Goal: Communication & Community: Answer question/provide support

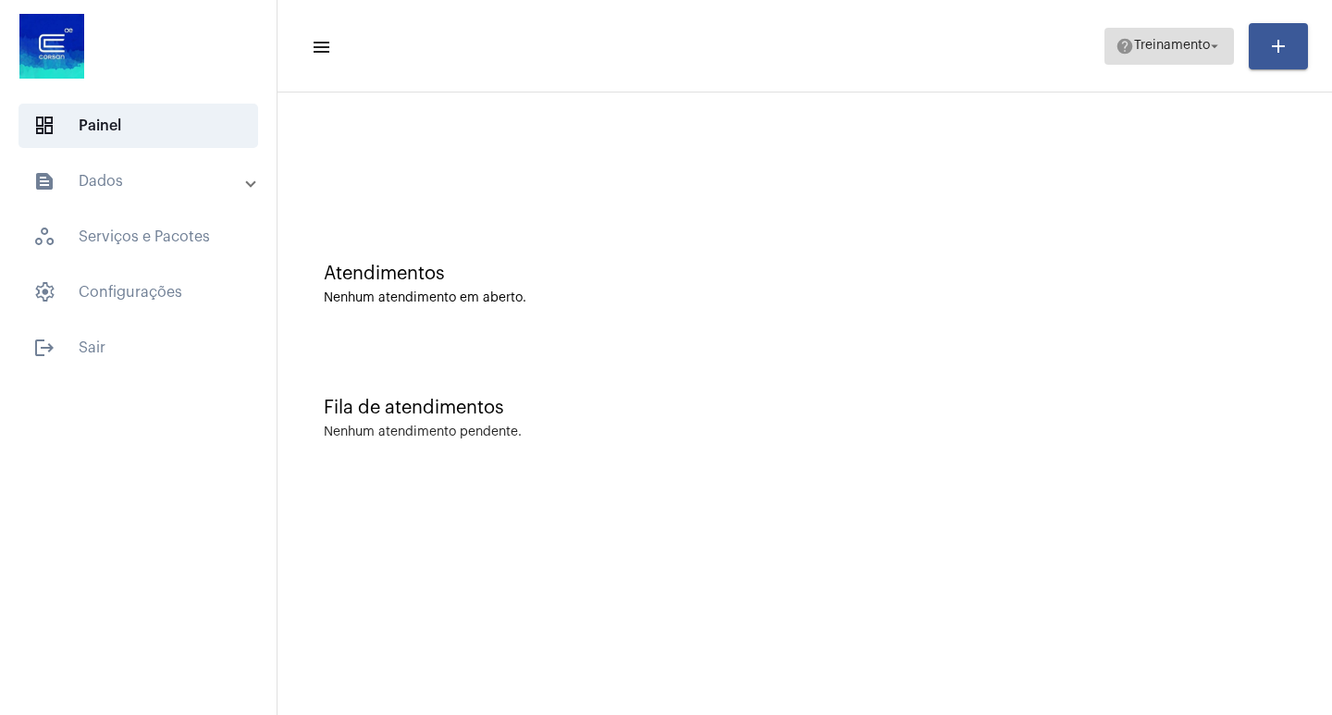
click at [1157, 47] on span "Treinamento" at bounding box center [1172, 46] width 76 height 13
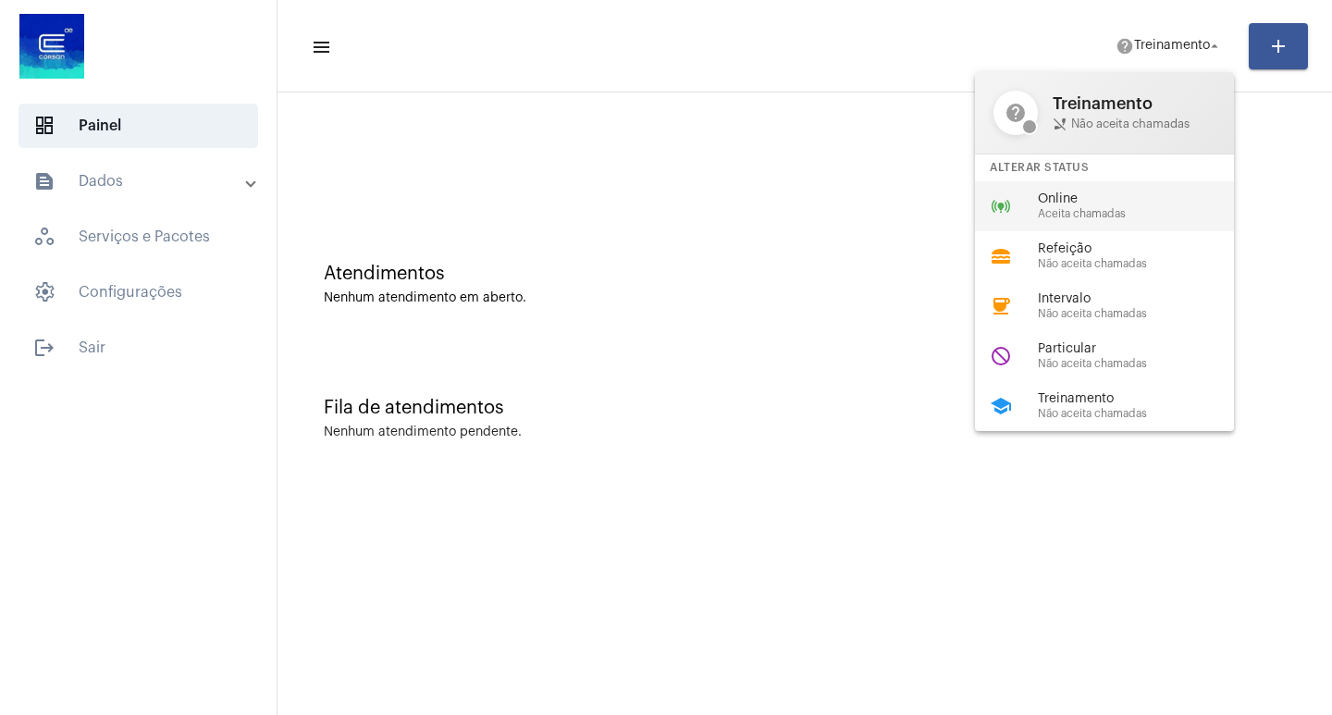
click at [1051, 215] on span "Aceita chamadas" at bounding box center [1143, 214] width 211 height 12
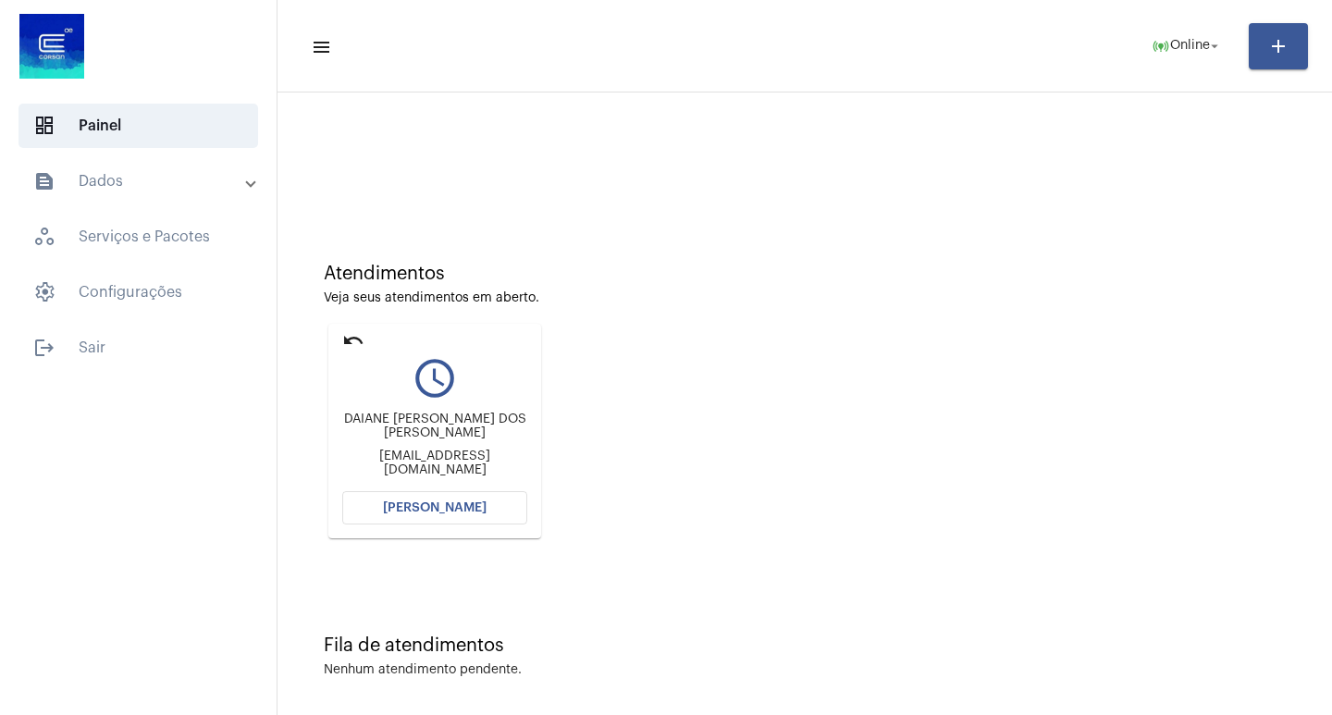
click at [457, 515] on button "[PERSON_NAME]" at bounding box center [434, 507] width 185 height 33
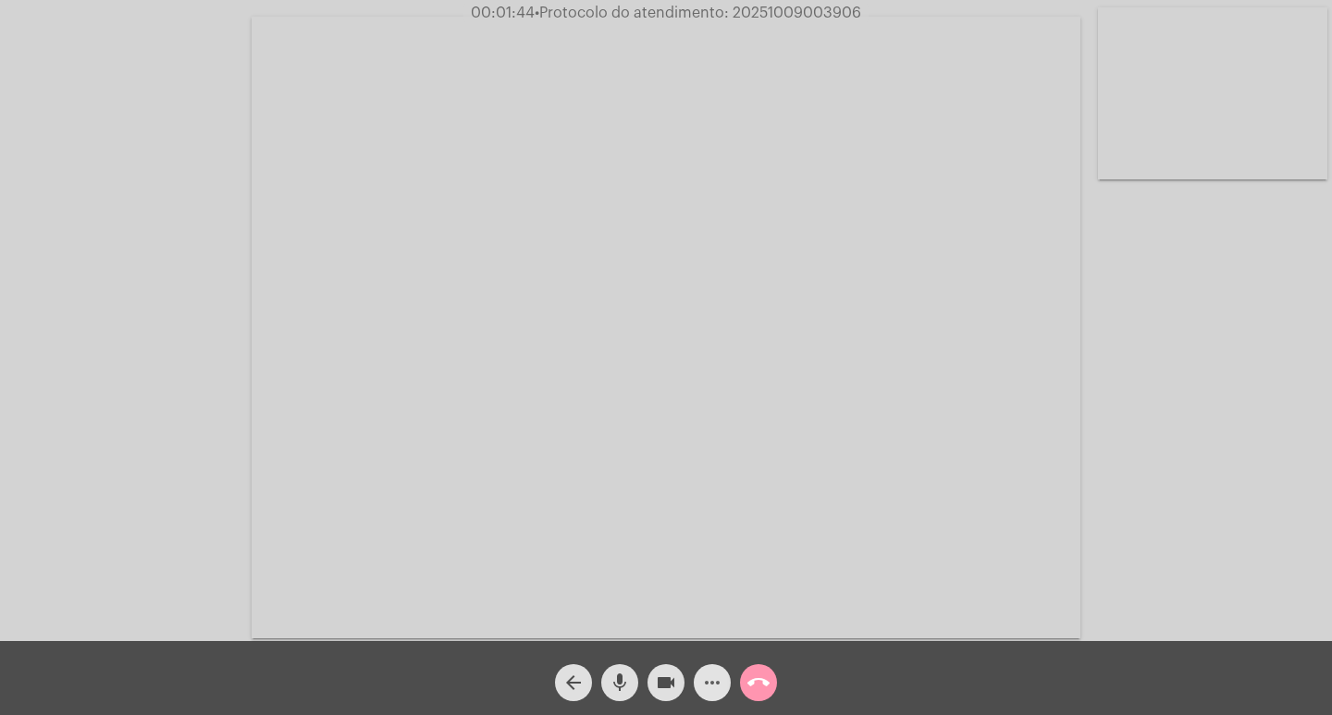
click at [705, 682] on mat-icon "more_horiz" at bounding box center [712, 682] width 22 height 22
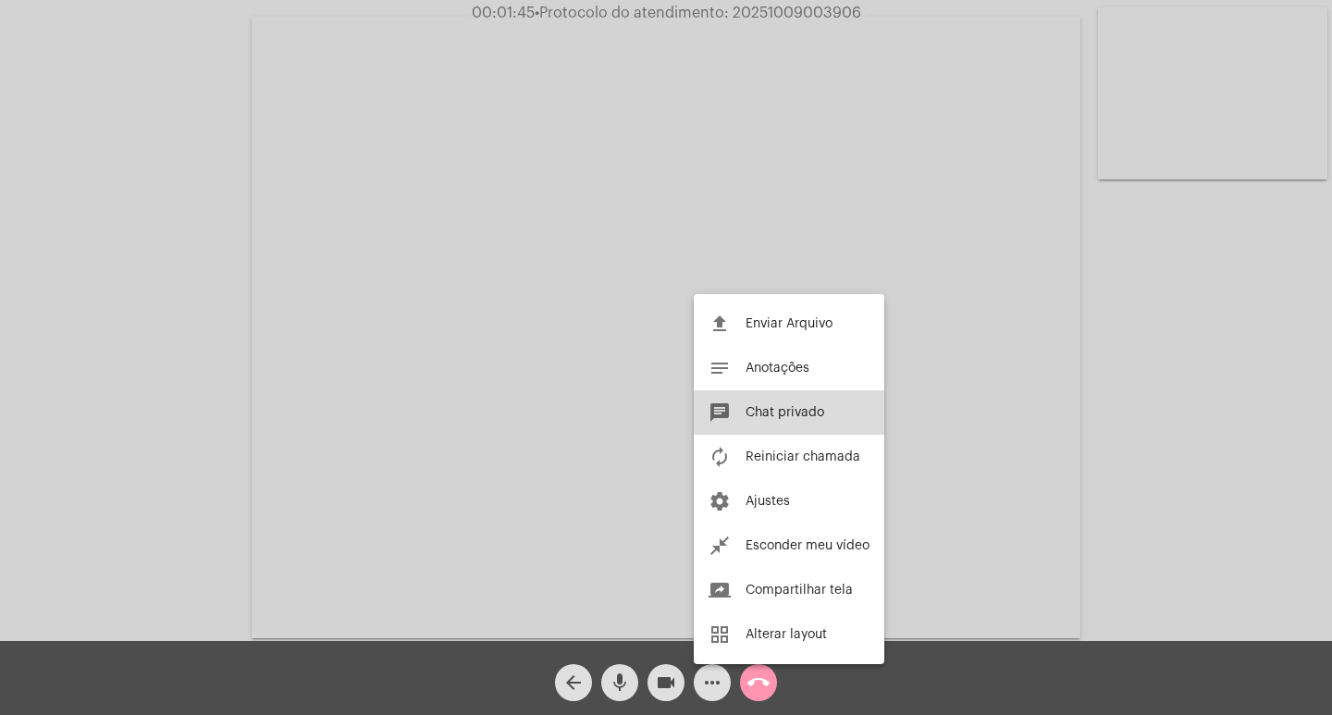
click at [790, 422] on button "chat Chat privado" at bounding box center [789, 412] width 190 height 44
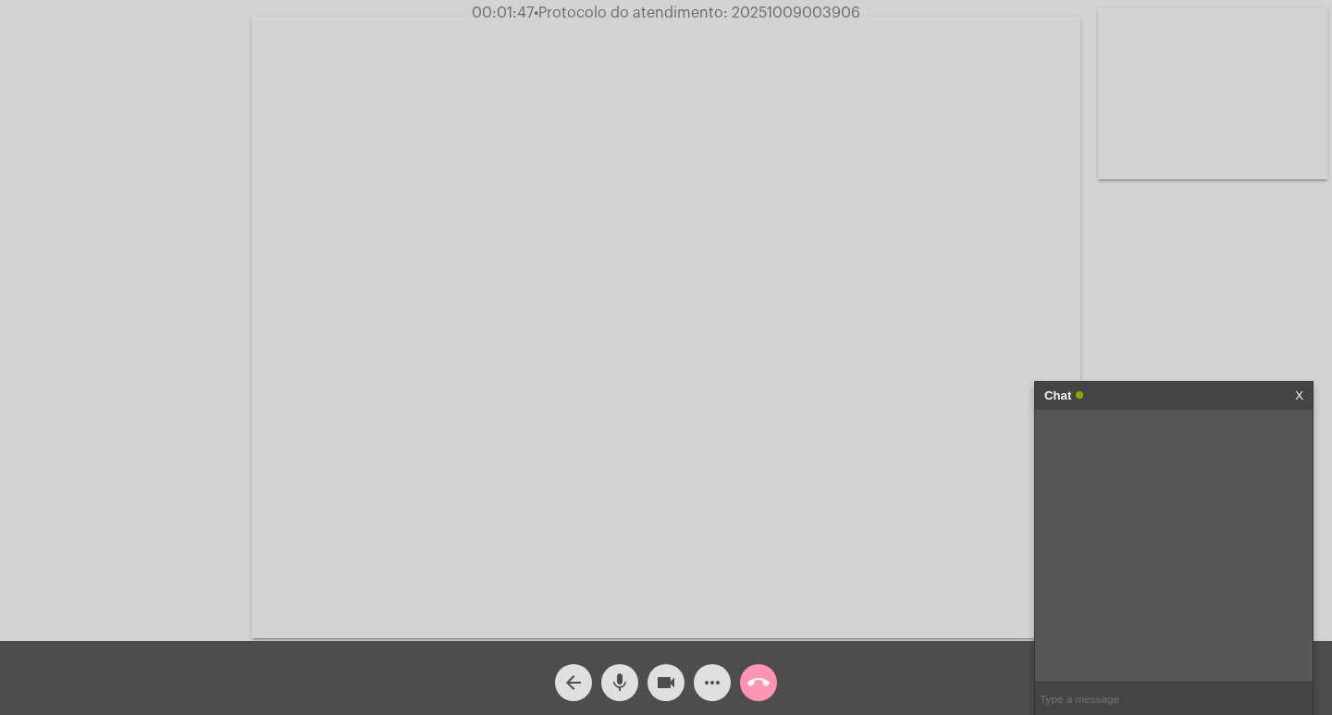
click at [811, 19] on span "• Protocolo do atendimento: 20251009003906" at bounding box center [697, 13] width 326 height 15
copy span "20251009003906"
click at [1119, 688] on input "text" at bounding box center [1173, 698] width 277 height 32
paste input "20251009003906"
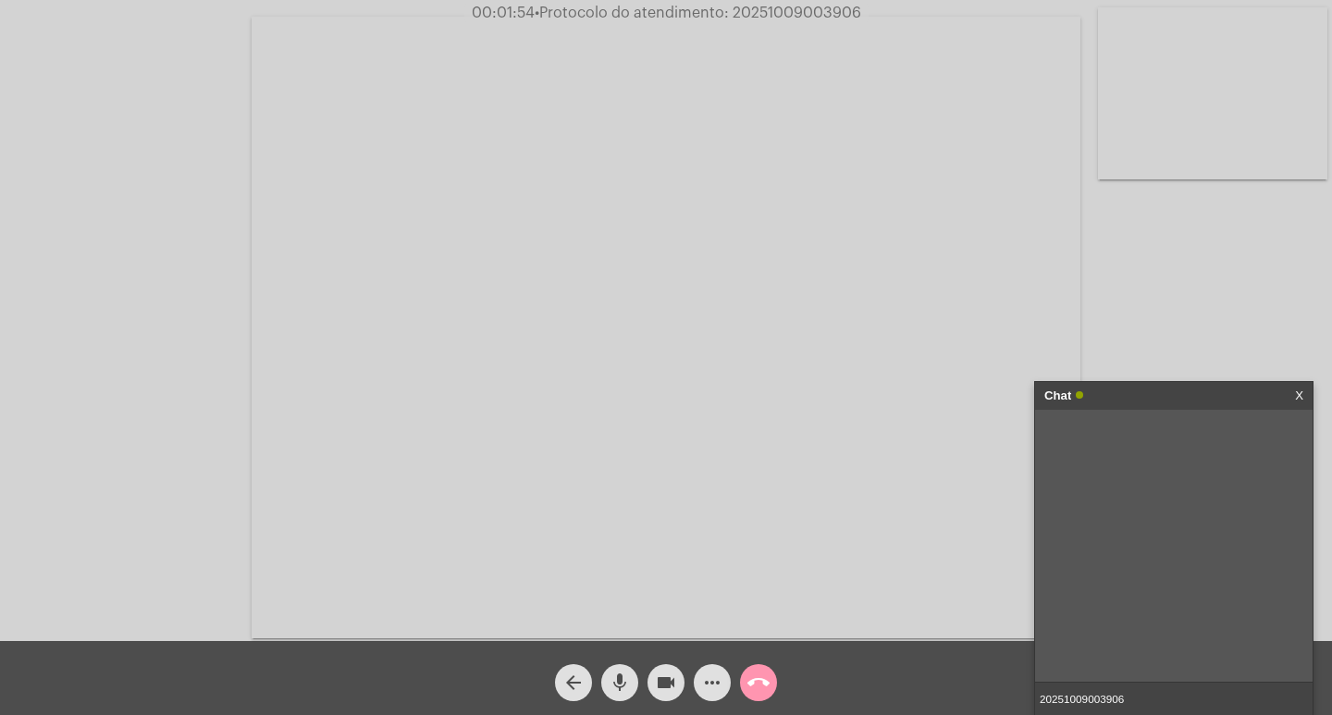
type input "20251009003906"
click at [1158, 398] on div "Chat" at bounding box center [1154, 396] width 220 height 28
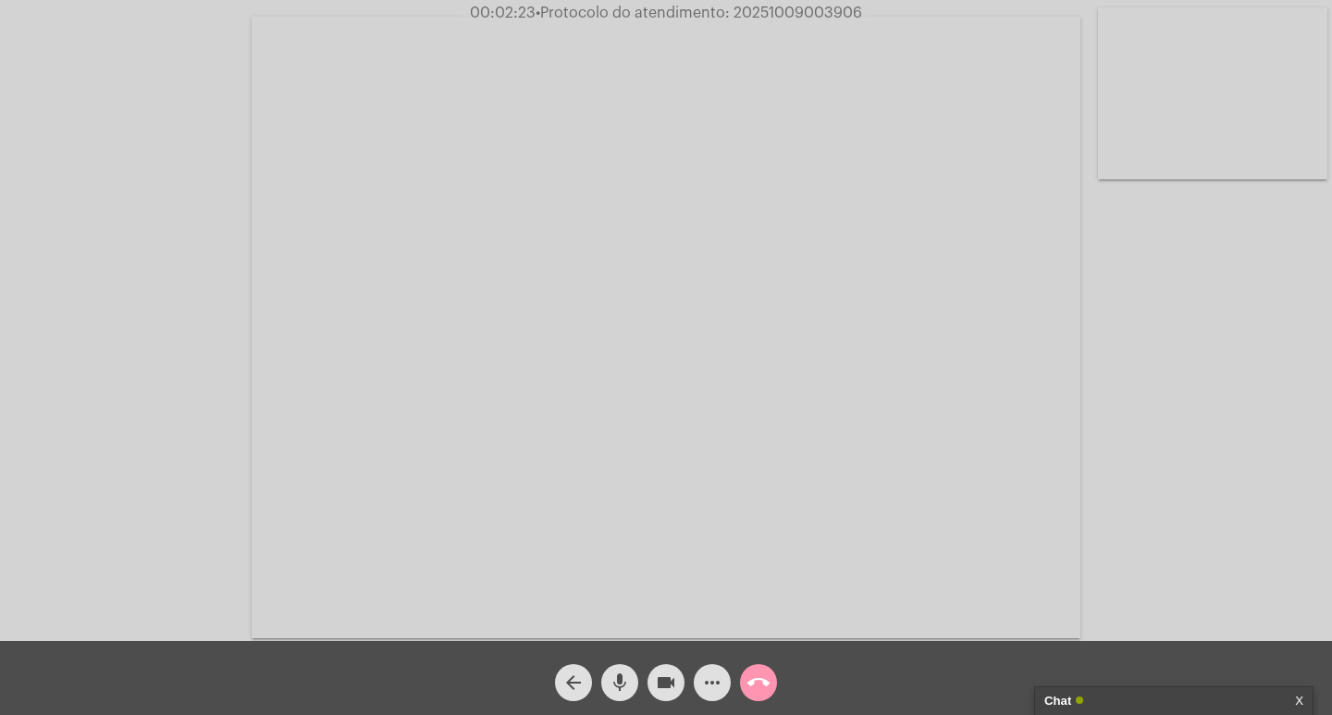
click at [670, 682] on mat-icon "videocam" at bounding box center [666, 682] width 22 height 22
click at [618, 693] on mat-icon "mic" at bounding box center [619, 682] width 22 height 22
click at [760, 682] on mat-icon "call_end" at bounding box center [758, 682] width 22 height 22
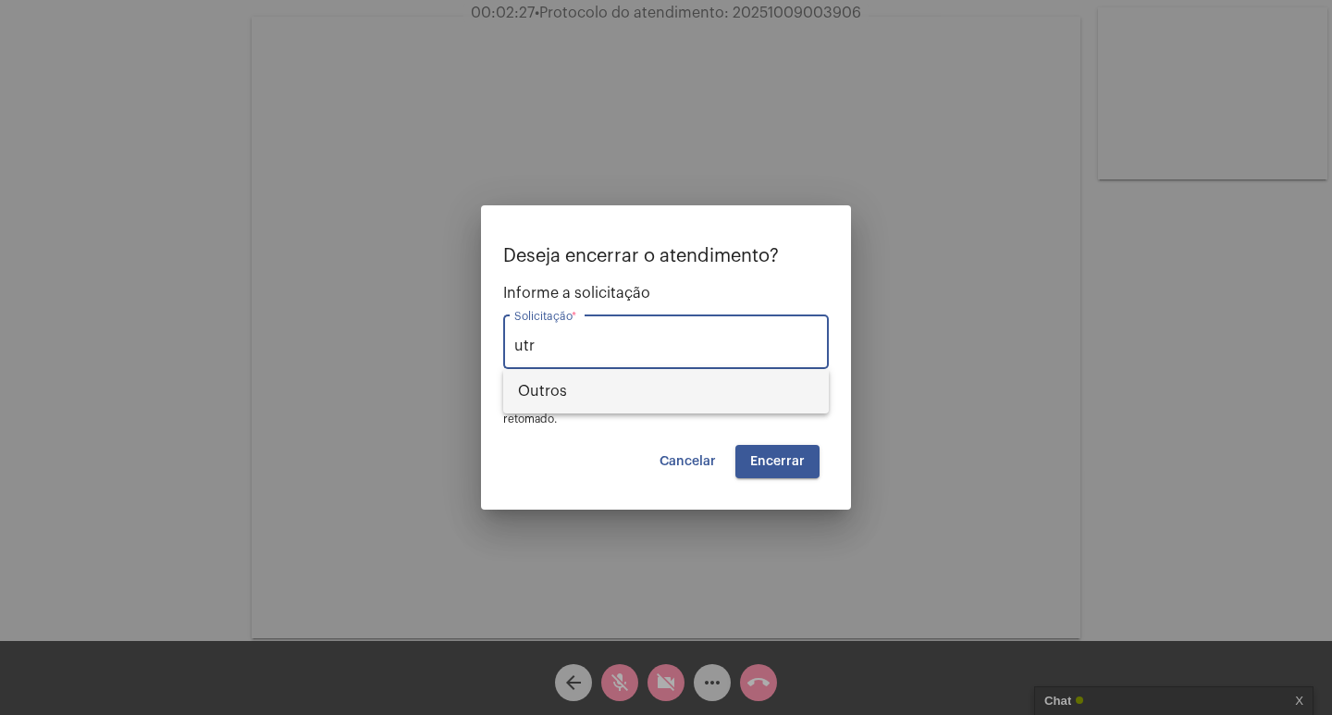
click at [745, 401] on span "Outros" at bounding box center [666, 391] width 296 height 44
type input "Outros"
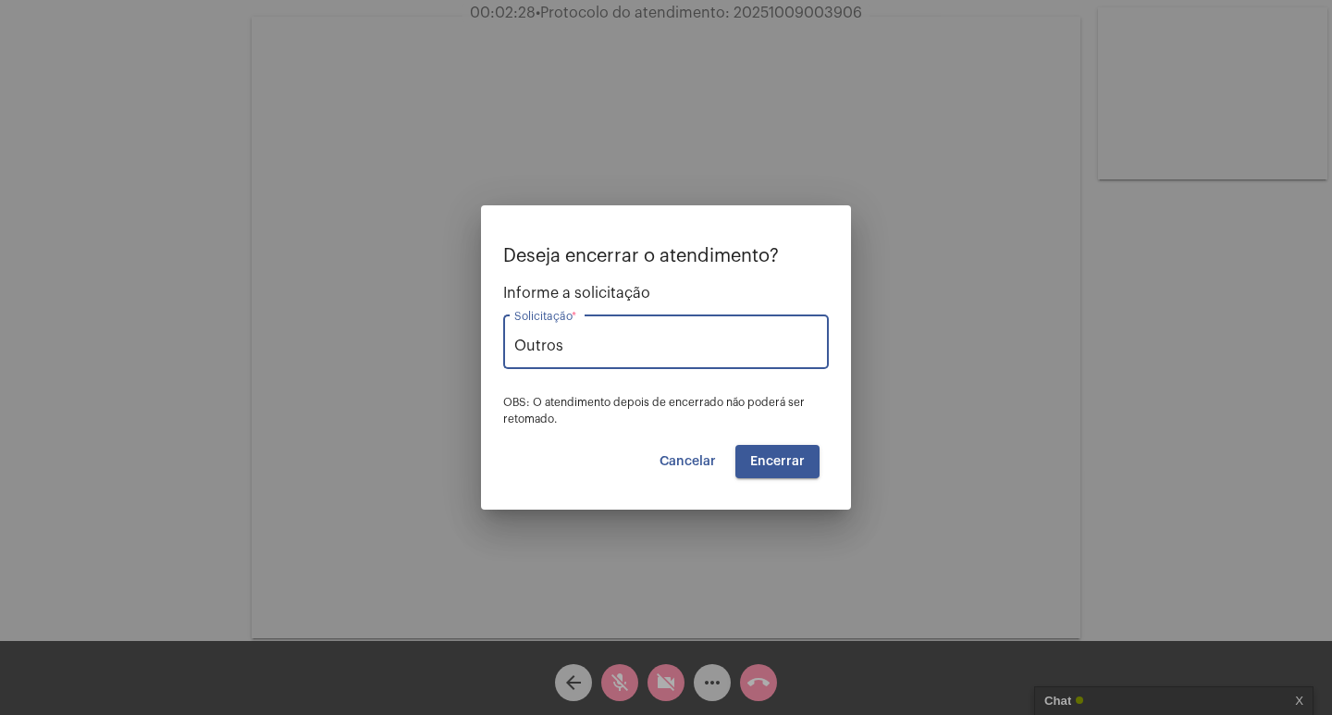
click at [795, 461] on span "Encerrar" at bounding box center [777, 461] width 55 height 13
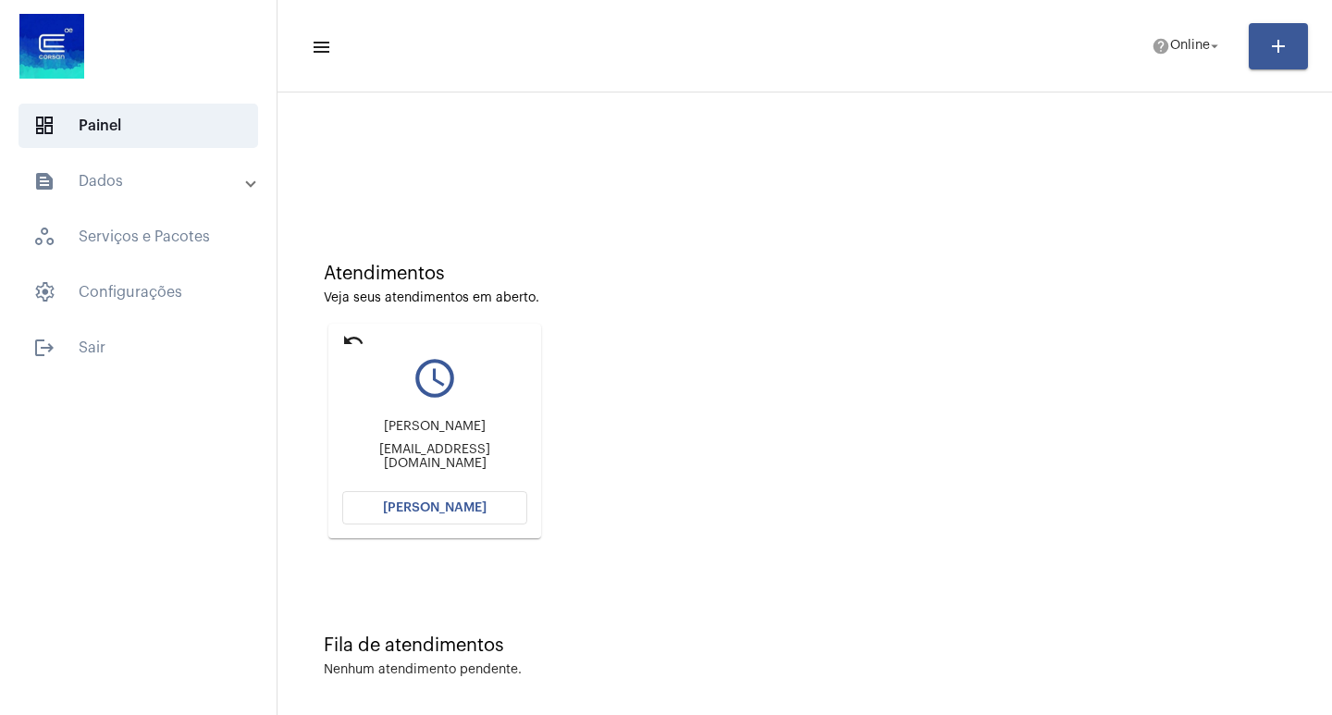
click at [461, 502] on span "[PERSON_NAME]" at bounding box center [435, 507] width 104 height 13
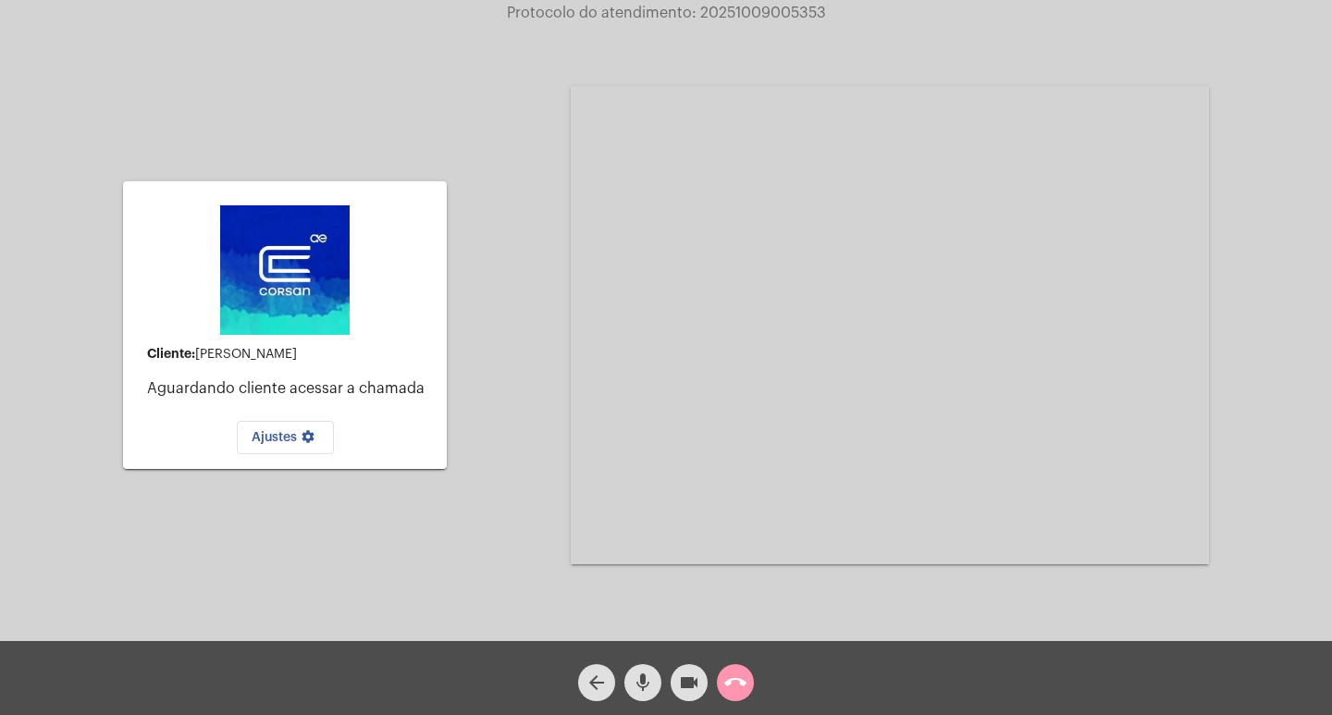
click at [745, 686] on mat-icon "call_end" at bounding box center [735, 682] width 22 height 22
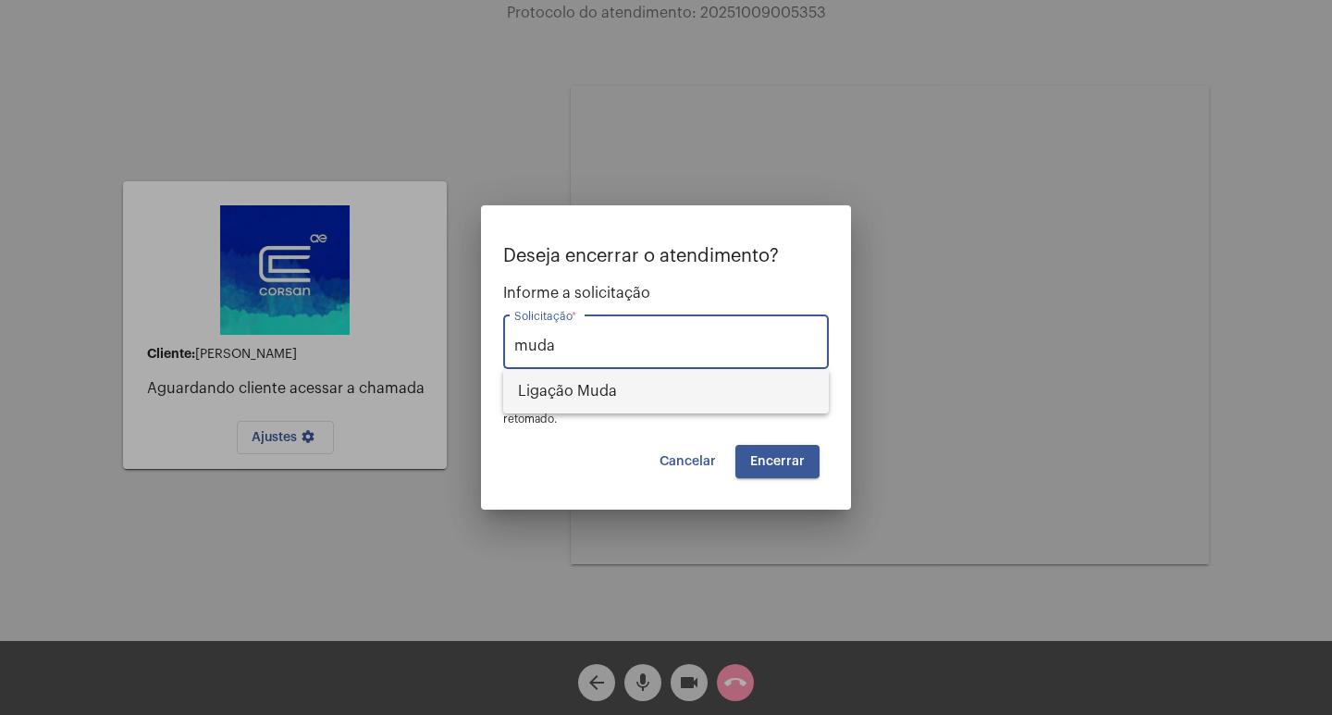
click at [723, 401] on span "Ligação Muda" at bounding box center [666, 391] width 296 height 44
type input "Ligação Muda"
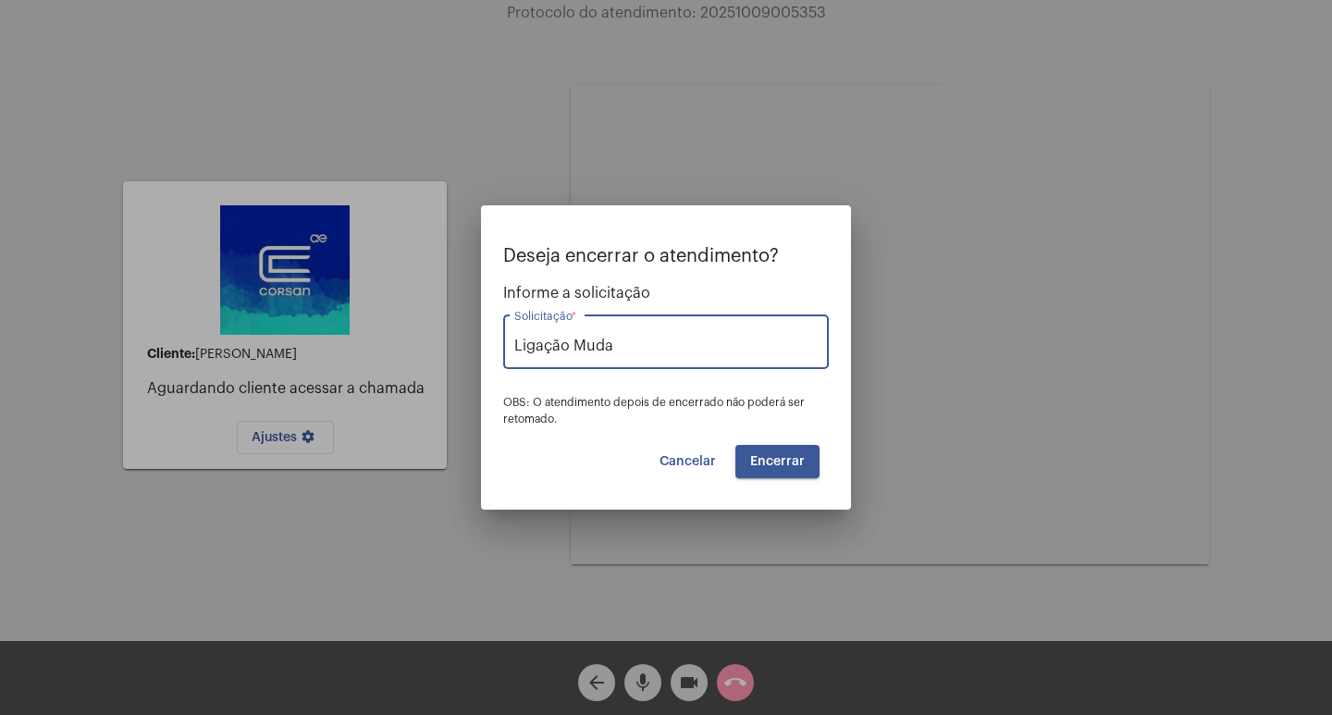
click at [792, 466] on span "Encerrar" at bounding box center [777, 461] width 55 height 13
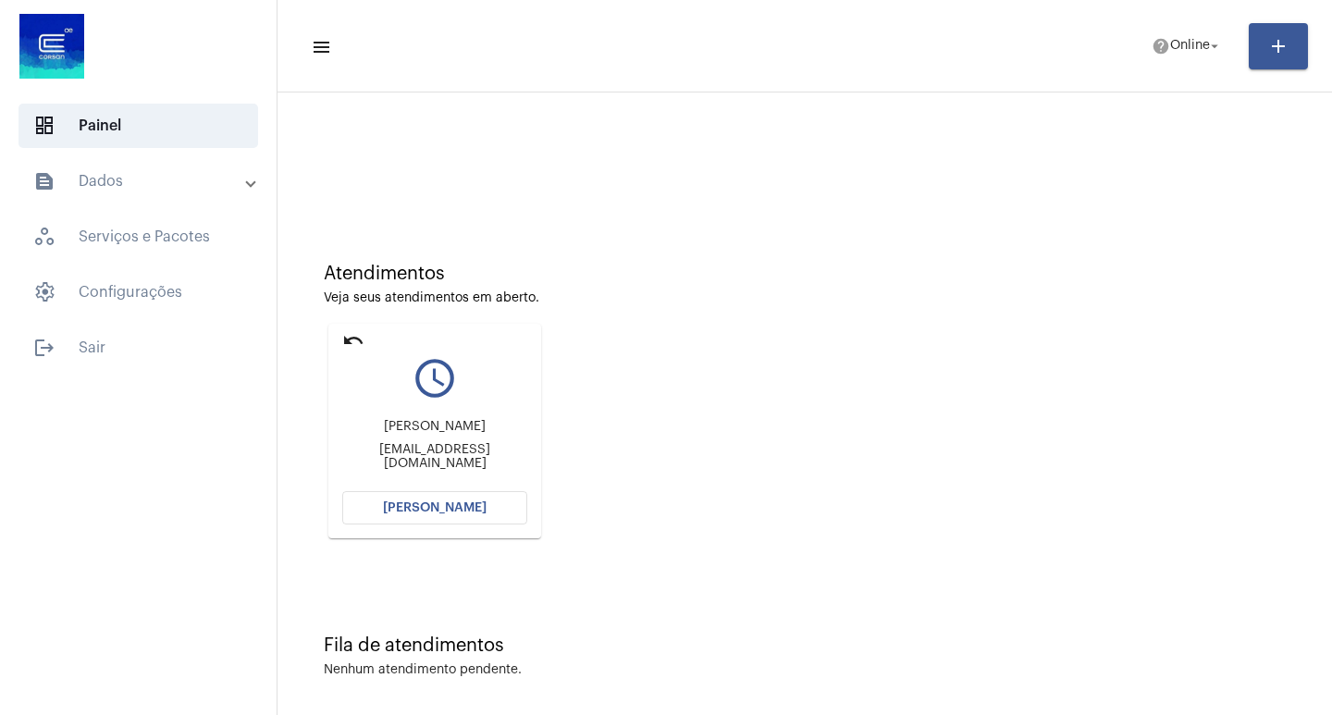
click at [416, 514] on button "[PERSON_NAME]" at bounding box center [434, 507] width 185 height 33
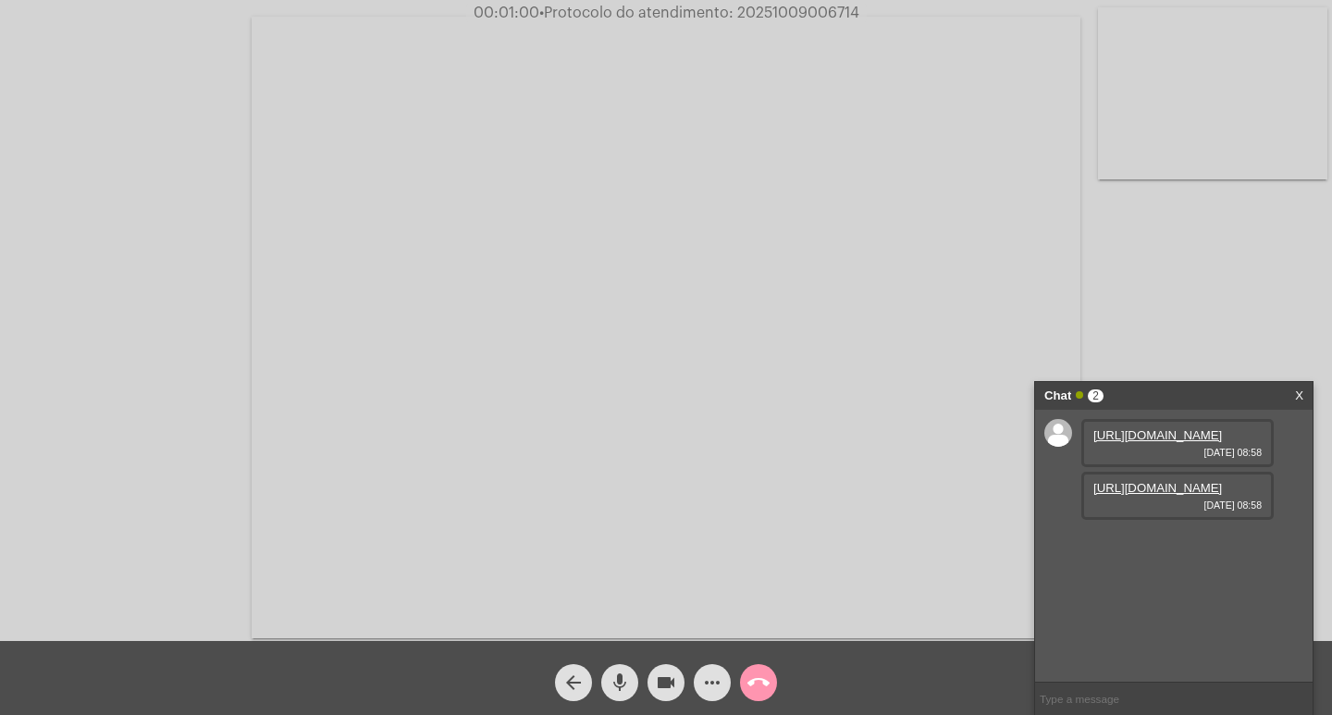
click at [1187, 442] on link "[URL][DOMAIN_NAME]" at bounding box center [1157, 435] width 129 height 14
click at [1189, 495] on link "[URL][DOMAIN_NAME]" at bounding box center [1157, 488] width 129 height 14
click at [1196, 547] on link "[URL][DOMAIN_NAME]" at bounding box center [1157, 541] width 129 height 14
click at [715, 667] on span "more_horiz" at bounding box center [712, 682] width 22 height 37
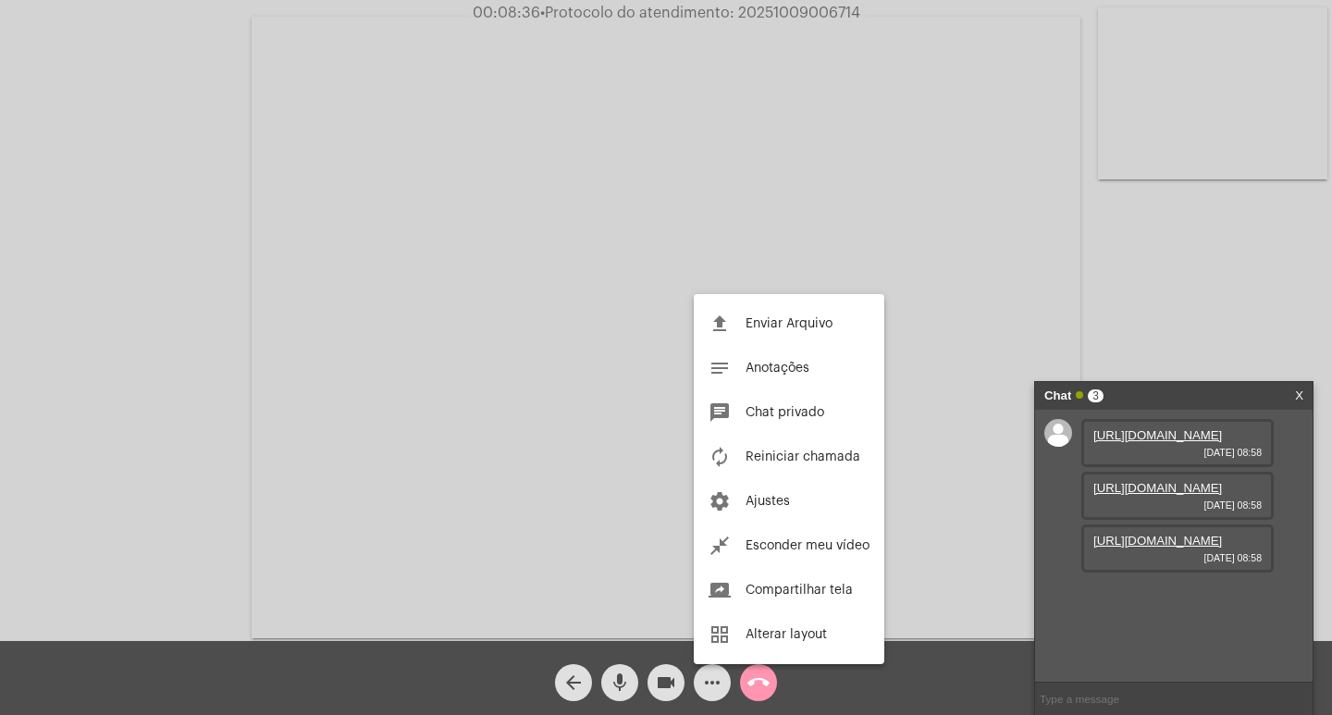
click at [769, 12] on div at bounding box center [666, 357] width 1332 height 715
click at [769, 12] on span "• Protocolo do atendimento: 20251009006714" at bounding box center [700, 13] width 320 height 15
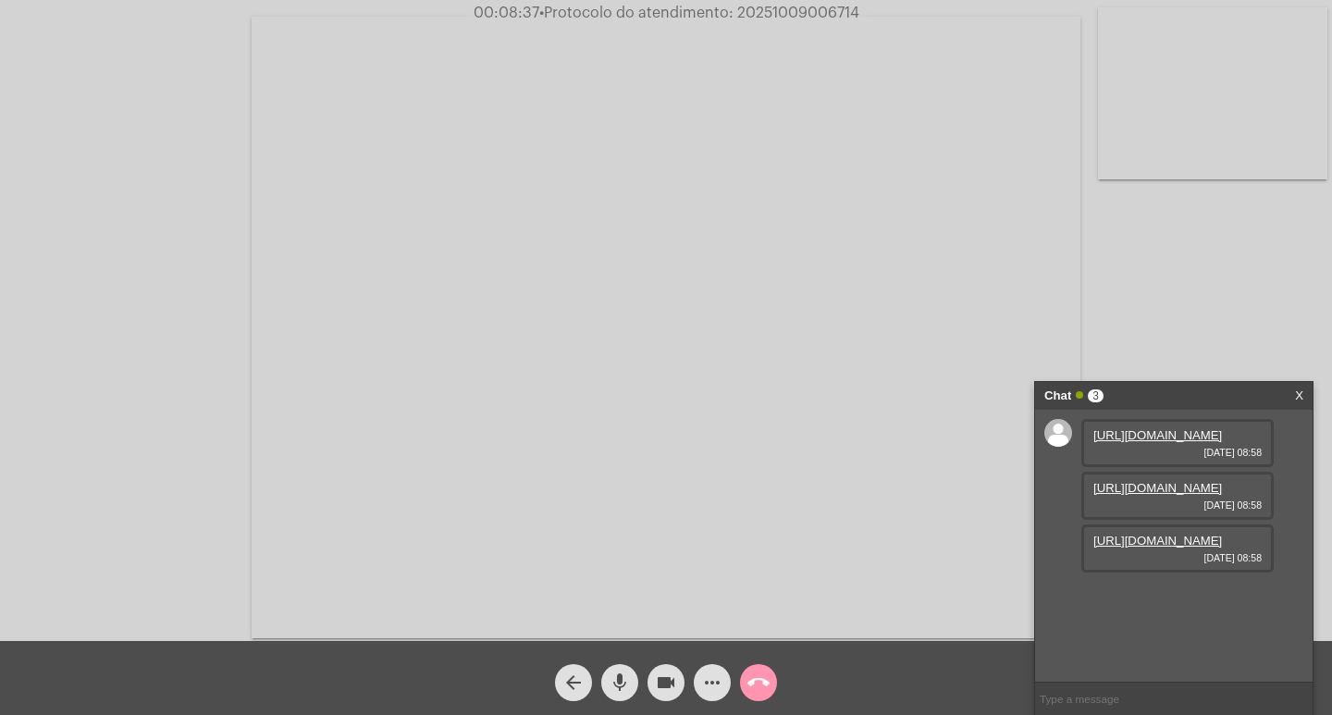
copy span "20251009006714"
click at [703, 685] on mat-icon "more_horiz" at bounding box center [712, 682] width 22 height 22
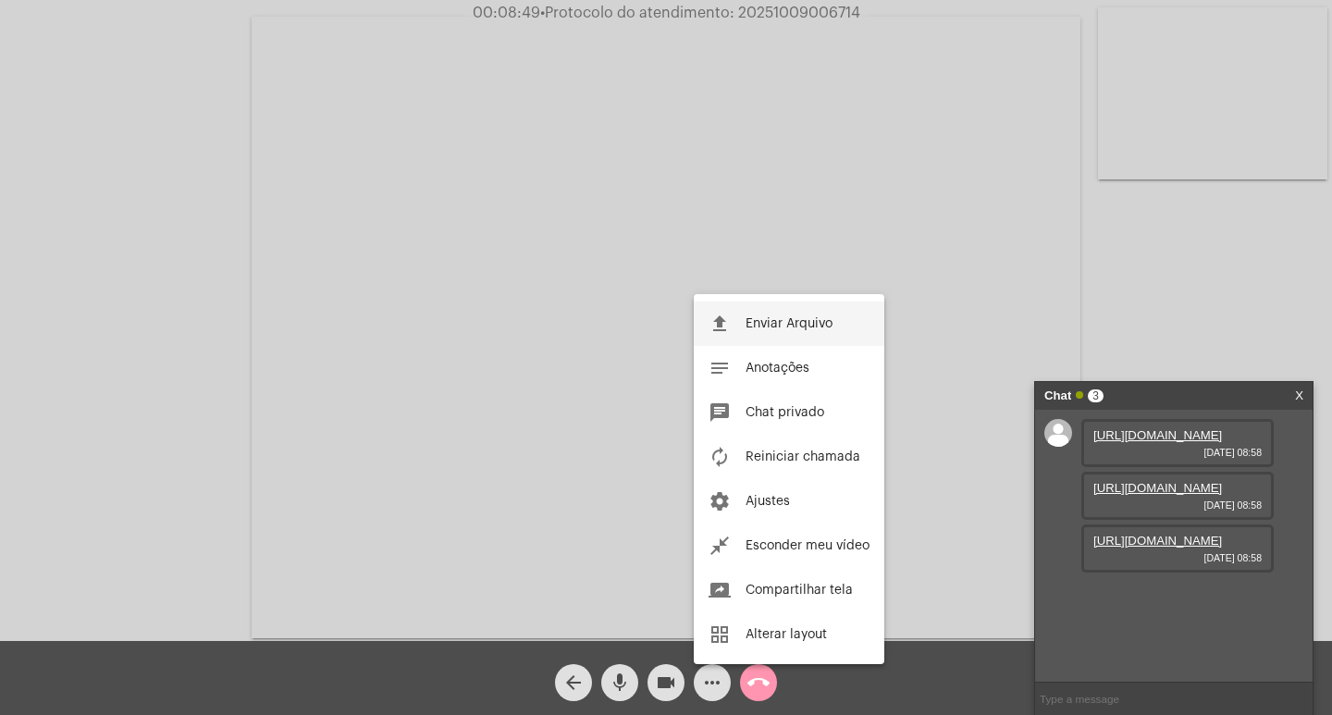
click at [746, 325] on span "Enviar Arquivo" at bounding box center [788, 323] width 87 height 13
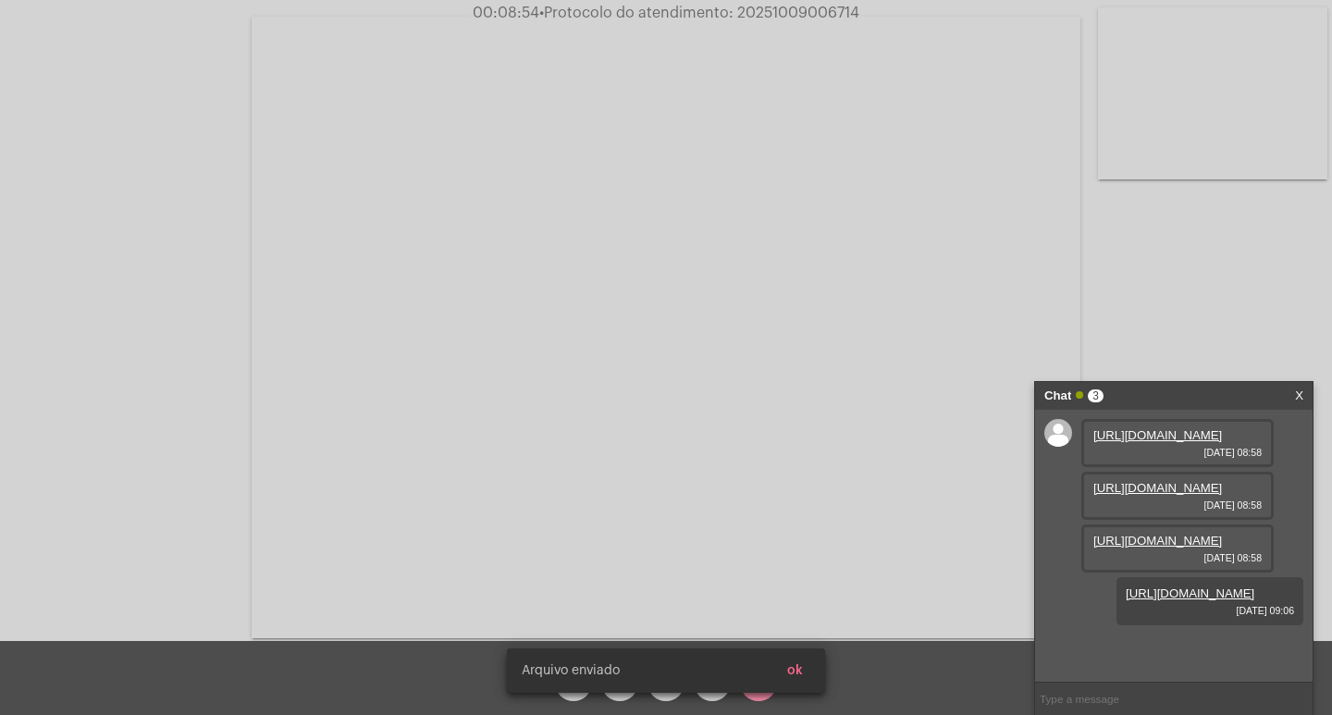
scroll to position [110, 0]
click at [808, 668] on button "ok" at bounding box center [794, 670] width 45 height 33
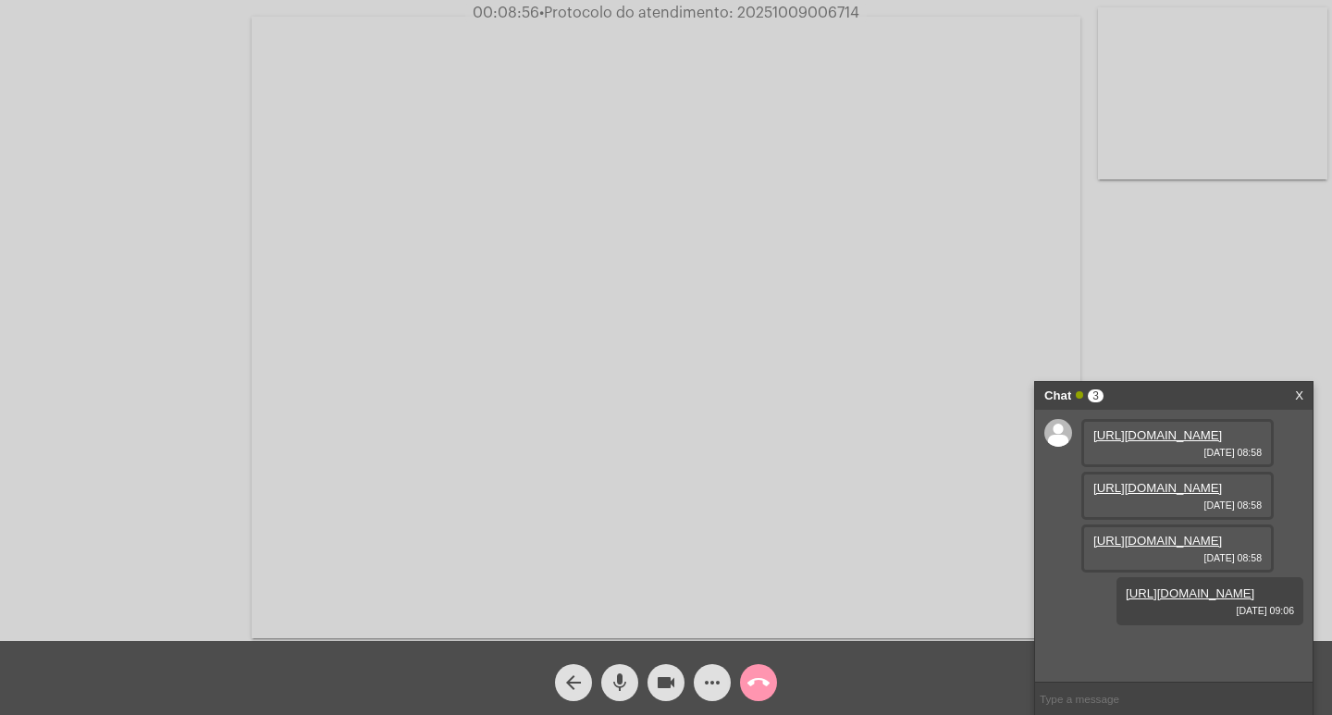
click at [717, 672] on mat-icon "more_horiz" at bounding box center [712, 682] width 22 height 22
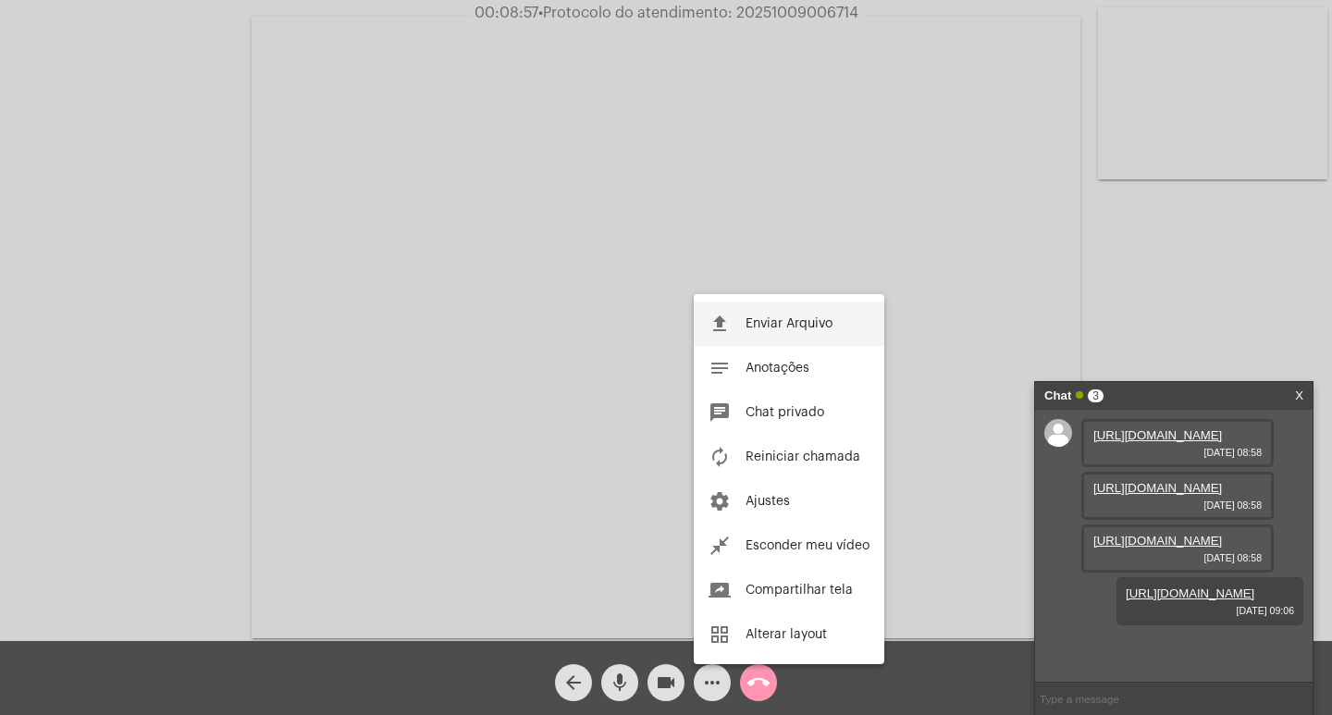
click at [731, 334] on button "file_upload Enviar Arquivo" at bounding box center [789, 323] width 190 height 44
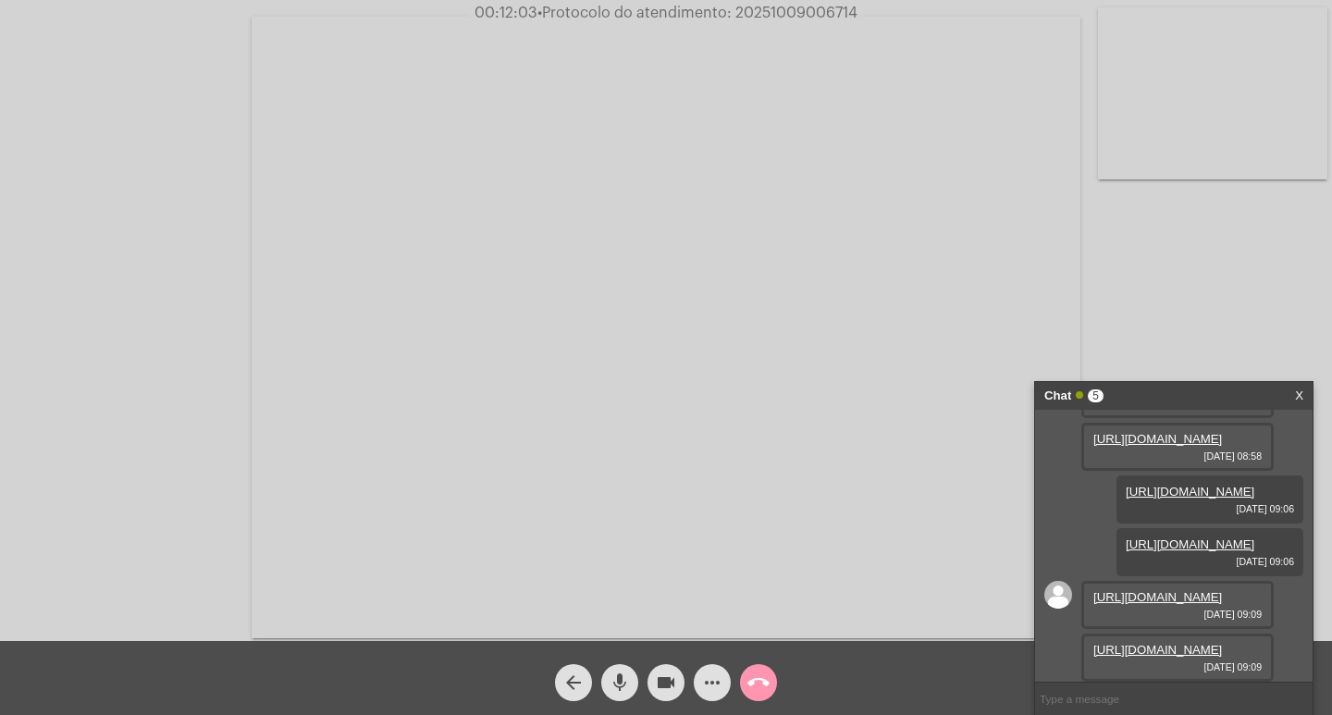
scroll to position [393, 0]
click at [1176, 643] on link "[URL][DOMAIN_NAME]" at bounding box center [1157, 650] width 129 height 14
click at [1153, 590] on link "[URL][DOMAIN_NAME]" at bounding box center [1157, 597] width 129 height 14
click at [676, 671] on mat-icon "videocam" at bounding box center [666, 682] width 22 height 22
click at [676, 671] on mat-icon "videocam_off" at bounding box center [666, 682] width 22 height 22
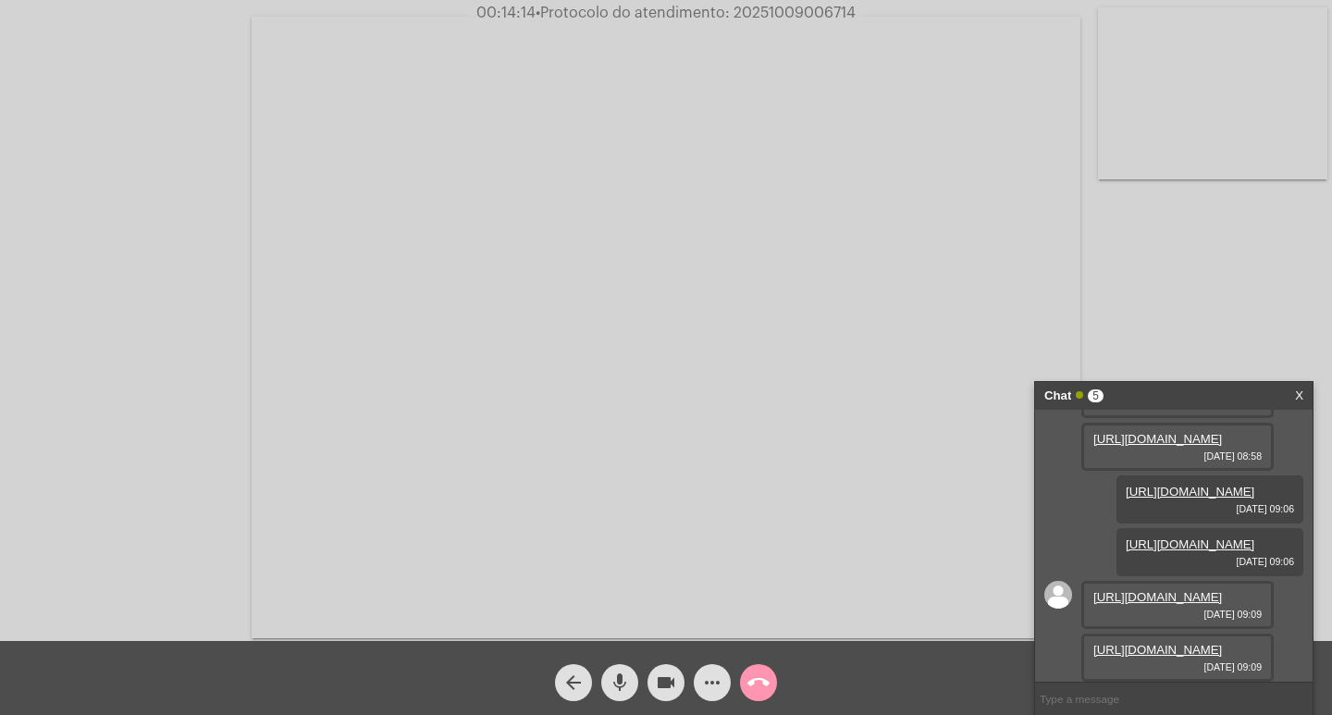
click at [703, 661] on div "more_horiz" at bounding box center [712, 678] width 46 height 46
click at [706, 670] on span "more_horiz" at bounding box center [712, 682] width 22 height 37
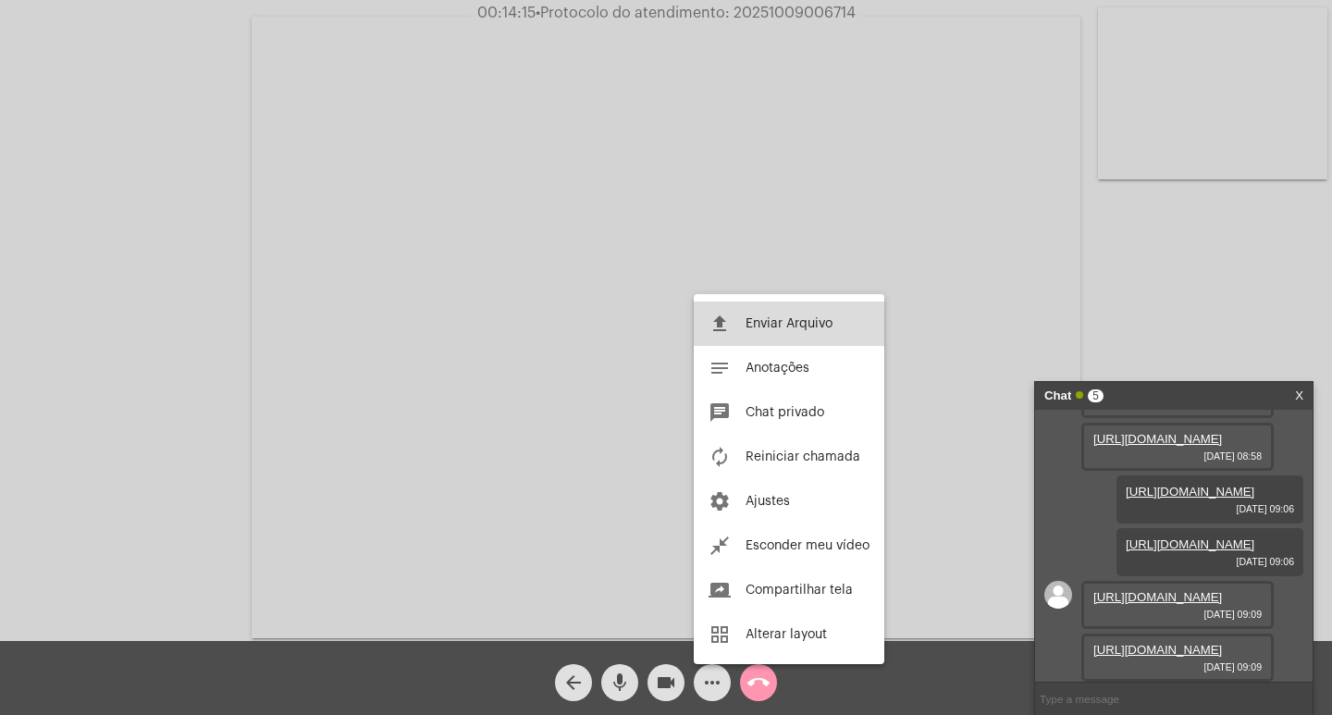
click at [723, 327] on mat-icon "file_upload" at bounding box center [719, 324] width 22 height 22
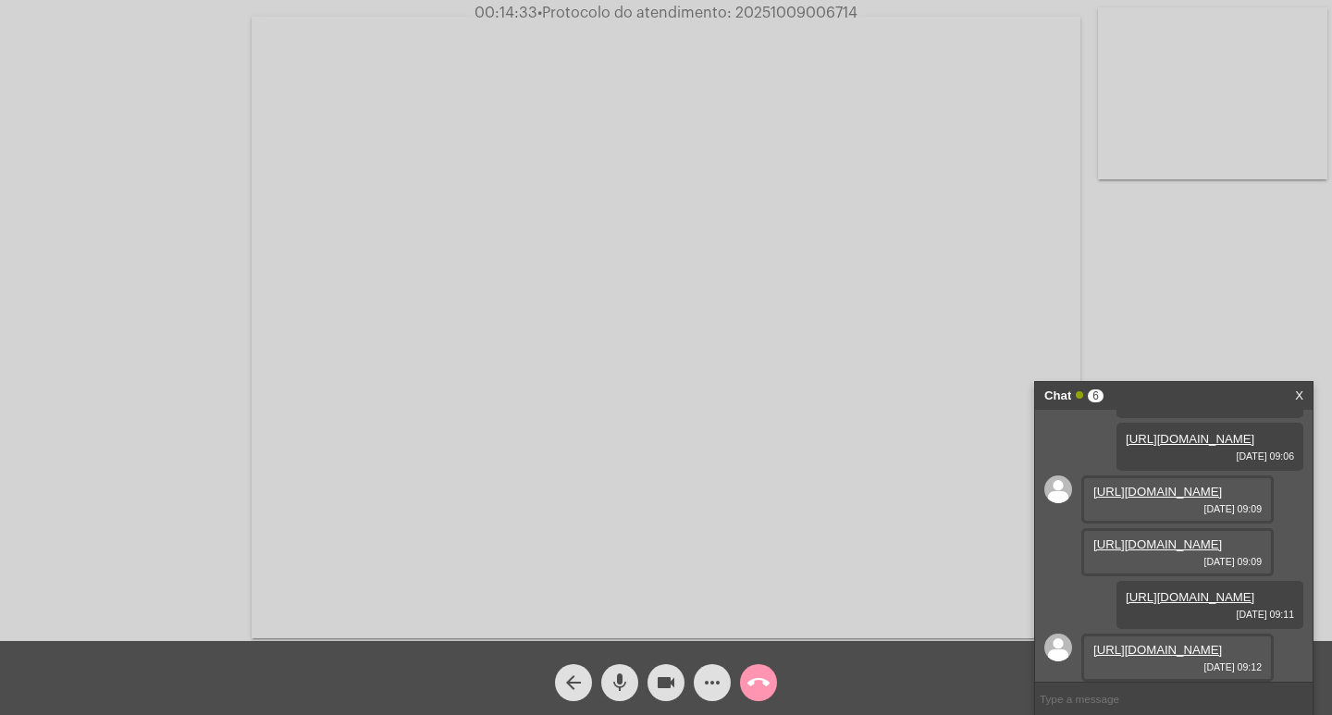
scroll to position [582, 0]
click at [1125, 643] on link "[URL][DOMAIN_NAME]" at bounding box center [1157, 650] width 129 height 14
click at [1135, 654] on link "[URL][DOMAIN_NAME]" at bounding box center [1157, 650] width 129 height 14
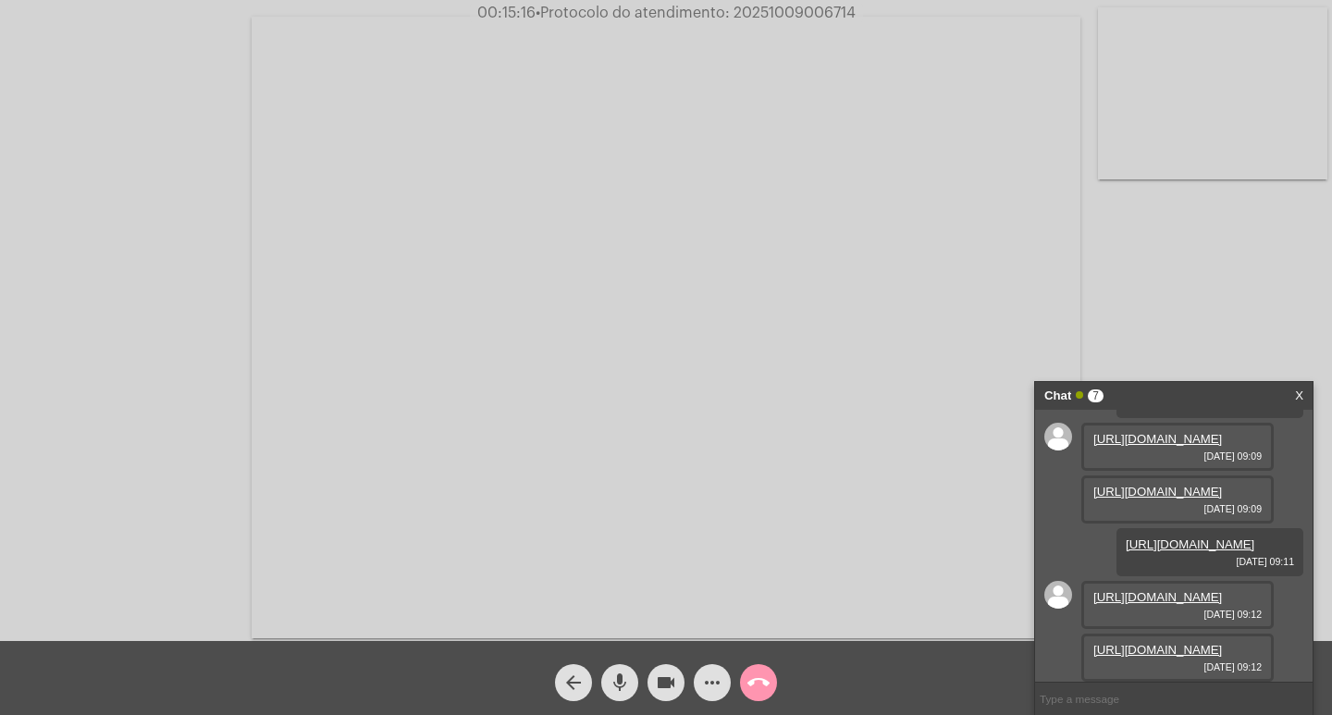
scroll to position [676, 0]
click at [1159, 643] on link "[URL][DOMAIN_NAME]" at bounding box center [1157, 650] width 129 height 14
click at [665, 672] on mat-icon "videocam" at bounding box center [666, 682] width 22 height 22
click at [661, 672] on mat-icon "videocam_off" at bounding box center [666, 682] width 22 height 22
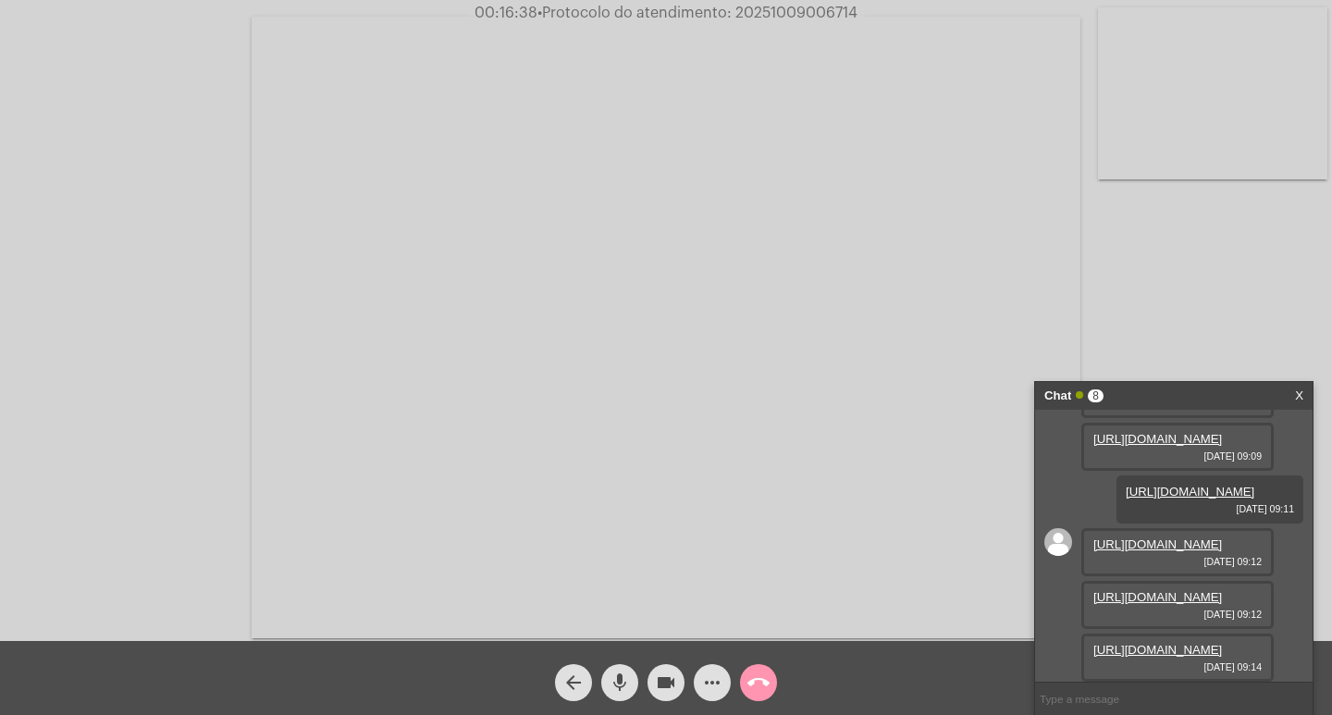
scroll to position [770, 0]
click at [1156, 643] on link "[URL][DOMAIN_NAME]" at bounding box center [1157, 650] width 129 height 14
click at [758, 15] on span "• Protocolo do atendimento: 20251009006714" at bounding box center [696, 13] width 320 height 15
copy span "20251009006714"
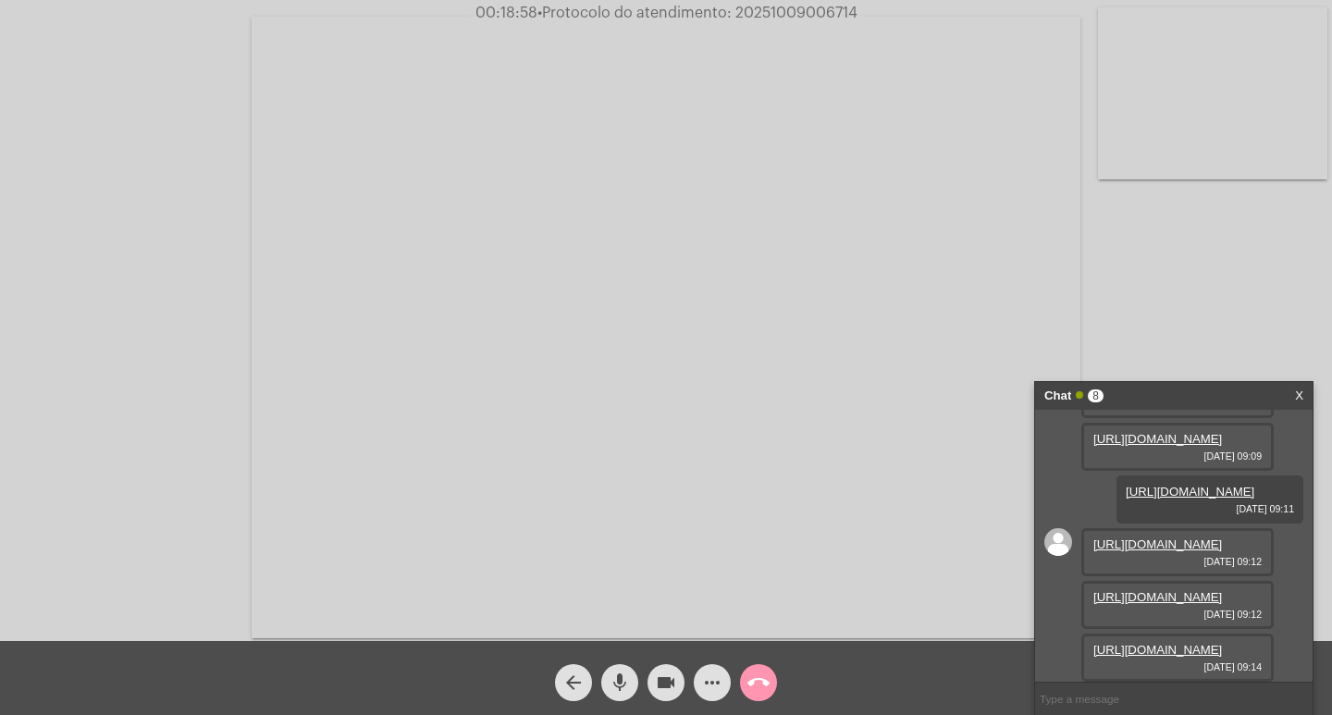
click at [1048, 706] on input "text" at bounding box center [1173, 698] width 277 height 32
paste input "20251009006714"
type input "20251009006714"
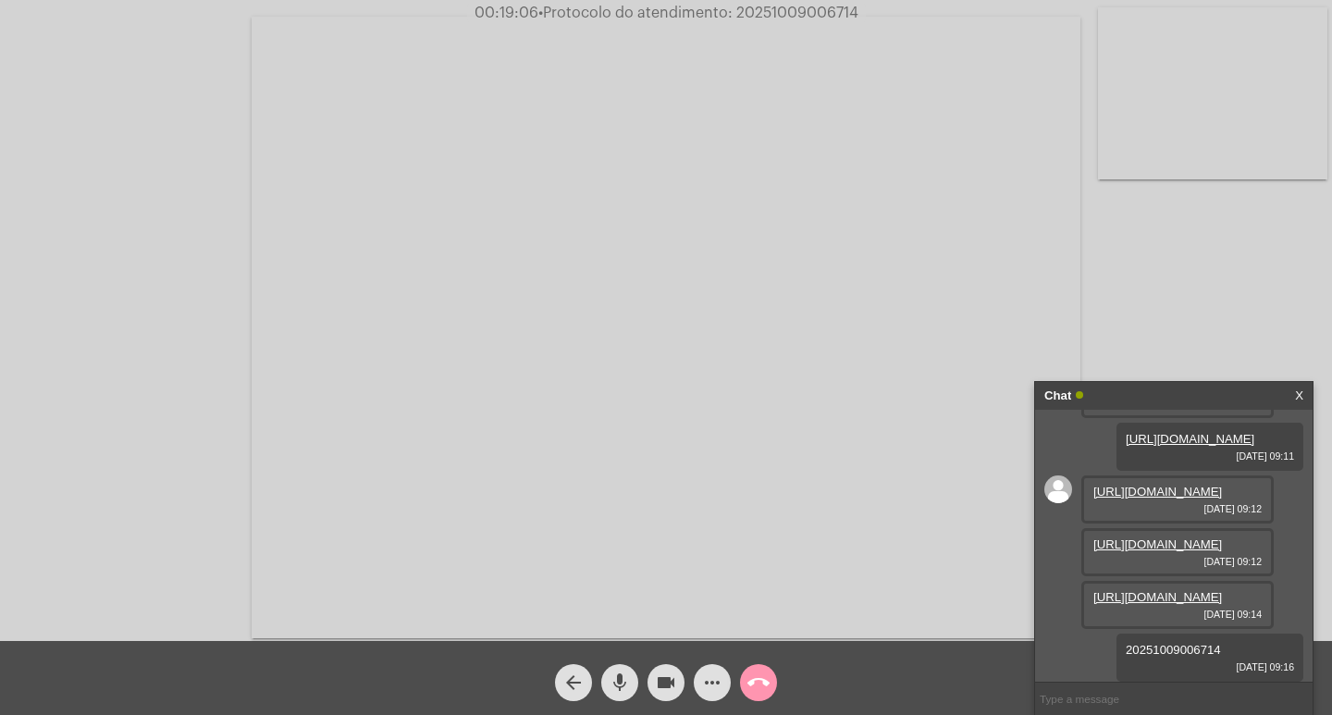
scroll to position [823, 0]
click at [1189, 399] on div "Chat" at bounding box center [1154, 396] width 220 height 28
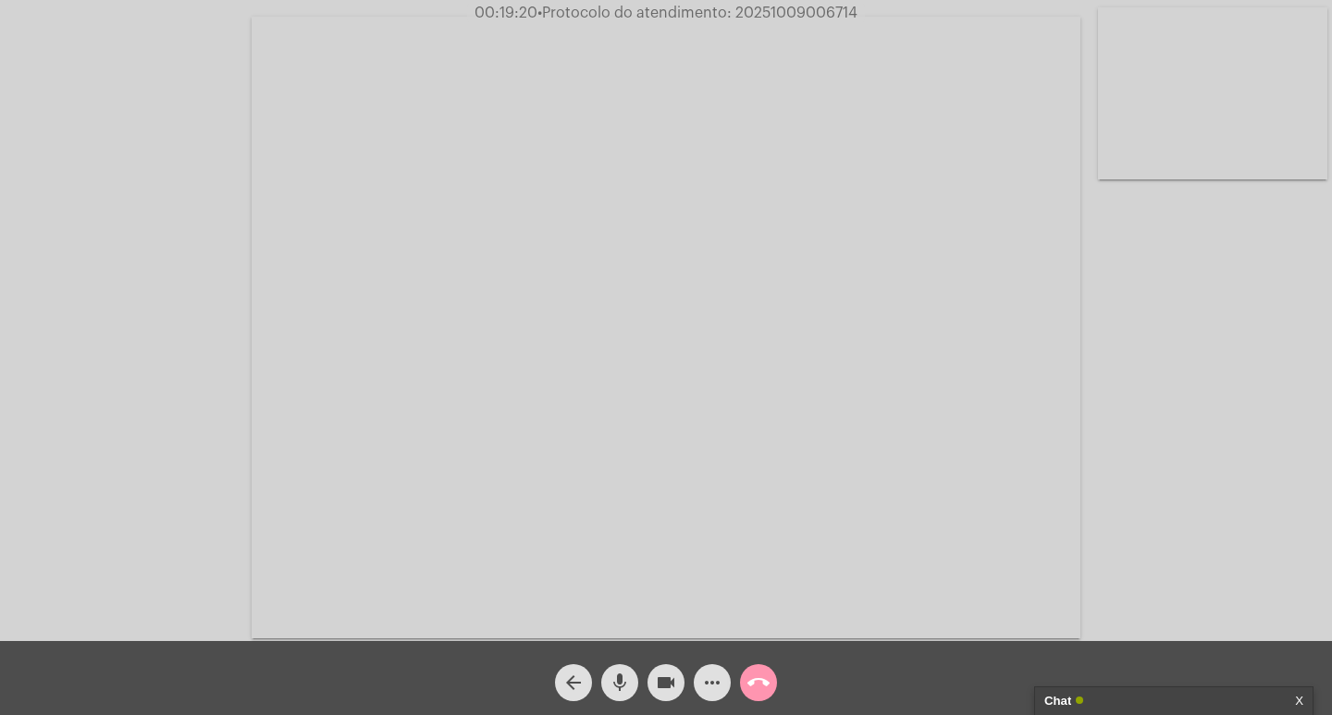
click at [671, 667] on span "videocam" at bounding box center [666, 682] width 22 height 37
click at [630, 668] on span "mic" at bounding box center [619, 682] width 22 height 37
click at [746, 672] on button "call_end" at bounding box center [758, 682] width 37 height 37
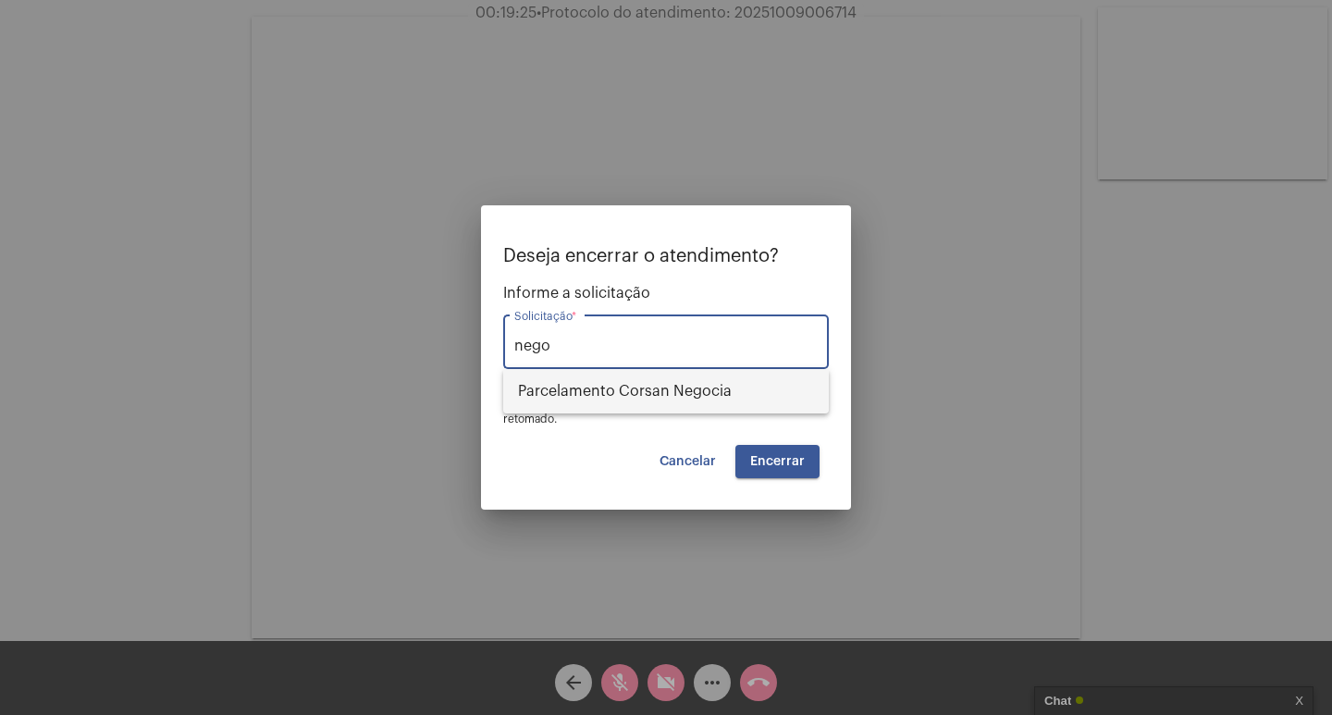
click at [655, 392] on span "Parcelamento Corsan Negocia" at bounding box center [666, 391] width 296 height 44
type input "Parcelamento Corsan Negocia"
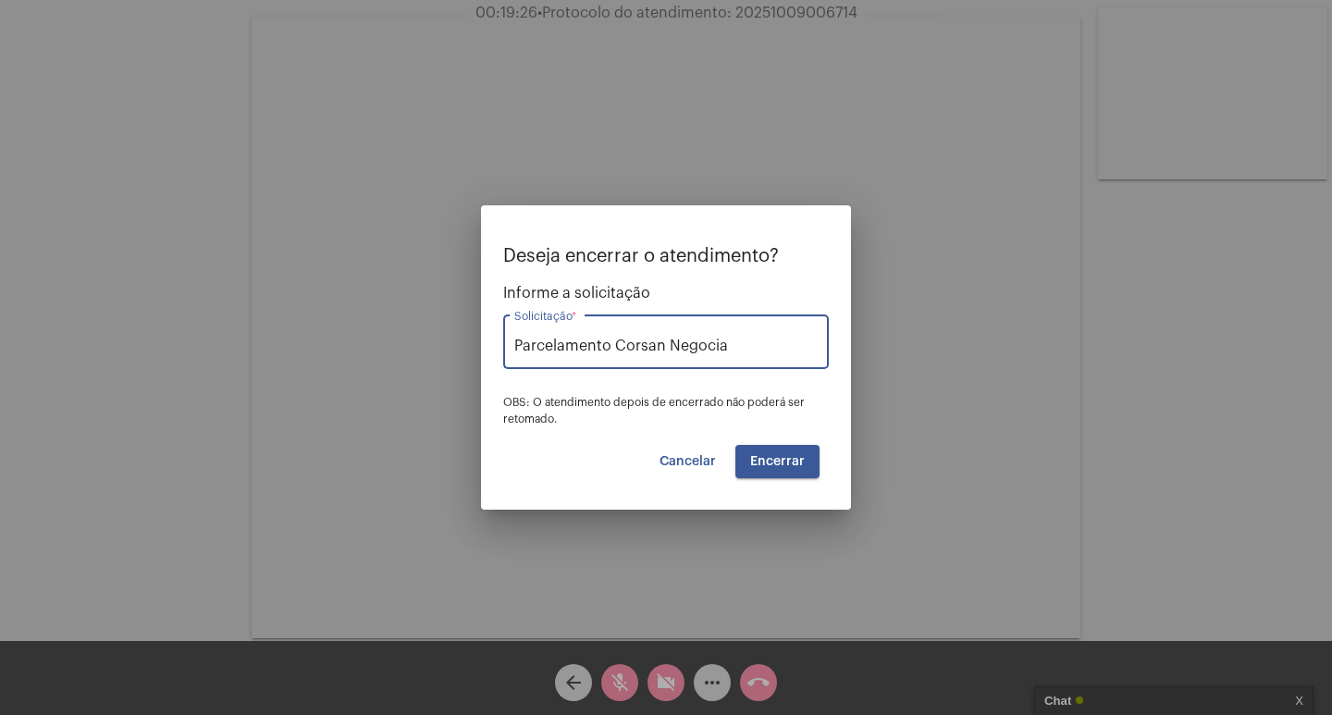
click at [781, 462] on span "Encerrar" at bounding box center [777, 461] width 55 height 13
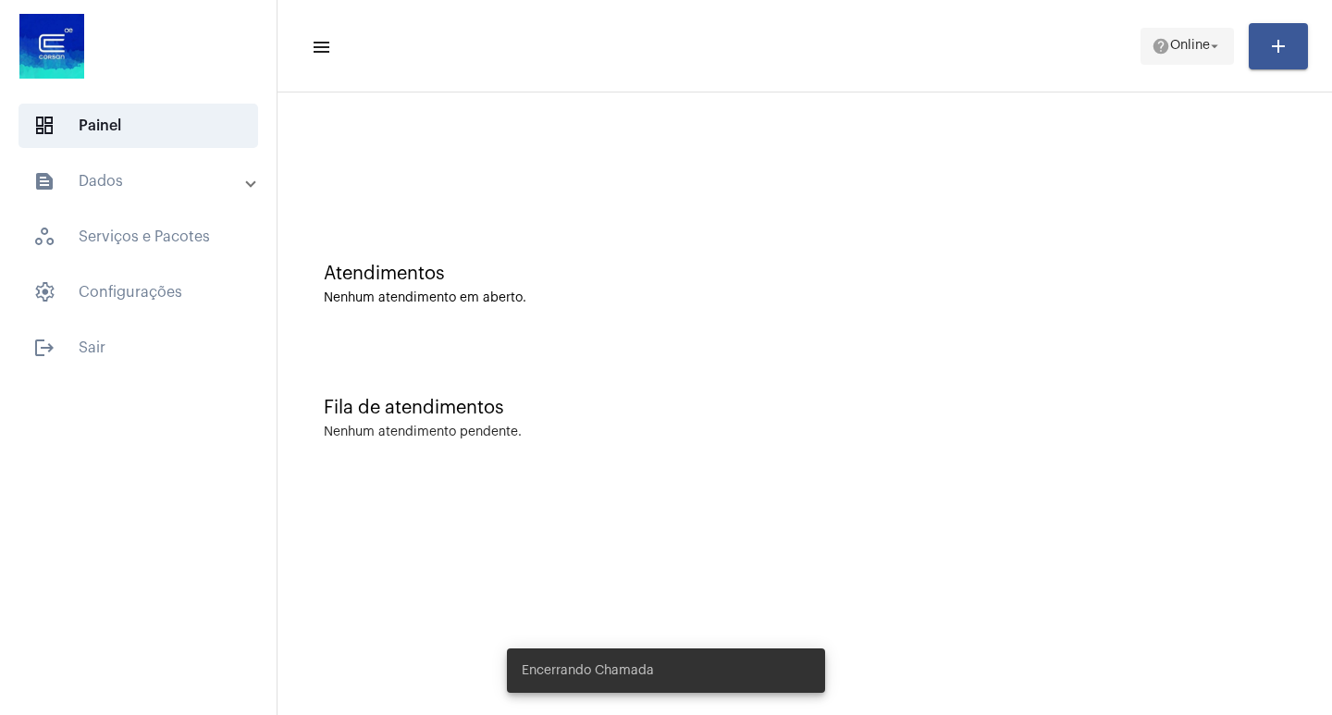
click at [1191, 34] on span "help Online arrow_drop_down" at bounding box center [1186, 45] width 71 height 33
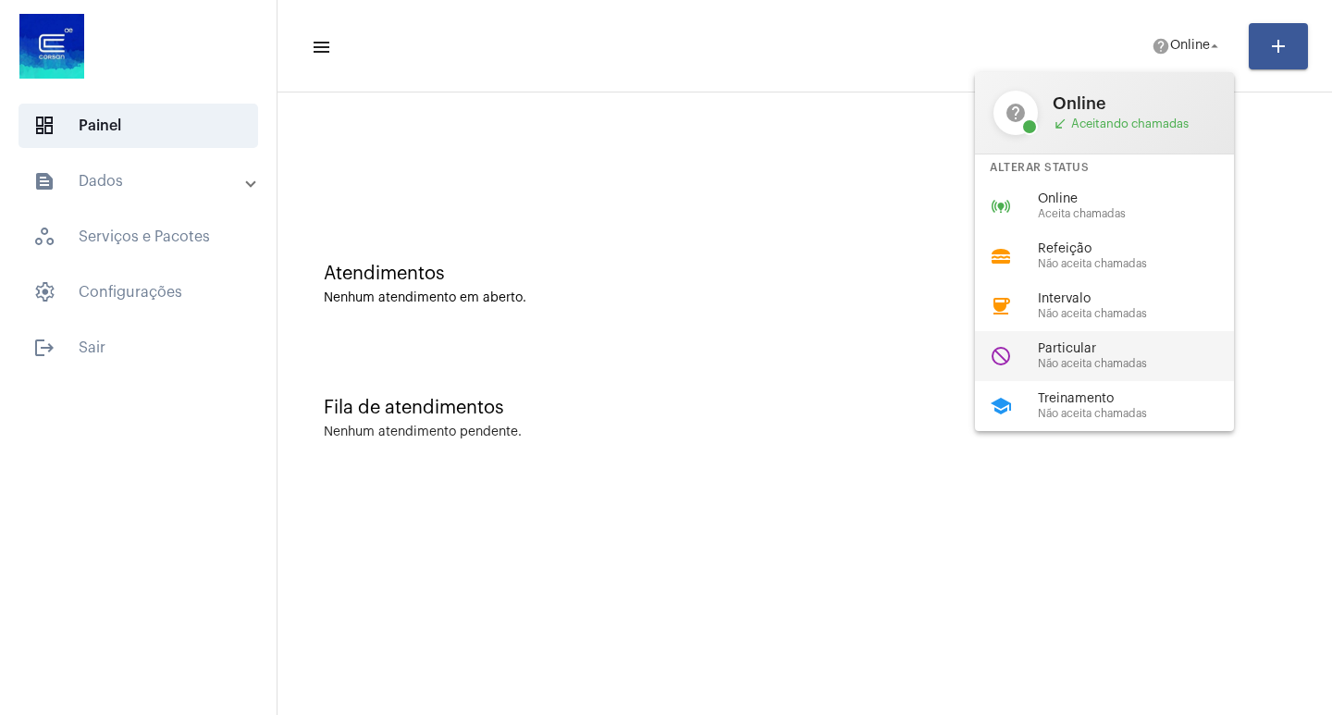
click at [1072, 348] on span "Particular" at bounding box center [1143, 349] width 211 height 14
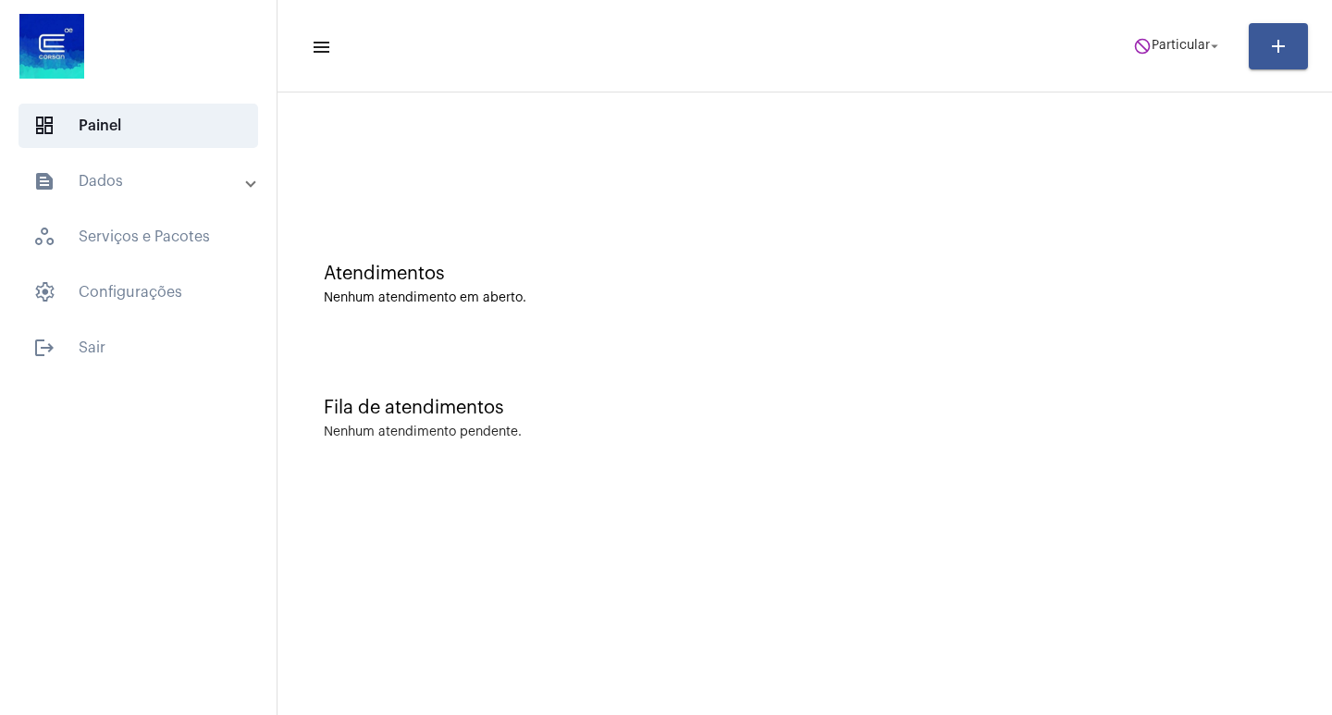
click at [1165, 78] on mat-toolbar "menu do_not_disturb Particular arrow_drop_down add" at bounding box center [804, 46] width 1054 height 92
click at [1159, 61] on span "do_not_disturb Particular arrow_drop_down" at bounding box center [1178, 45] width 90 height 33
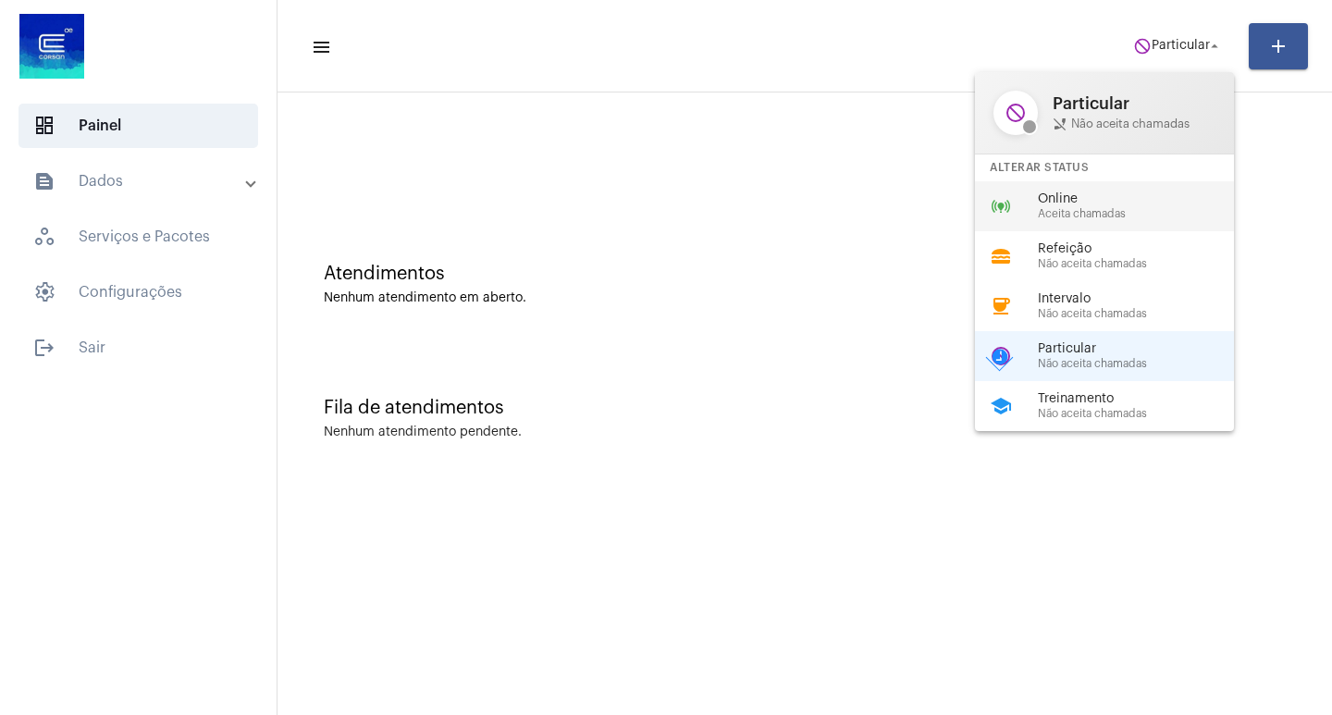
click at [1115, 190] on div "online_prediction Online Aceita chamadas" at bounding box center [1119, 206] width 289 height 50
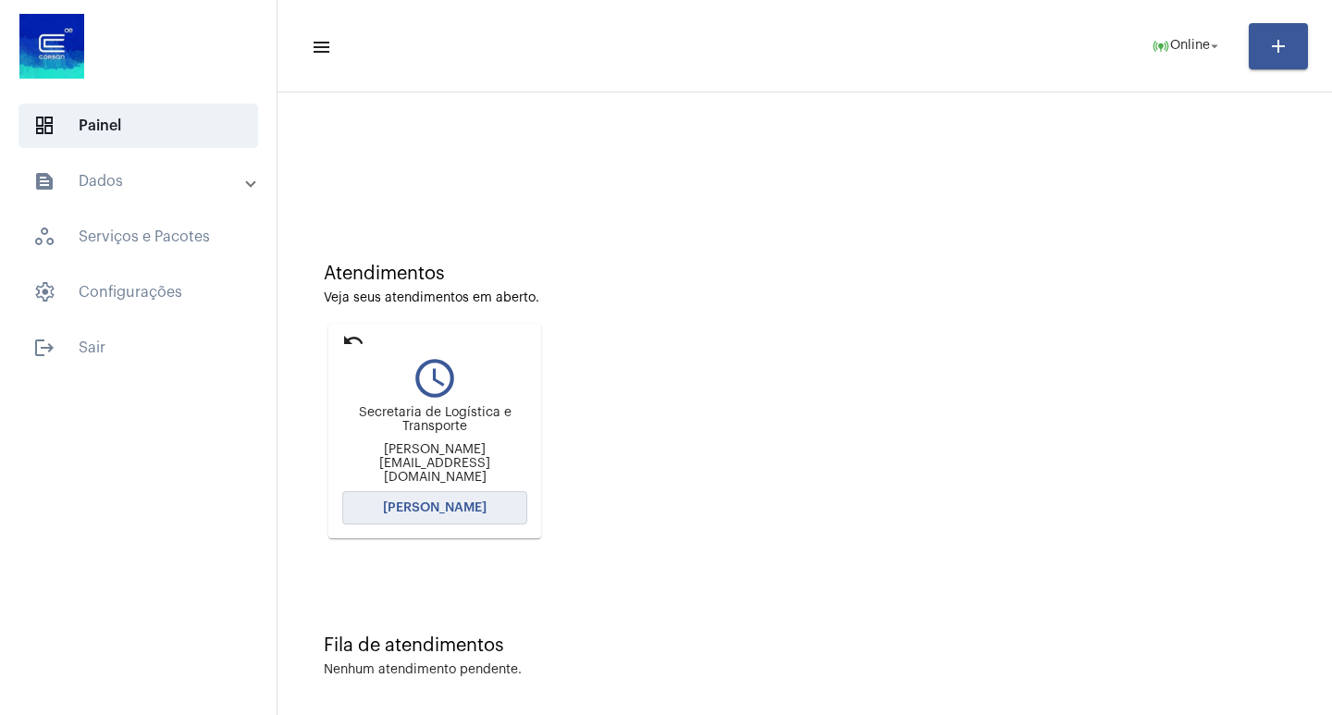
click at [473, 506] on span "[PERSON_NAME]" at bounding box center [435, 507] width 104 height 13
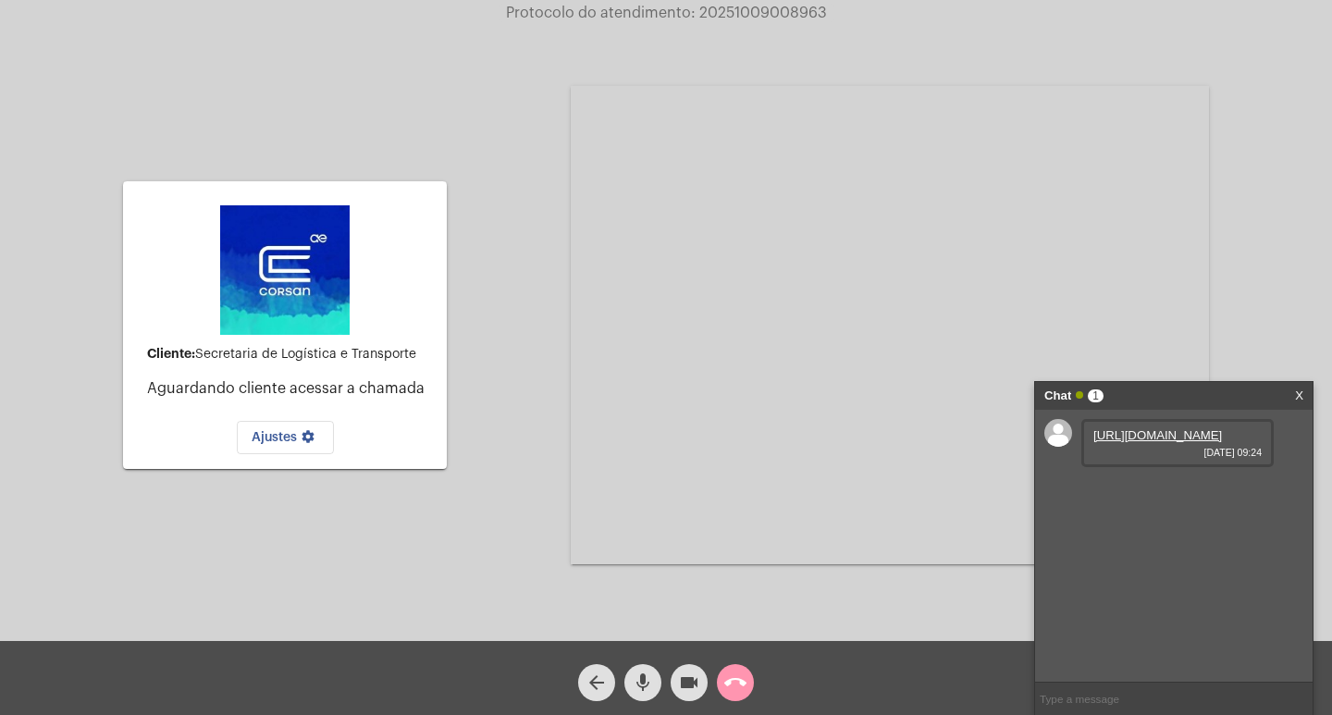
click at [1137, 442] on link "[URL][DOMAIN_NAME]" at bounding box center [1157, 435] width 129 height 14
click at [727, 672] on mat-icon "call_end" at bounding box center [735, 682] width 22 height 22
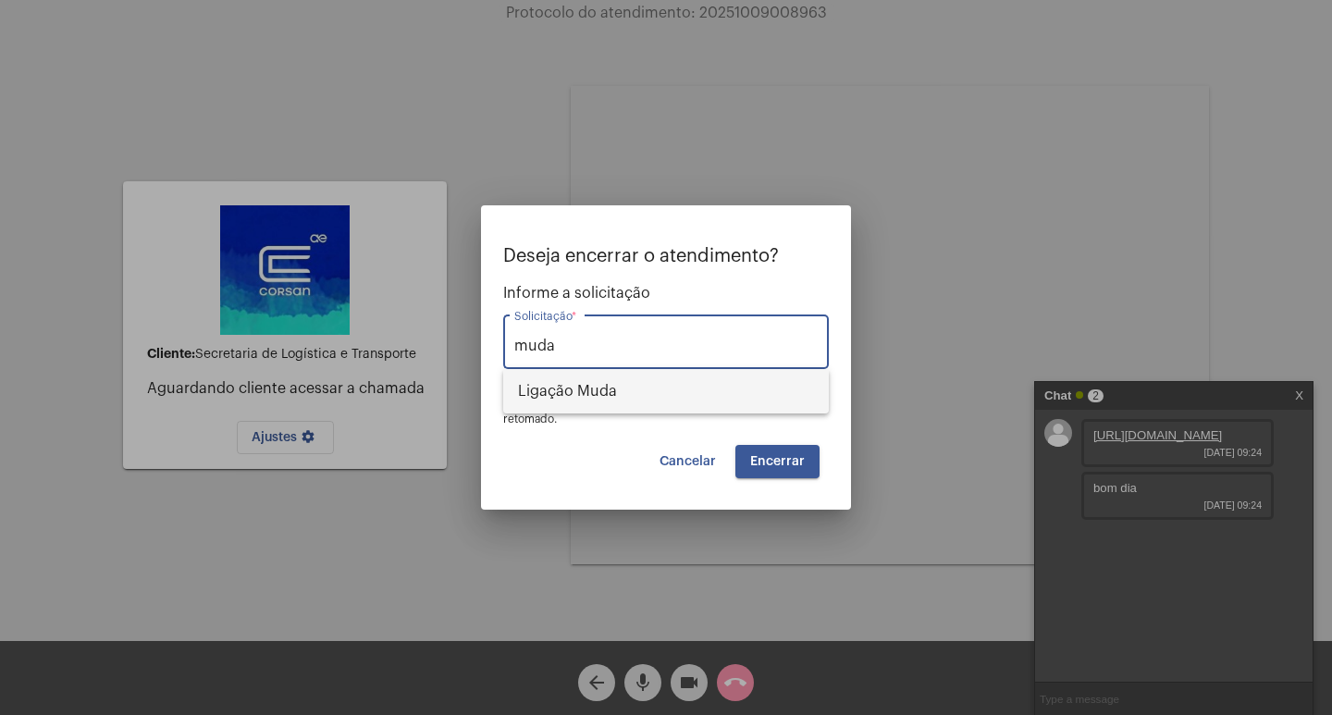
click at [673, 380] on span "Ligação Muda" at bounding box center [666, 391] width 296 height 44
type input "Ligação Muda"
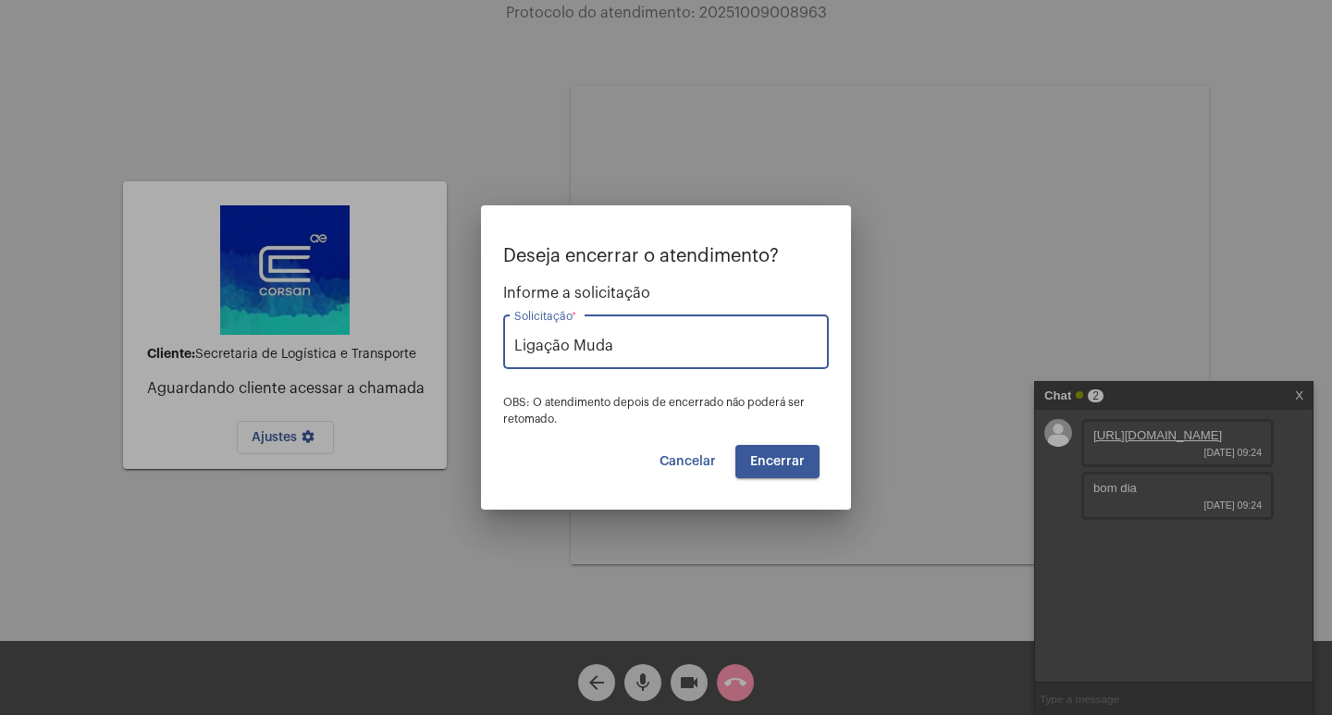
click at [758, 472] on button "Encerrar" at bounding box center [777, 461] width 84 height 33
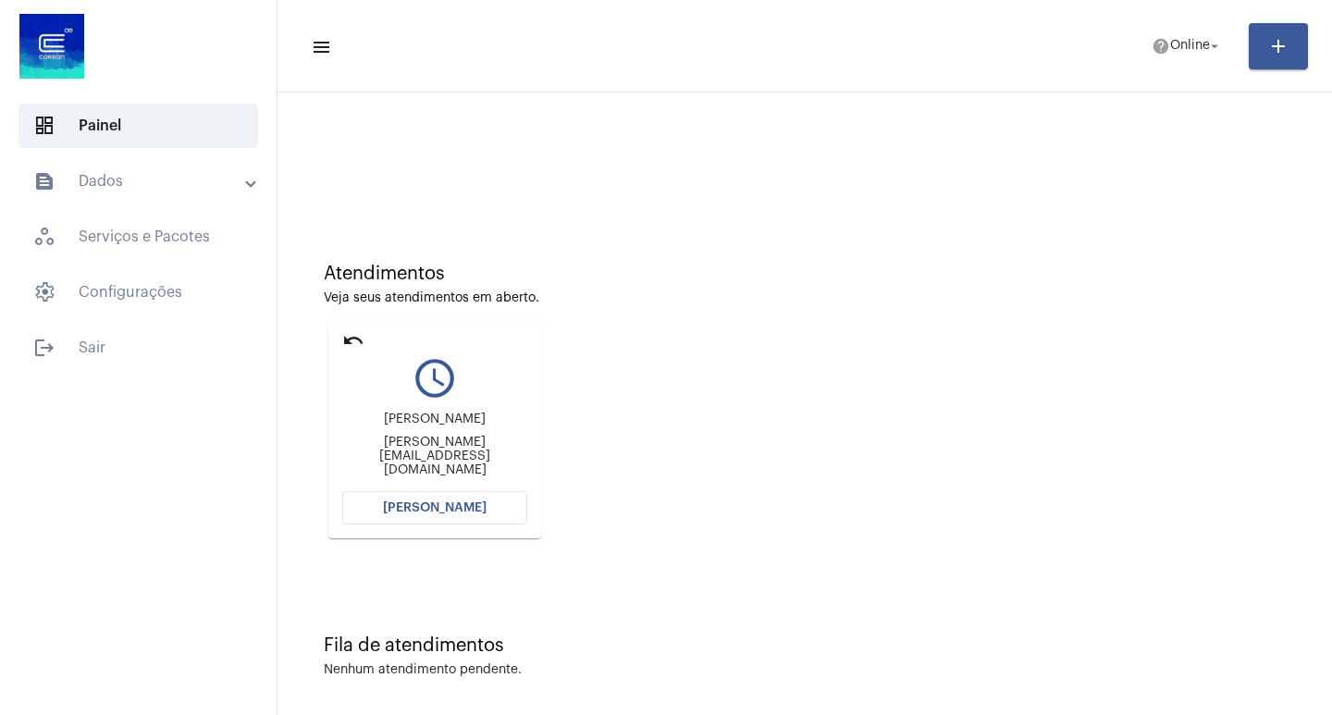
click at [436, 485] on div "[PERSON_NAME] [PERSON_NAME][EMAIL_ADDRESS][DOMAIN_NAME]" at bounding box center [434, 444] width 185 height 83
click at [437, 505] on span "[PERSON_NAME]" at bounding box center [435, 507] width 104 height 13
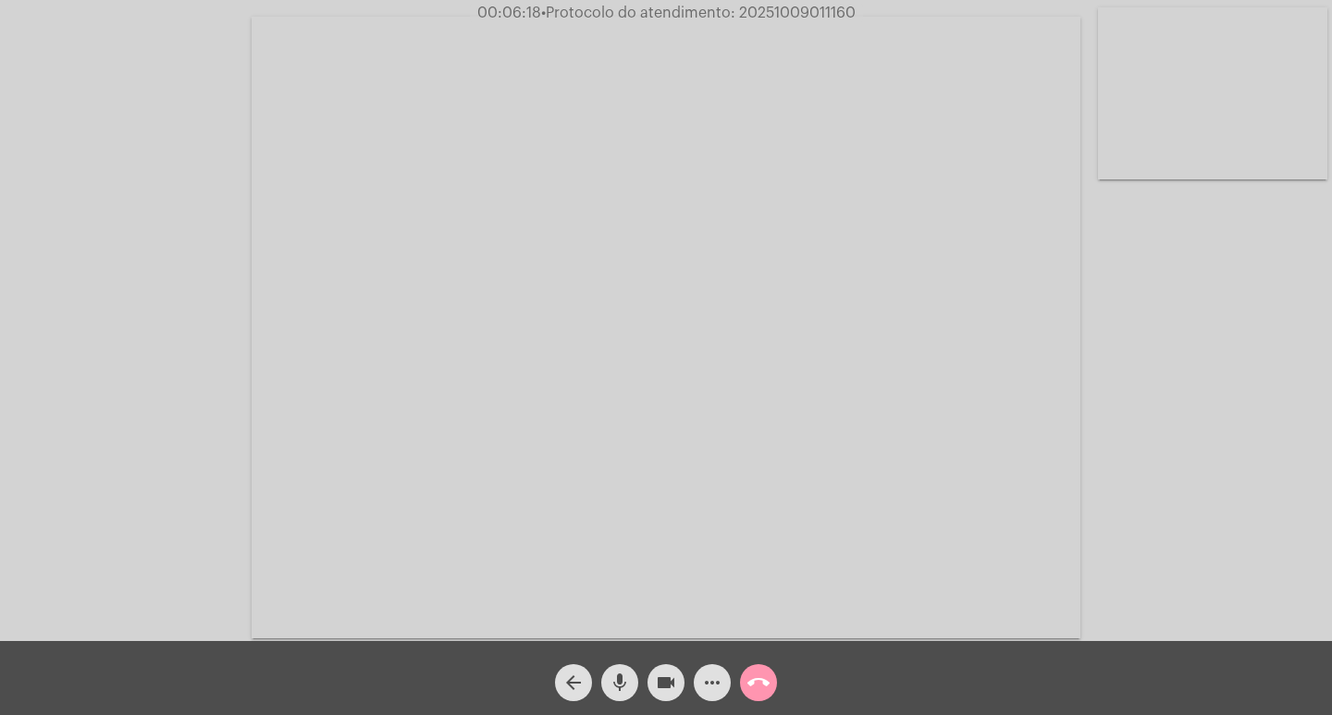
click at [668, 673] on mat-icon "videocam" at bounding box center [666, 682] width 22 height 22
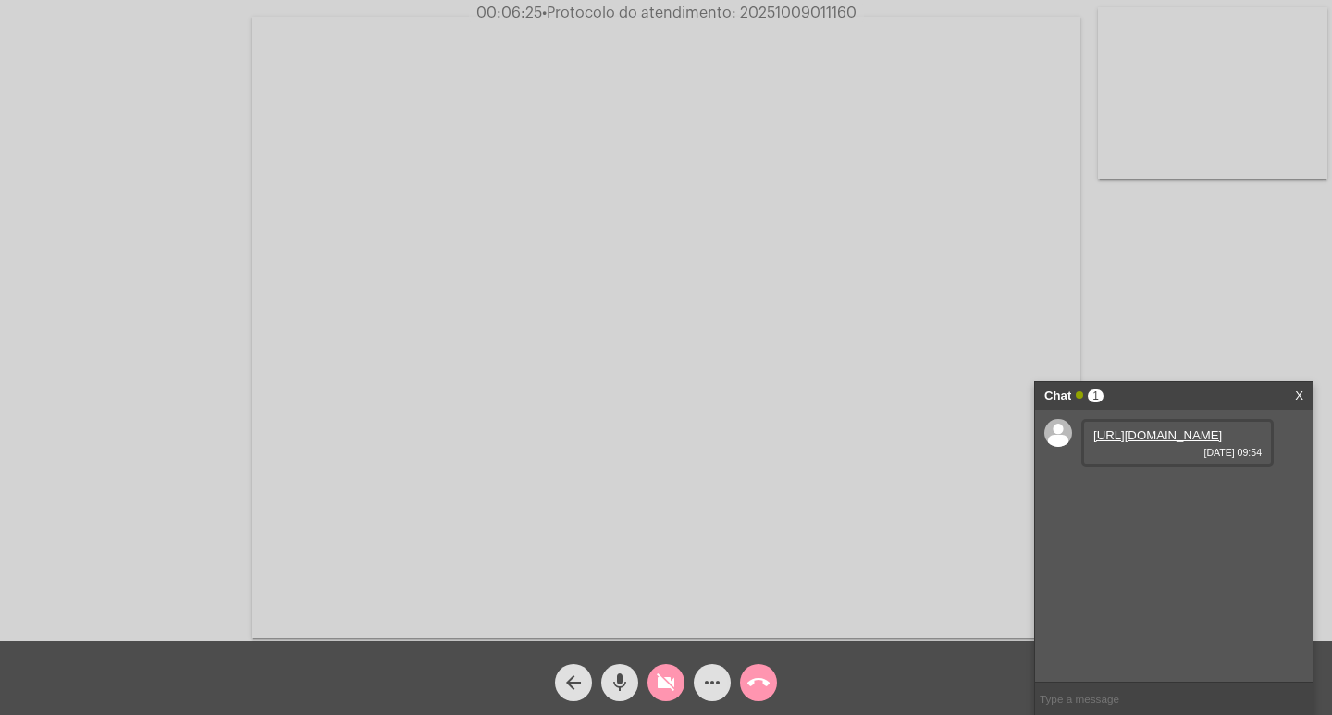
click at [666, 673] on mat-icon "videocam_off" at bounding box center [666, 682] width 22 height 22
click at [1136, 440] on link "[URL][DOMAIN_NAME]" at bounding box center [1157, 435] width 129 height 14
click at [1157, 515] on div "[URL][DOMAIN_NAME] [DATE] 09:54" at bounding box center [1177, 496] width 192 height 48
click at [1132, 495] on link "[URL][DOMAIN_NAME]" at bounding box center [1157, 488] width 129 height 14
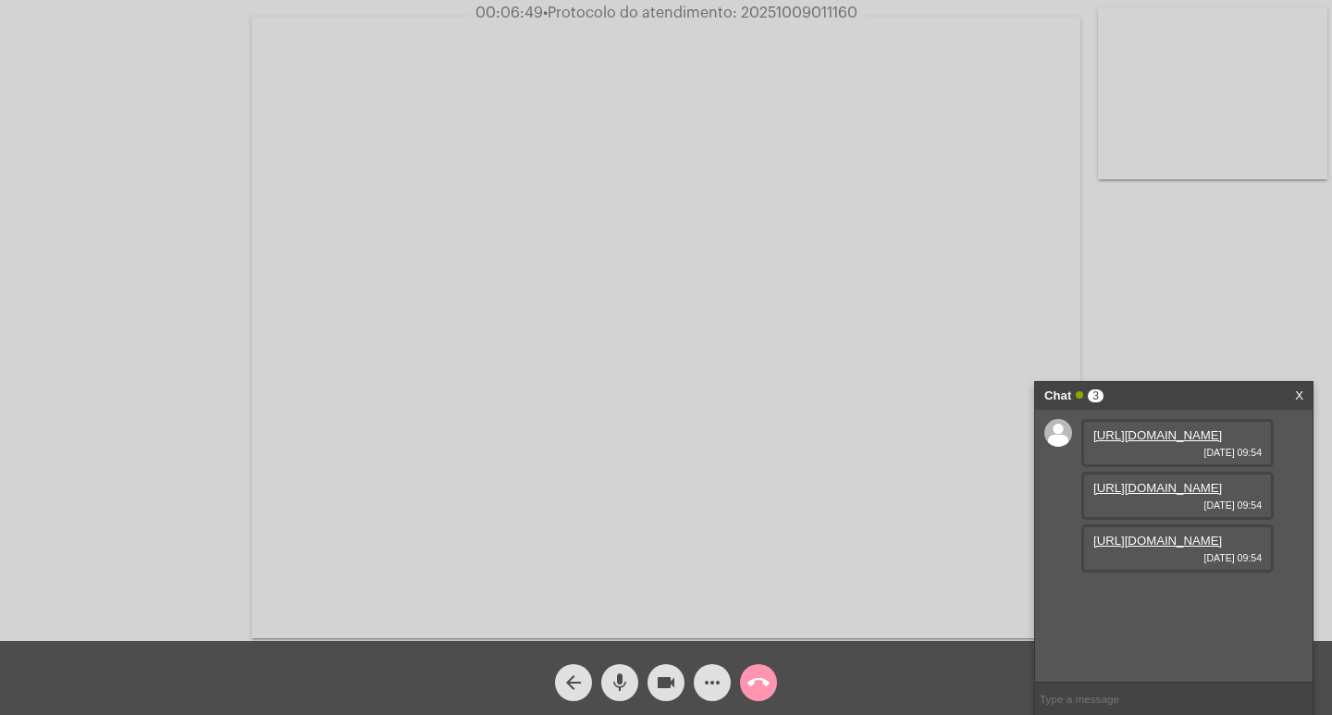
click at [1168, 547] on link "[URL][DOMAIN_NAME]" at bounding box center [1157, 541] width 129 height 14
click at [1162, 600] on link "[URL][DOMAIN_NAME]" at bounding box center [1157, 593] width 129 height 14
click at [673, 694] on span "videocam" at bounding box center [666, 682] width 22 height 37
click at [652, 688] on button "videocam_off" at bounding box center [665, 682] width 37 height 37
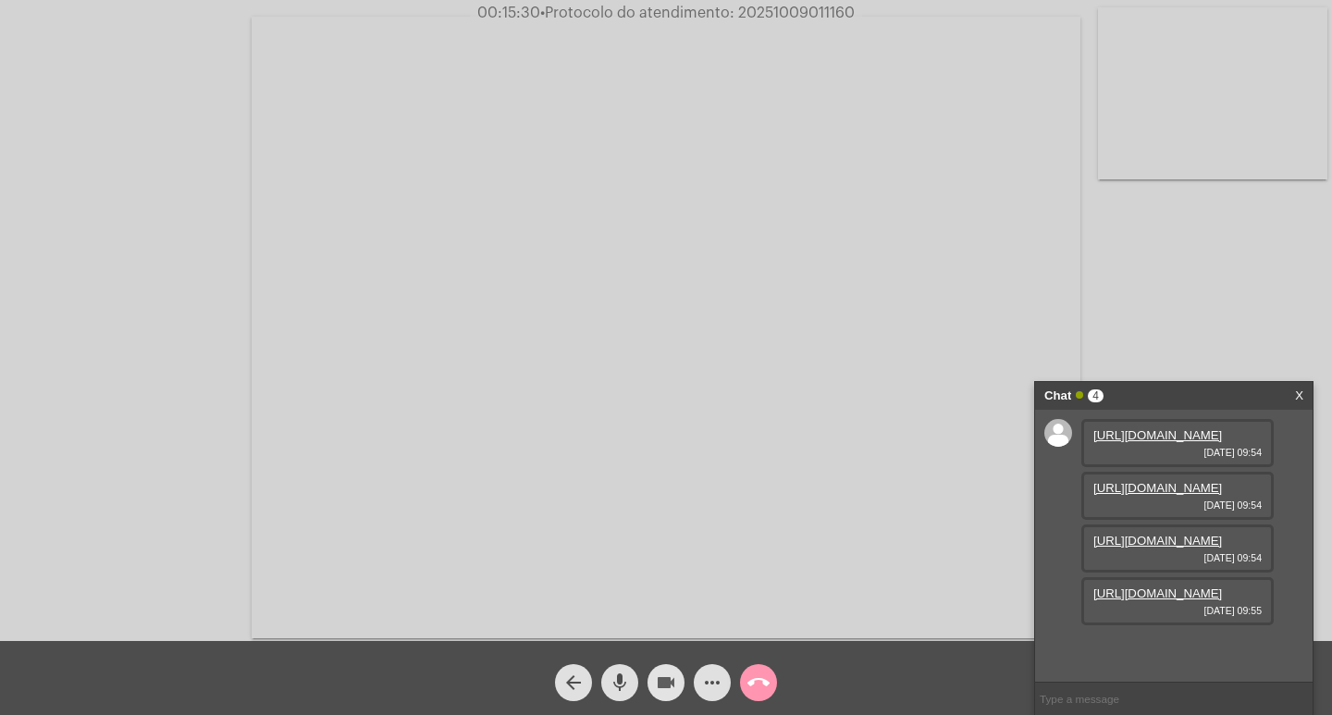
click at [657, 672] on mat-icon "videocam" at bounding box center [666, 682] width 22 height 22
click at [653, 694] on button "videocam_off" at bounding box center [665, 682] width 37 height 37
click at [677, 682] on button "videocam" at bounding box center [665, 682] width 37 height 37
drag, startPoint x: 503, startPoint y: 8, endPoint x: 537, endPoint y: 22, distance: 36.9
click at [537, 22] on app-call "wifi_off 00:38:48 • Protocolo do atendimento: 20251009011160 Acessando Câmera e…" at bounding box center [666, 357] width 1332 height 715
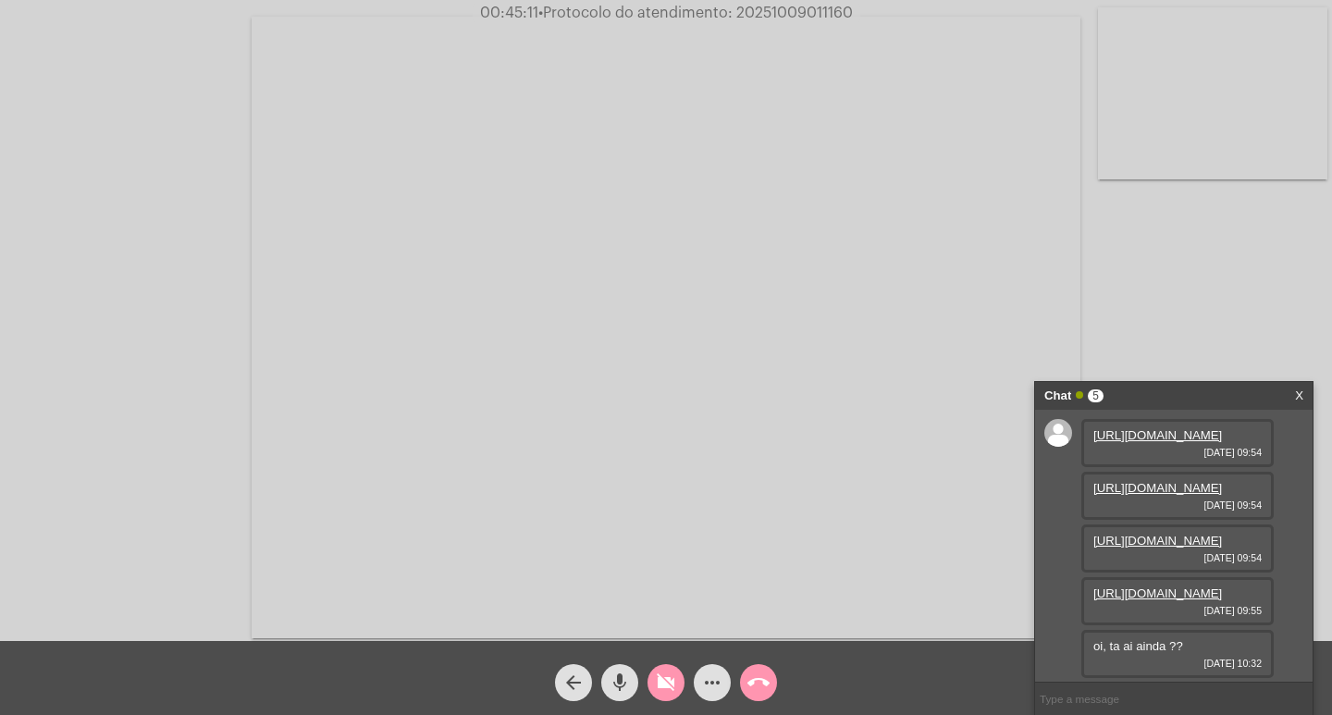
scroll to position [163, 0]
click at [643, 678] on div "videocam_off" at bounding box center [666, 678] width 46 height 46
click at [1079, 702] on input "text" at bounding box center [1173, 698] width 277 height 32
paste input "6196080- não confere 2070405- não confere 2078449- não confere 966860-não confe…"
type input "6196080- não confere 2070405- não confere 2078449- não confere 966860-não confe…"
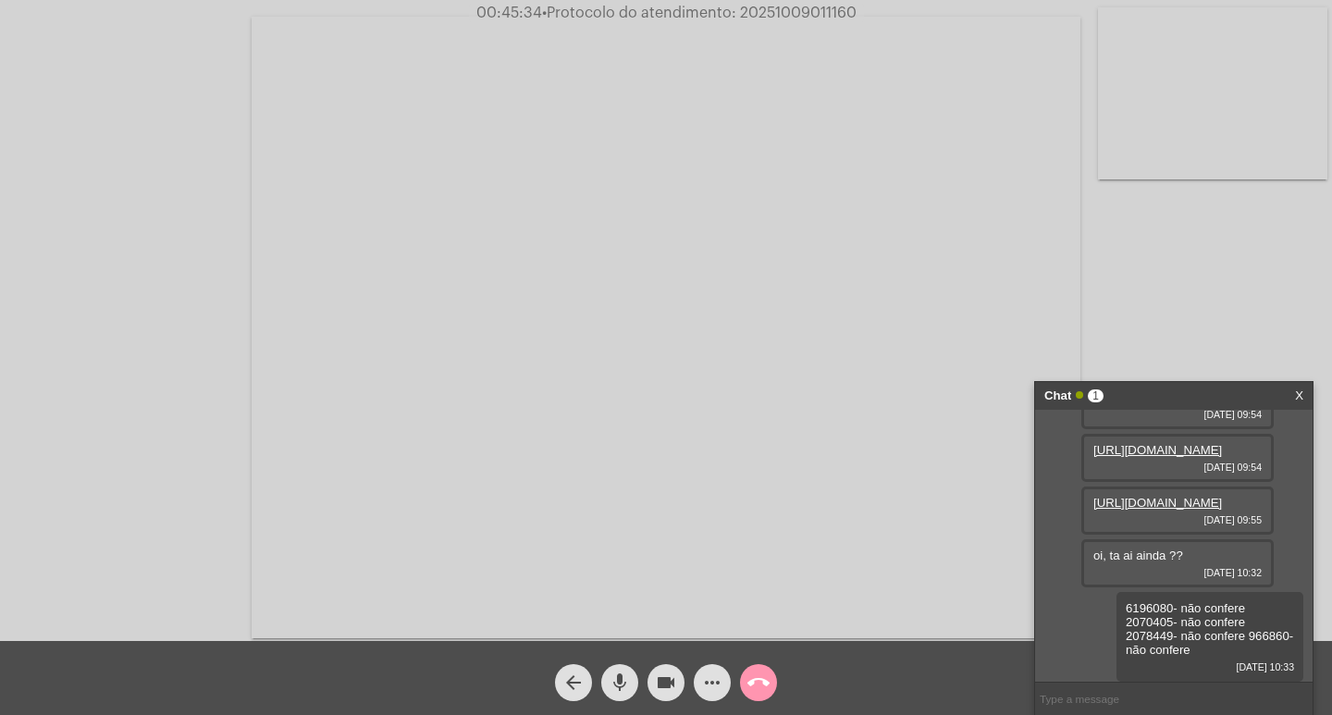
scroll to position [257, 0]
click at [792, 11] on span "• Protocolo do atendimento: 20251009011160" at bounding box center [698, 13] width 314 height 15
copy span "20251009011160"
click at [1062, 704] on input "text" at bounding box center [1173, 698] width 277 height 32
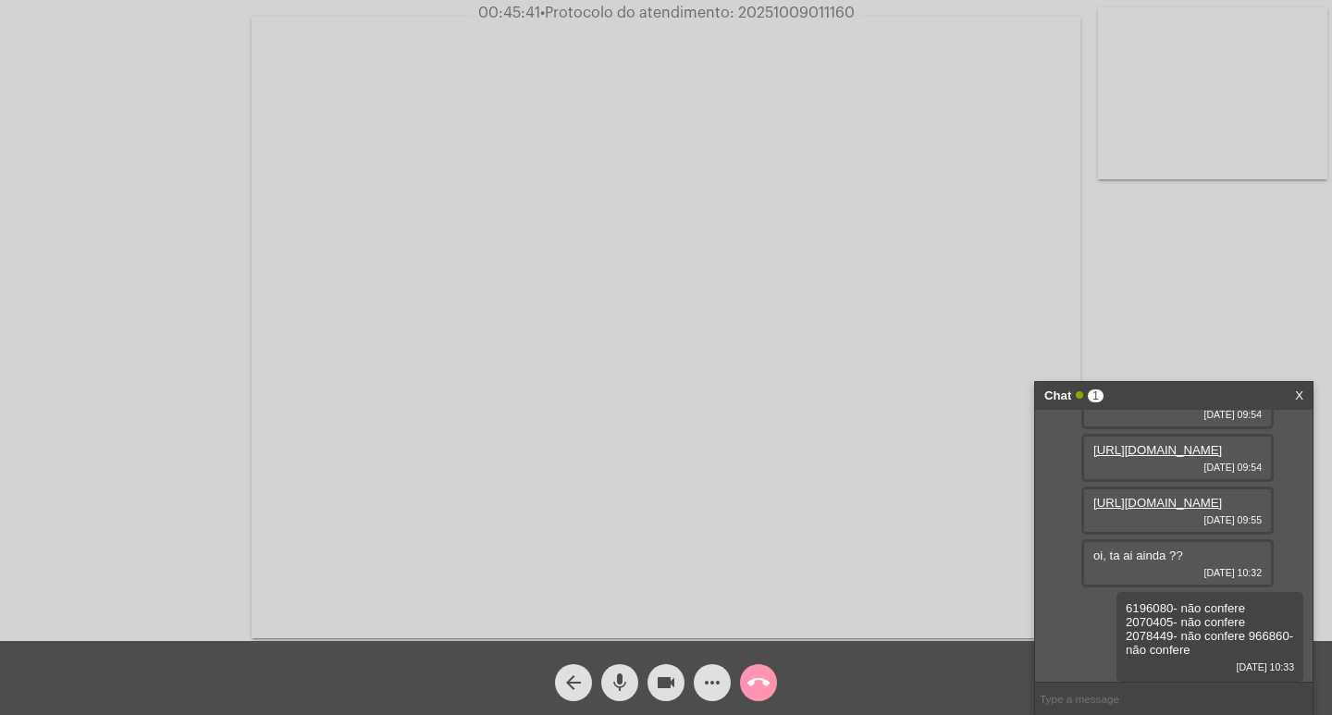
paste input "20251009011160"
type input "20251009011160"
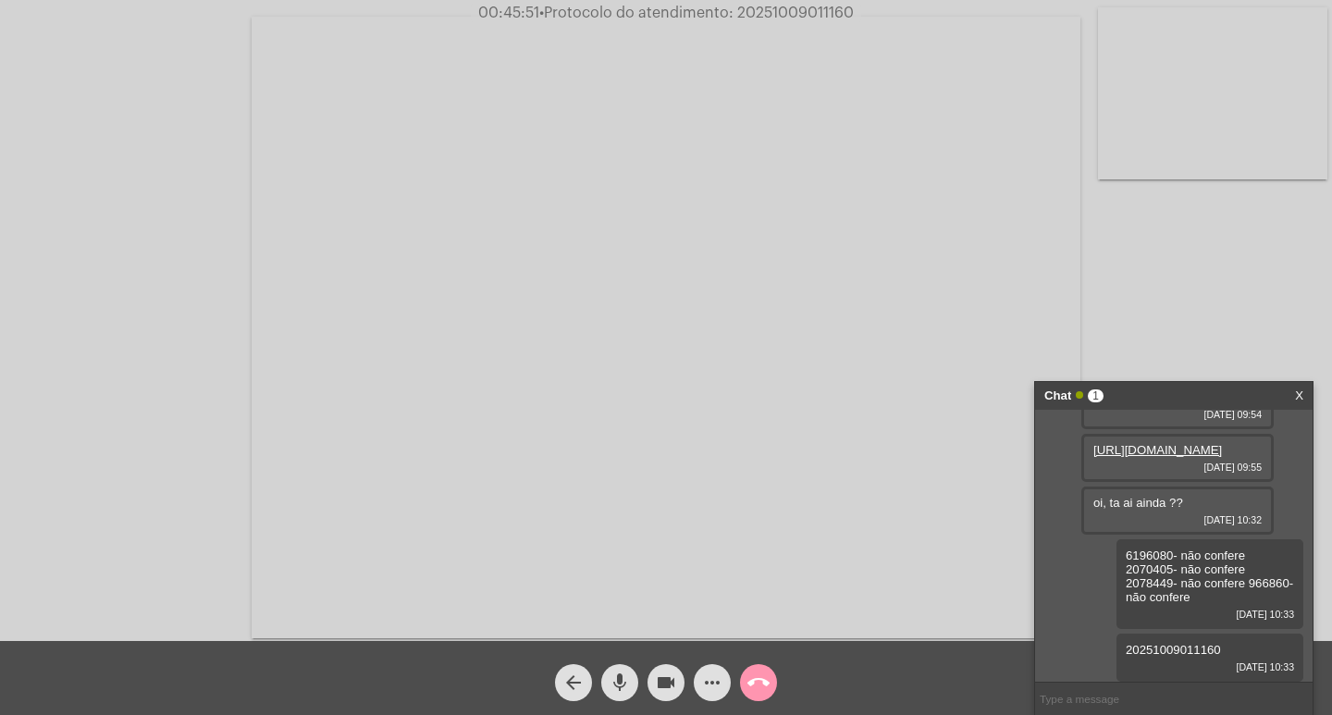
scroll to position [310, 0]
click at [1147, 393] on div "Chat 1" at bounding box center [1154, 396] width 220 height 28
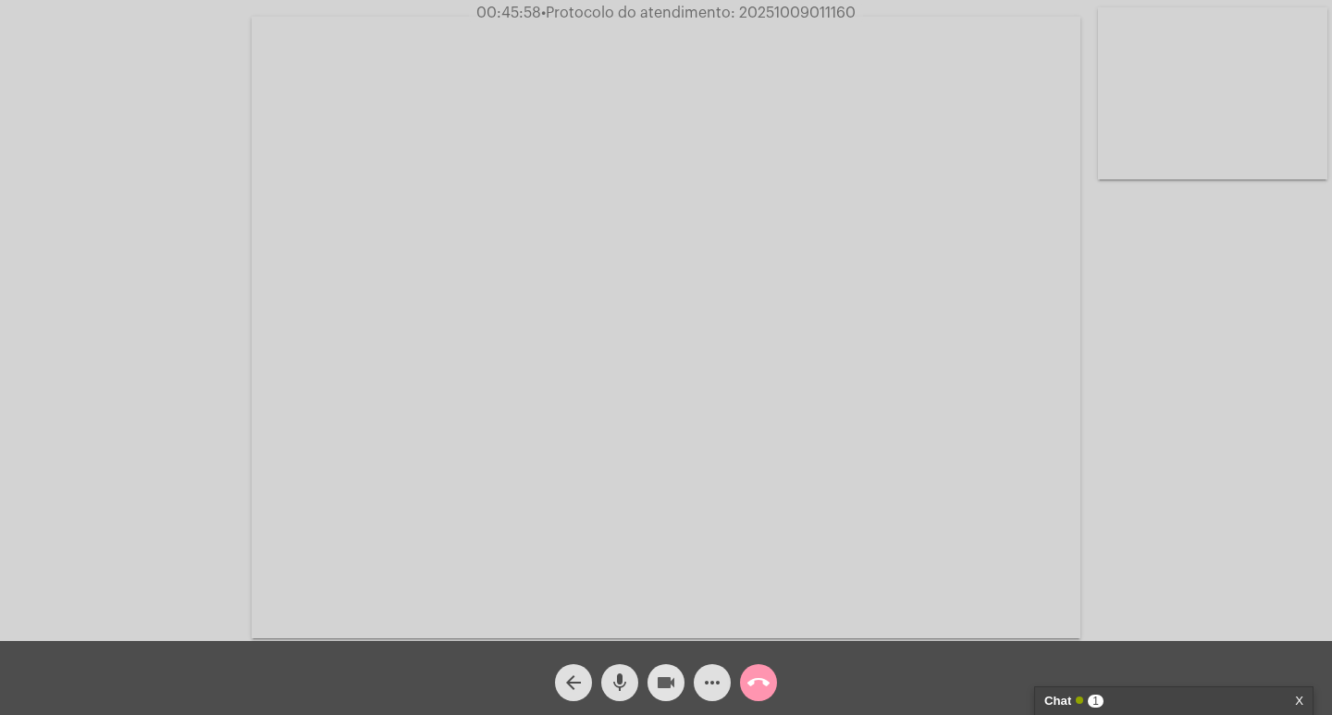
click at [664, 682] on mat-icon "videocam" at bounding box center [666, 682] width 22 height 22
click at [610, 671] on mat-icon "mic" at bounding box center [619, 682] width 22 height 22
click at [756, 672] on mat-icon "call_end" at bounding box center [758, 682] width 22 height 22
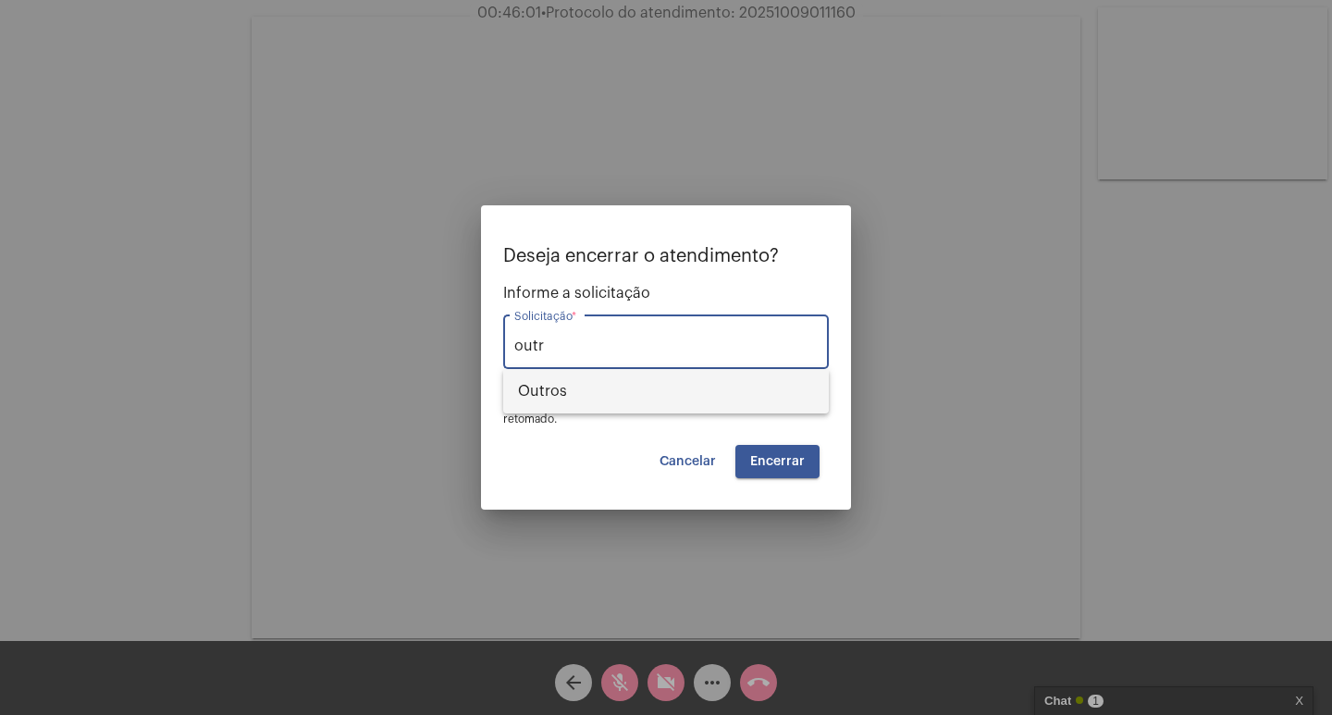
click at [762, 385] on span "Outros" at bounding box center [666, 391] width 296 height 44
type input "Outros"
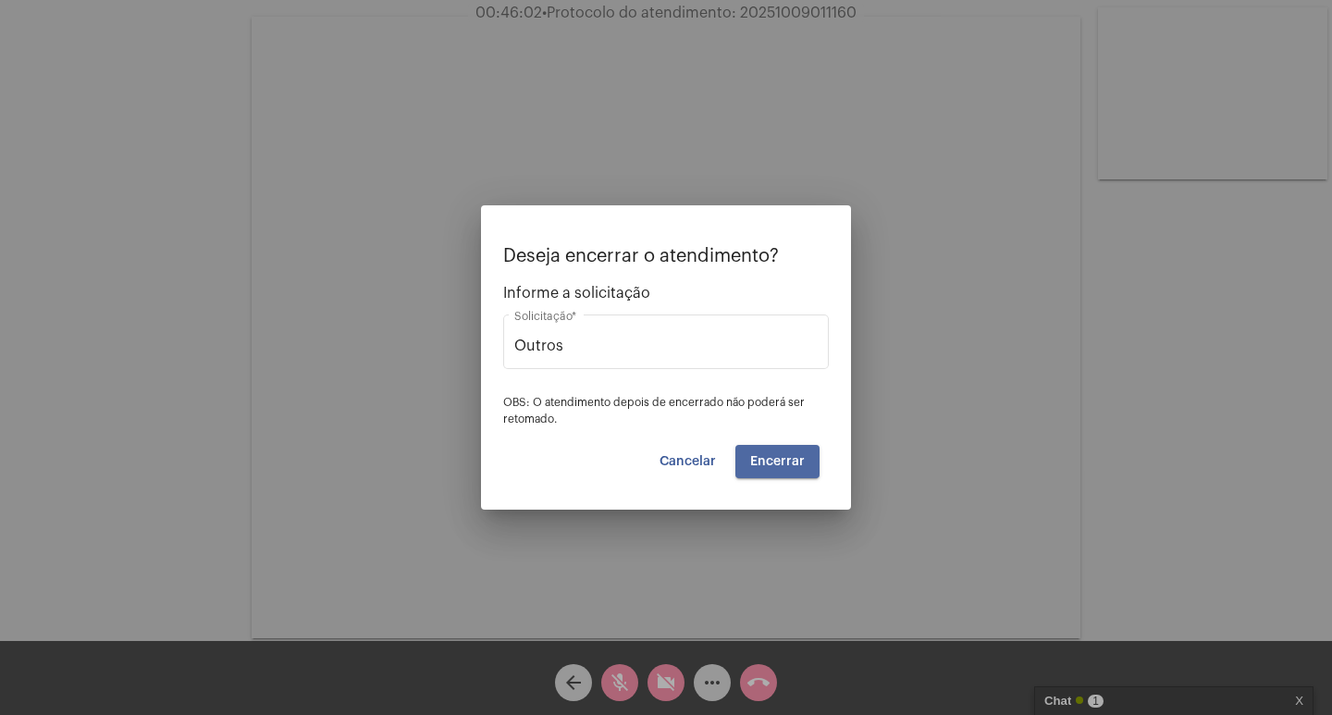
click at [784, 467] on span "Encerrar" at bounding box center [777, 461] width 55 height 13
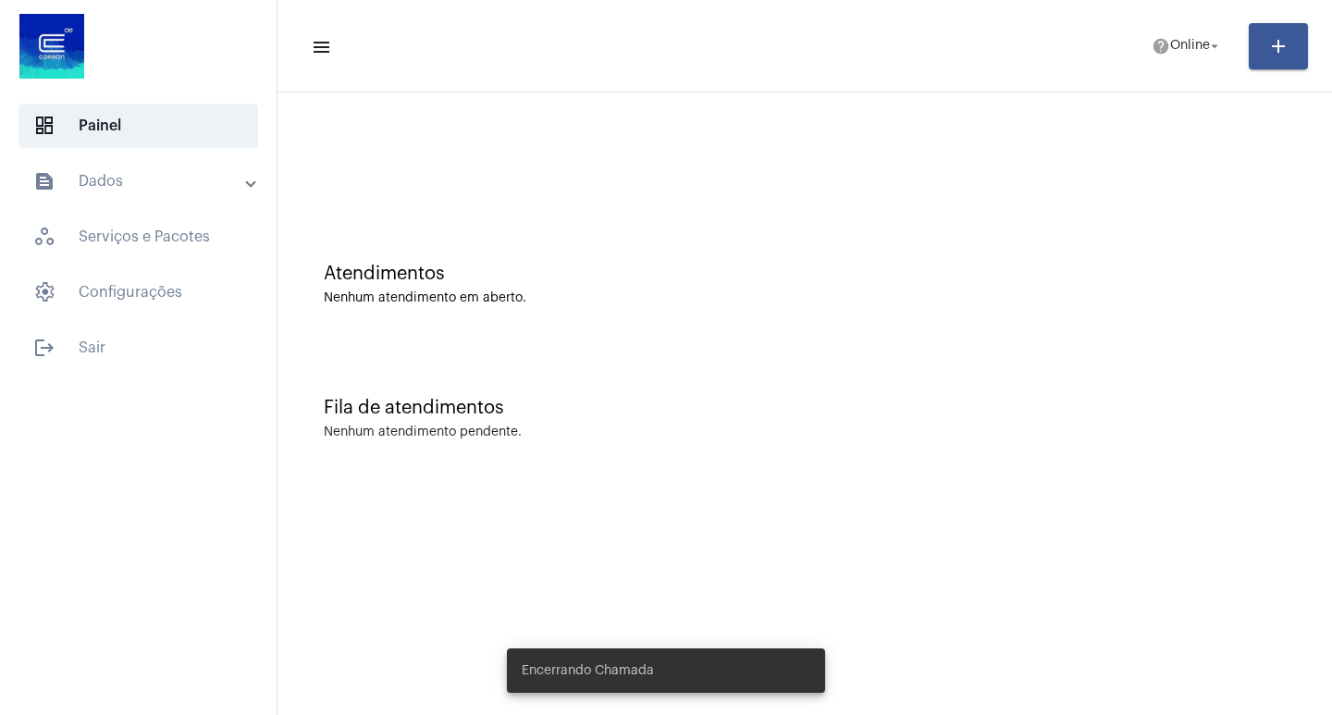
click at [1191, 26] on mat-toolbar-row "menu help Online arrow_drop_down add" at bounding box center [804, 46] width 1054 height 59
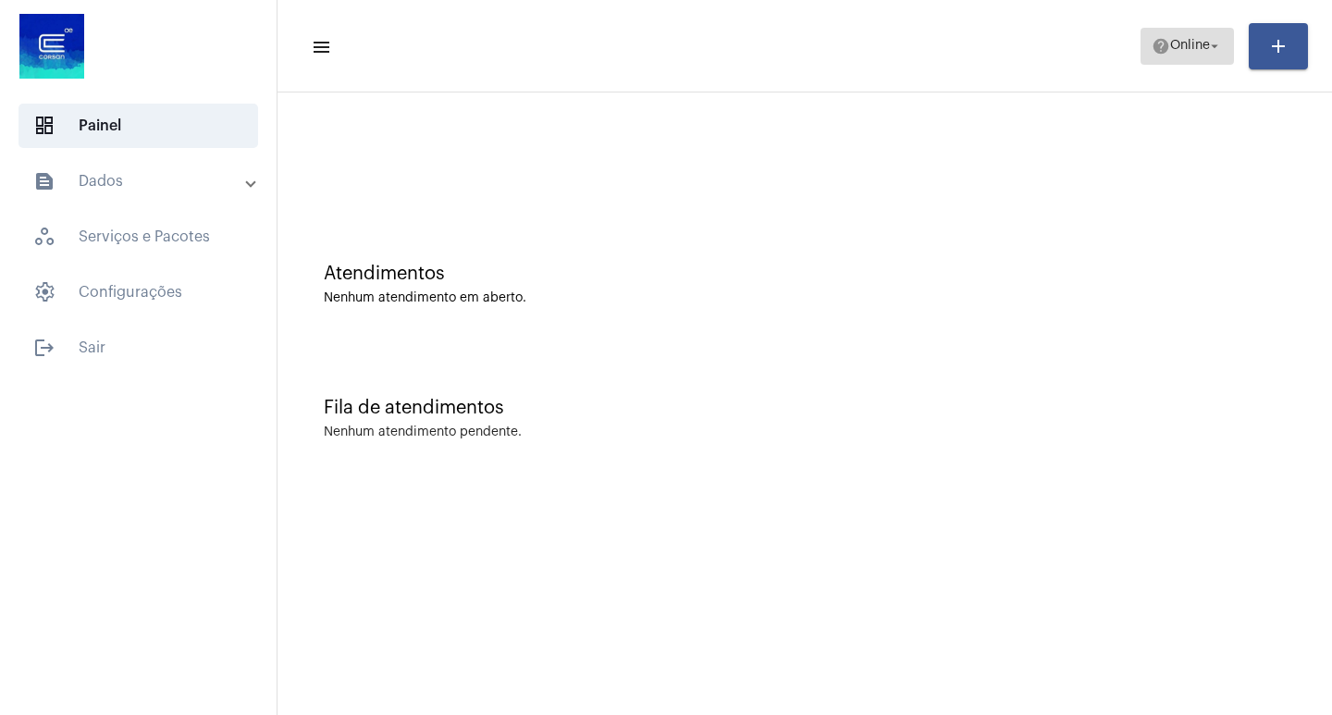
click at [1151, 49] on mat-icon "help" at bounding box center [1160, 46] width 18 height 18
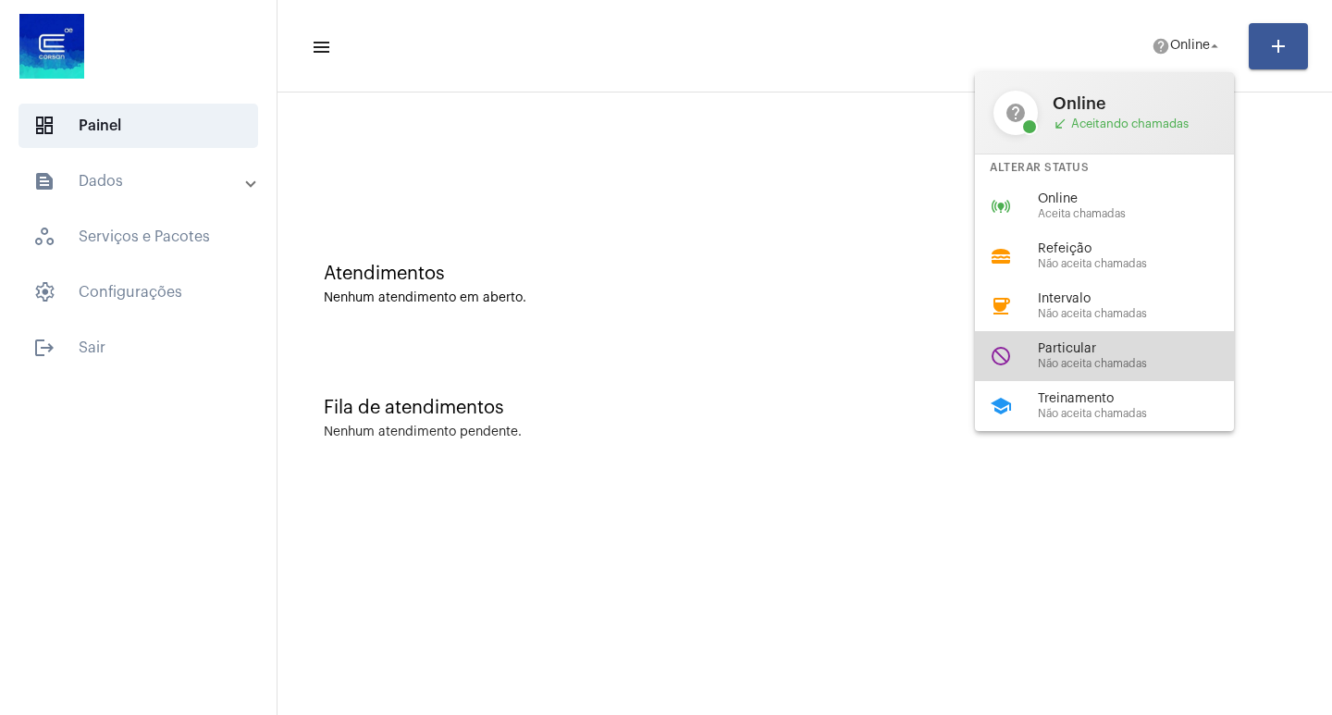
click at [1101, 336] on div "do_not_disturb Particular Não aceita chamadas" at bounding box center [1119, 356] width 289 height 50
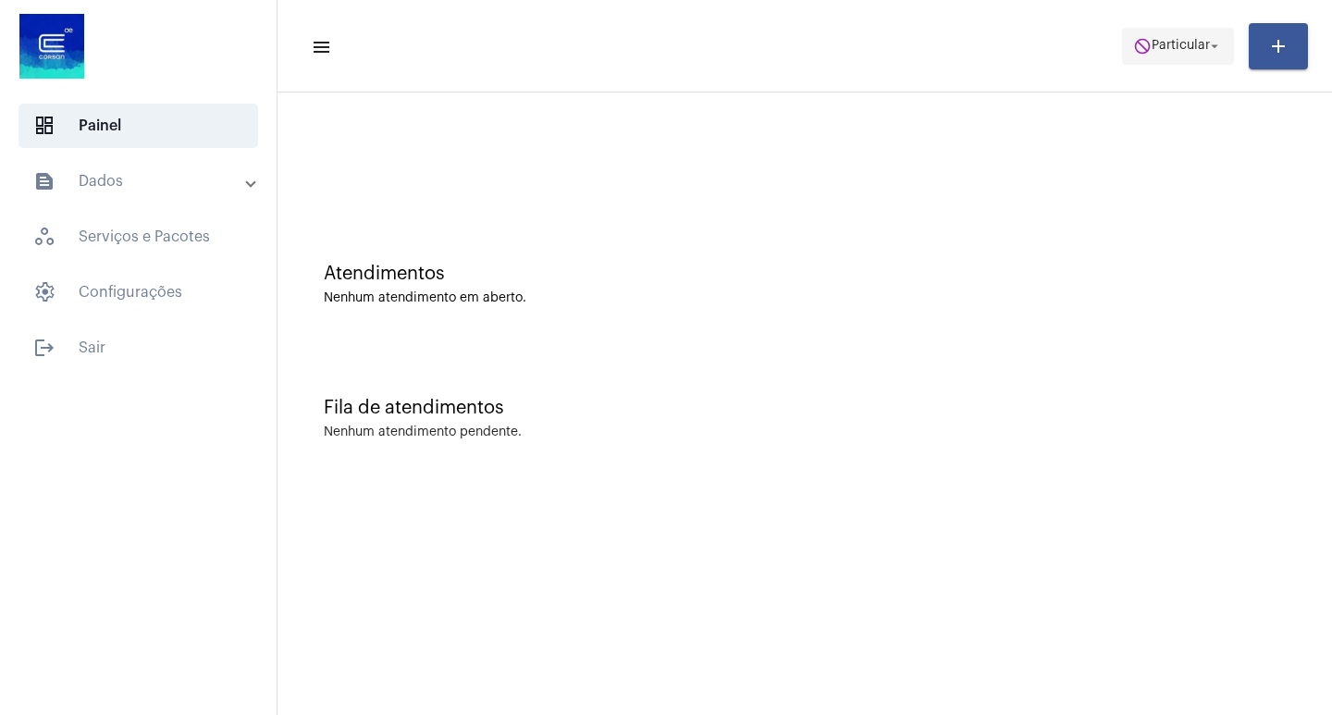
click at [1176, 43] on span "Particular" at bounding box center [1180, 46] width 58 height 13
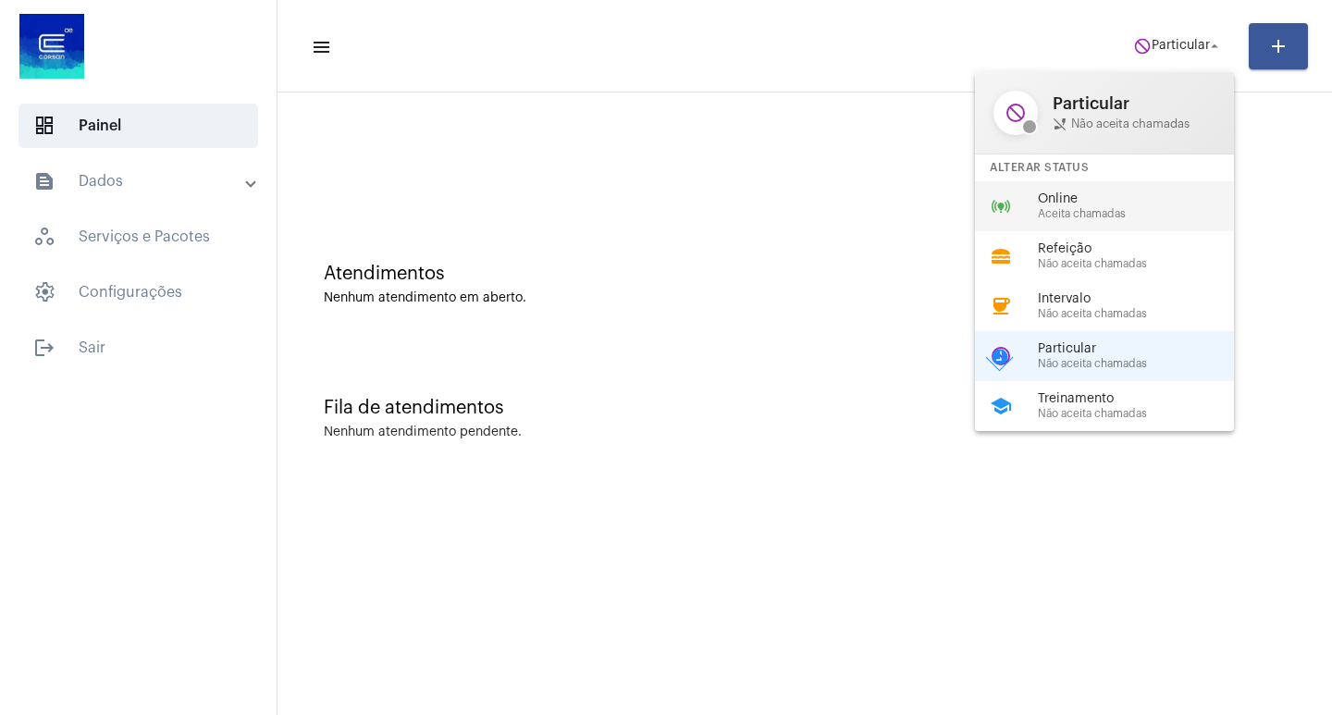
click at [1099, 195] on span "Online" at bounding box center [1143, 199] width 211 height 14
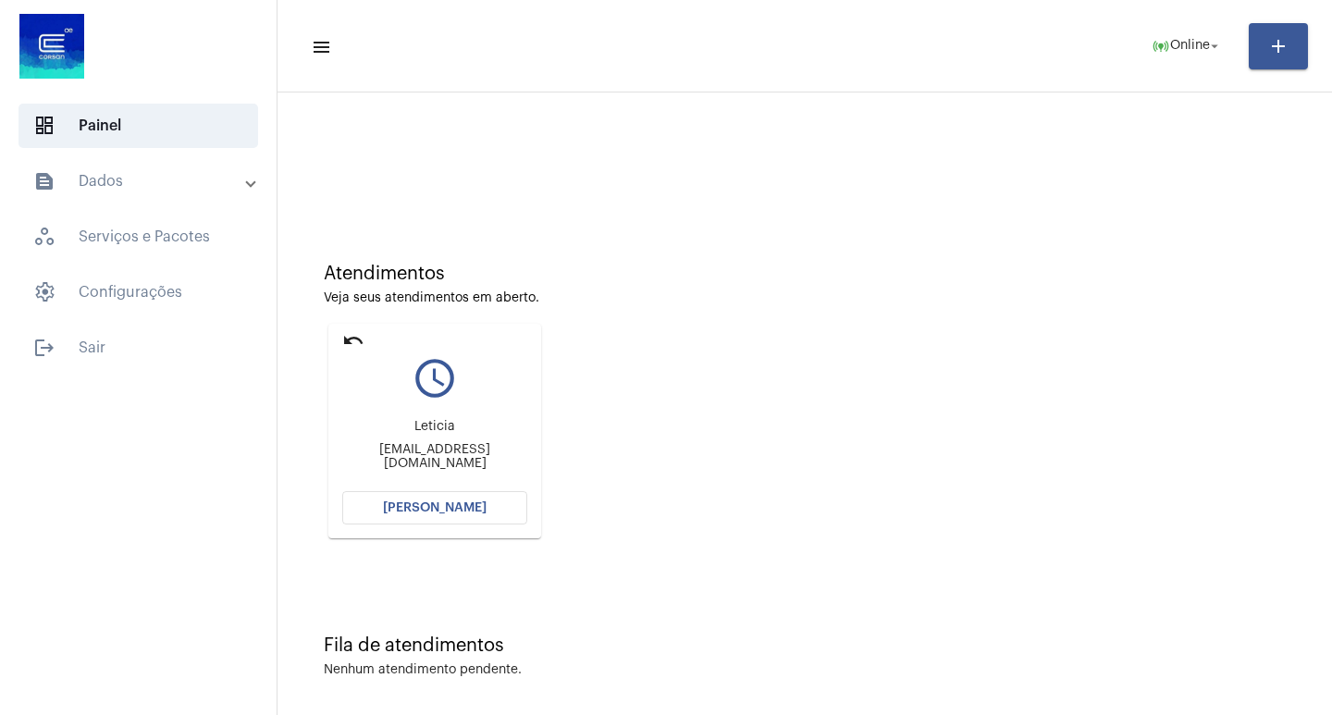
click at [461, 498] on button "[PERSON_NAME]" at bounding box center [434, 507] width 185 height 33
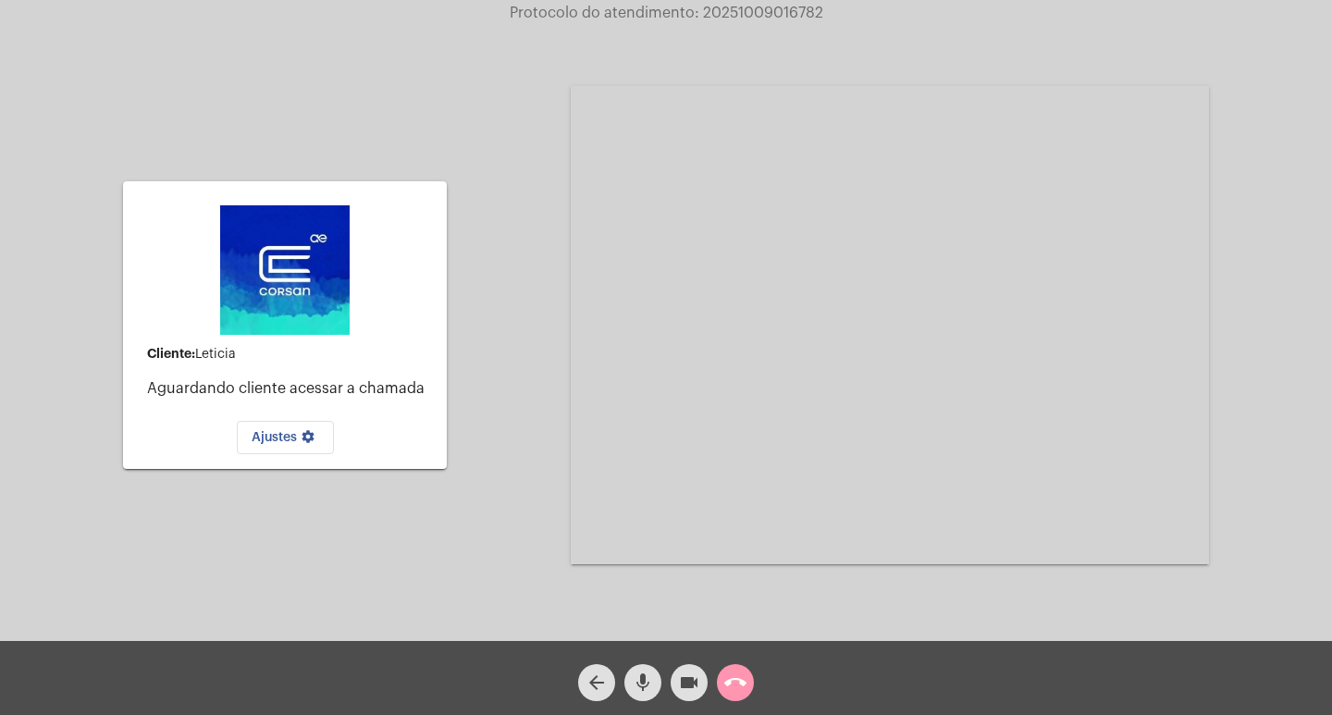
click at [738, 665] on span "call_end" at bounding box center [735, 682] width 22 height 37
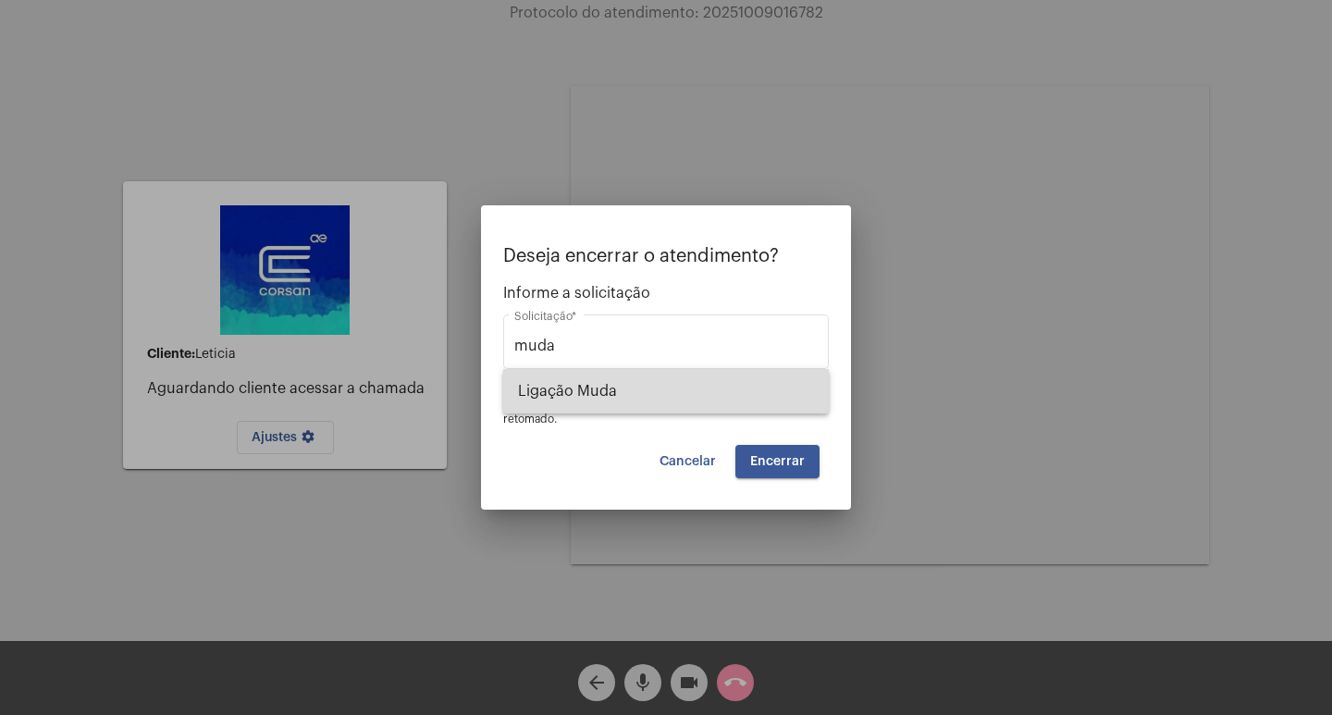
click at [646, 405] on span "Ligação Muda" at bounding box center [666, 391] width 296 height 44
type input "Ligação Muda"
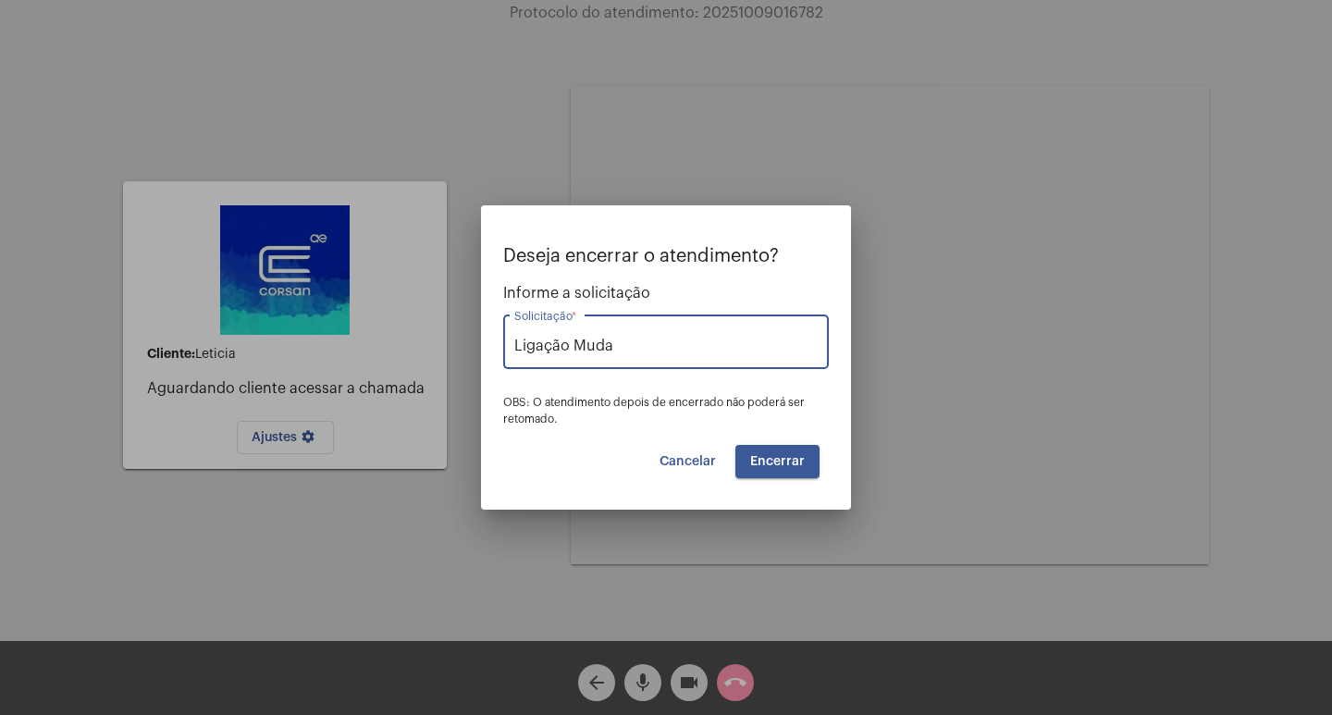
click at [760, 459] on span "Encerrar" at bounding box center [777, 461] width 55 height 13
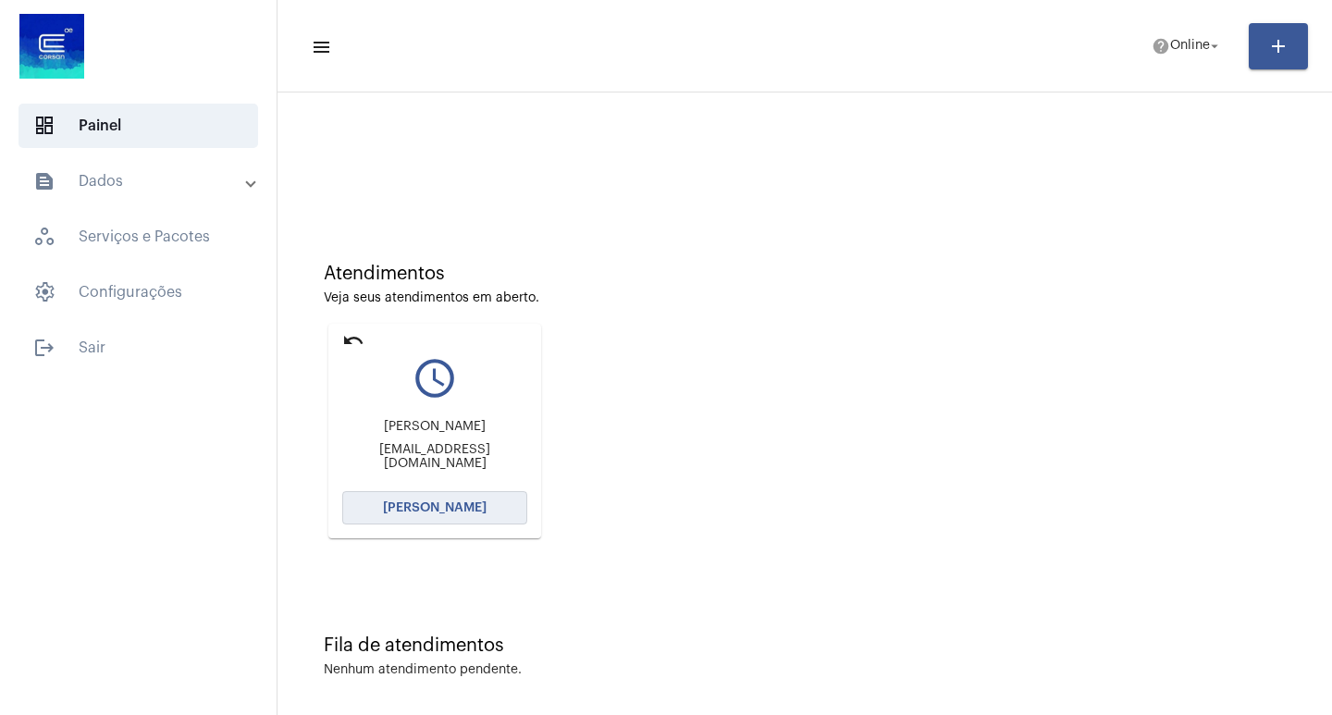
click at [424, 509] on span "[PERSON_NAME]" at bounding box center [435, 507] width 104 height 13
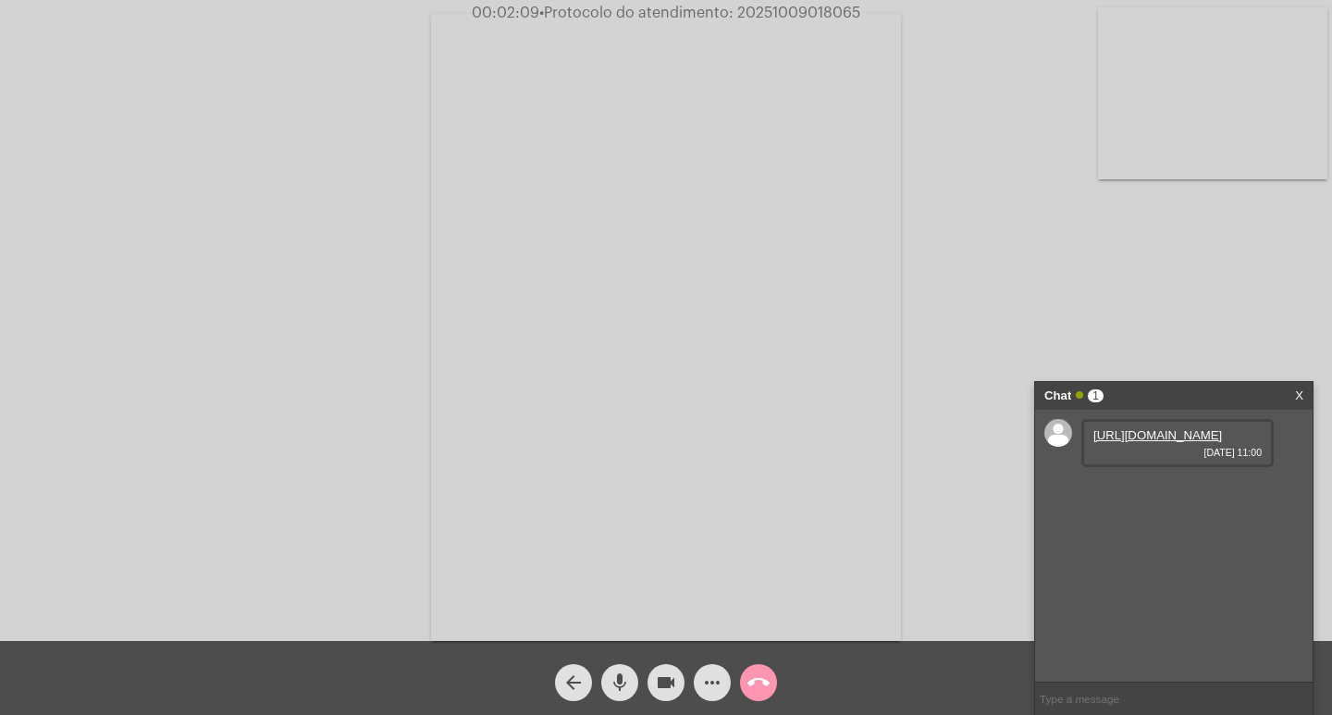
click at [1113, 442] on link "[URL][DOMAIN_NAME]" at bounding box center [1157, 435] width 129 height 14
click at [795, 16] on span "• Protocolo do atendimento: 20251009018065" at bounding box center [696, 13] width 321 height 15
copy span "20251009018065"
click at [1094, 691] on input "text" at bounding box center [1173, 698] width 277 height 32
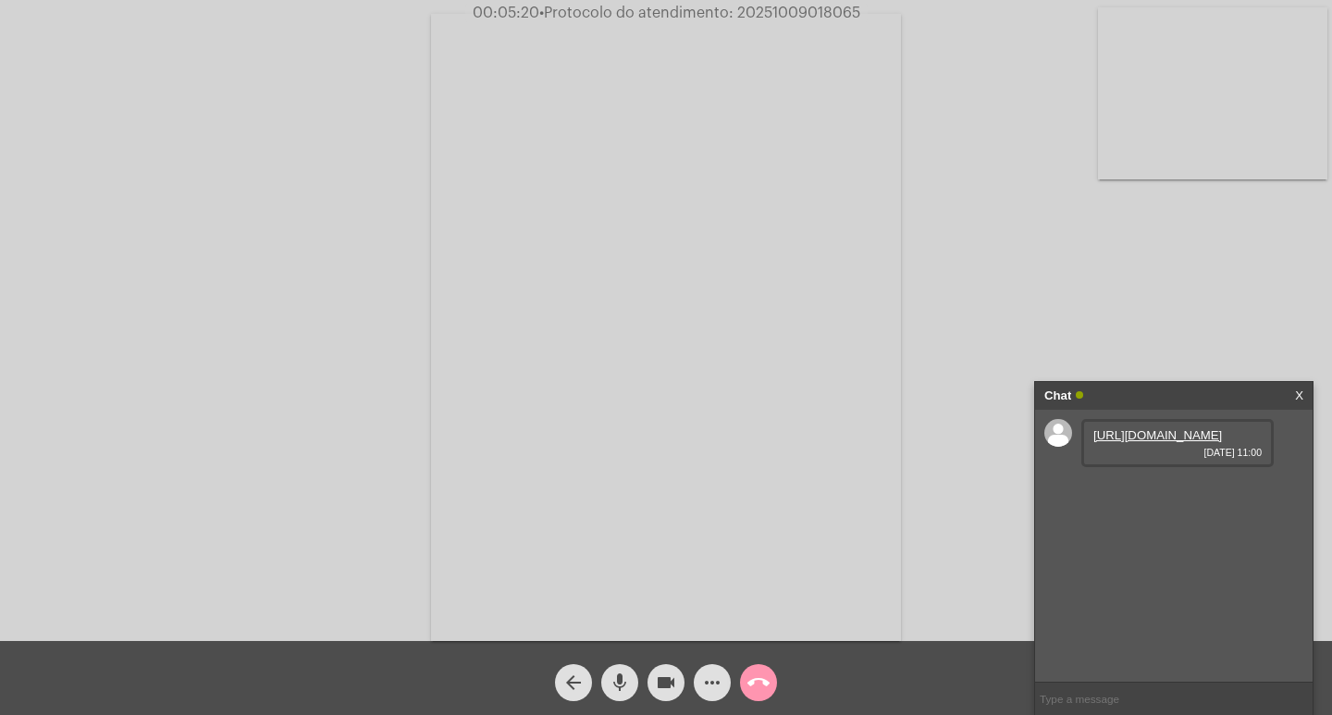
paste input "20251009018065"
type input "20251009018065"
click at [1163, 392] on div "Chat" at bounding box center [1154, 396] width 220 height 28
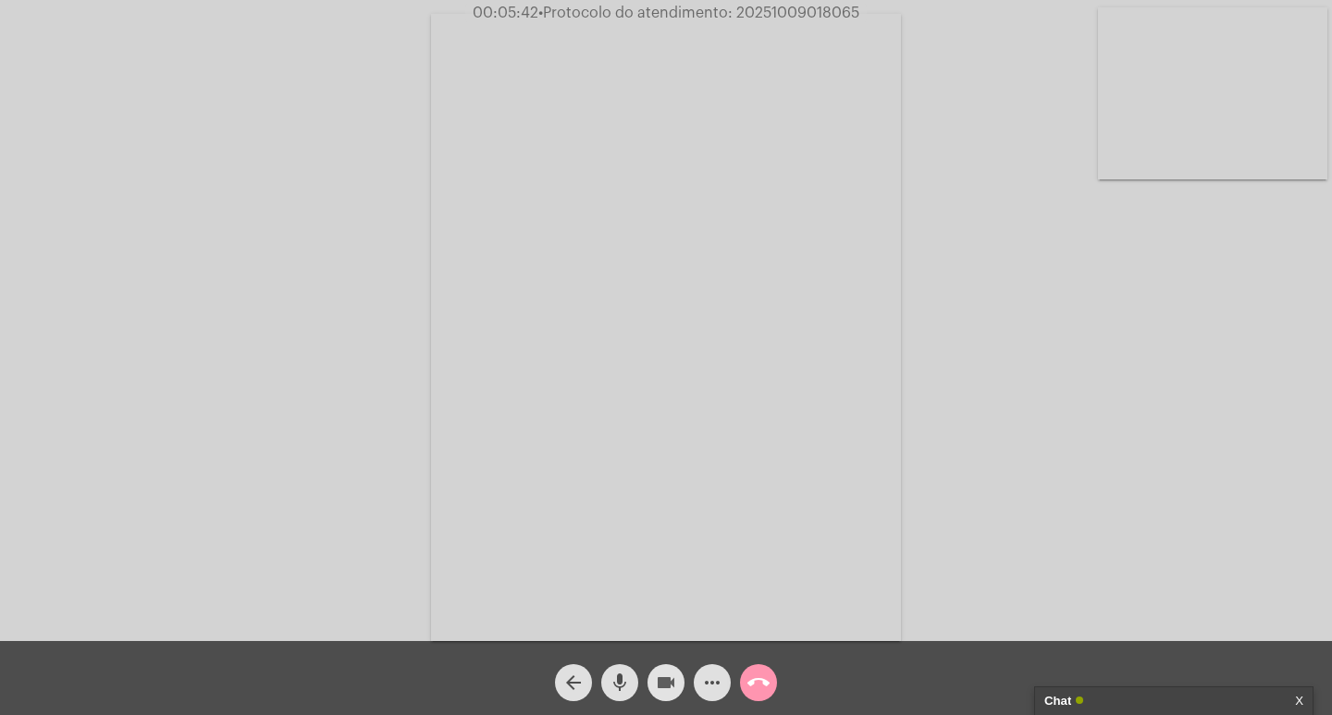
click at [670, 685] on mat-icon "videocam" at bounding box center [666, 682] width 22 height 22
click at [622, 670] on span "mic" at bounding box center [619, 682] width 22 height 37
click at [754, 679] on mat-icon "call_end" at bounding box center [758, 682] width 22 height 22
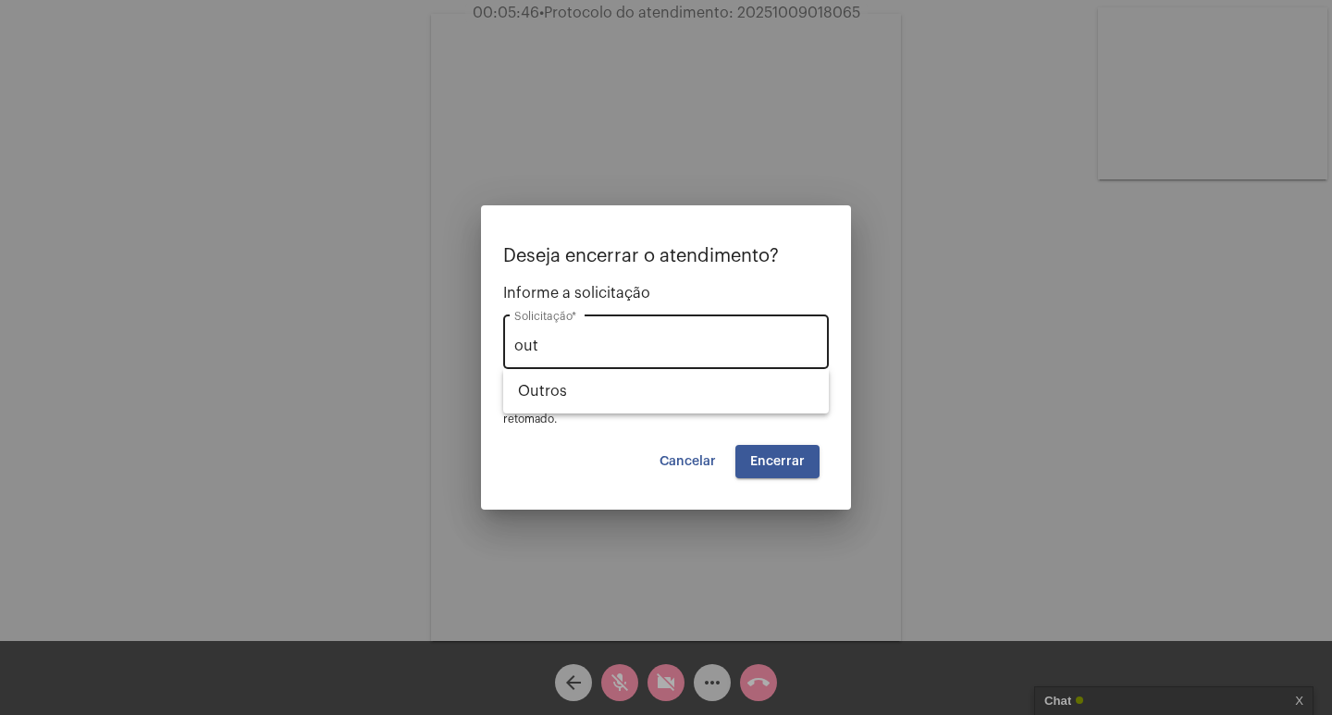
click at [780, 368] on div "out Solicitação *" at bounding box center [665, 340] width 303 height 58
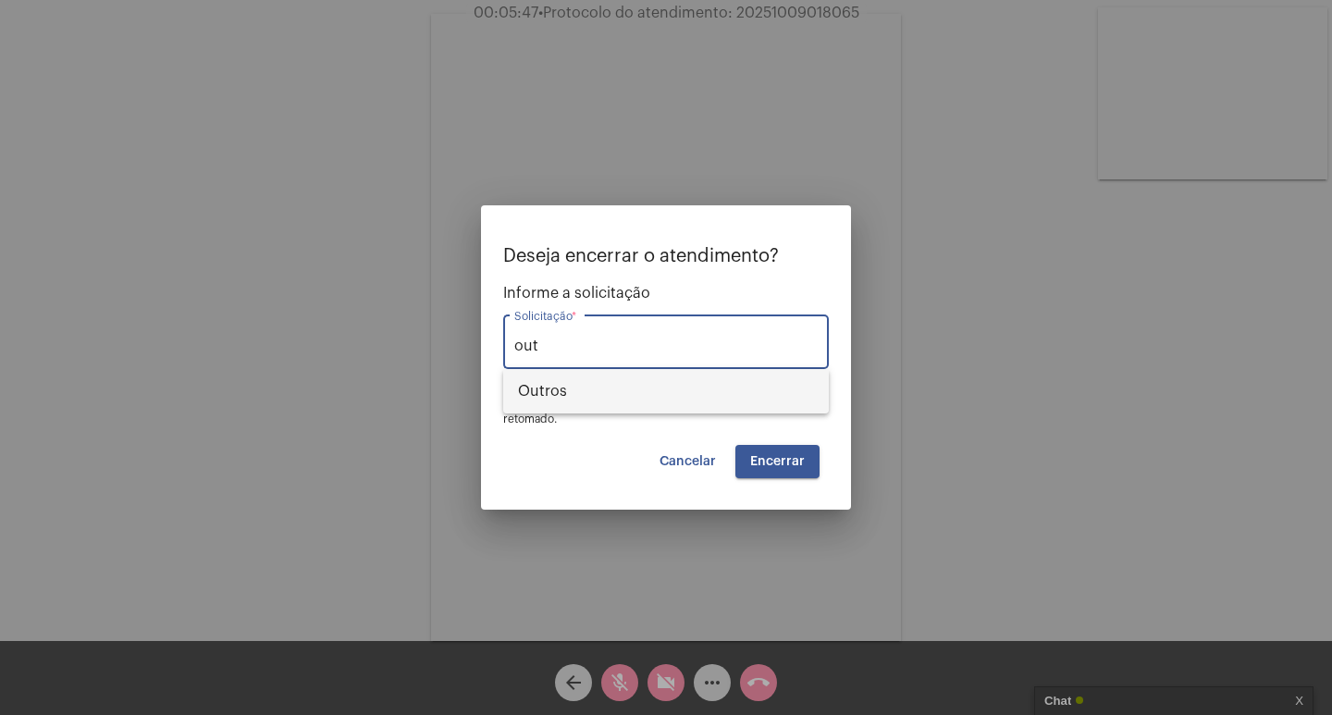
click at [792, 397] on span "Outros" at bounding box center [666, 391] width 296 height 44
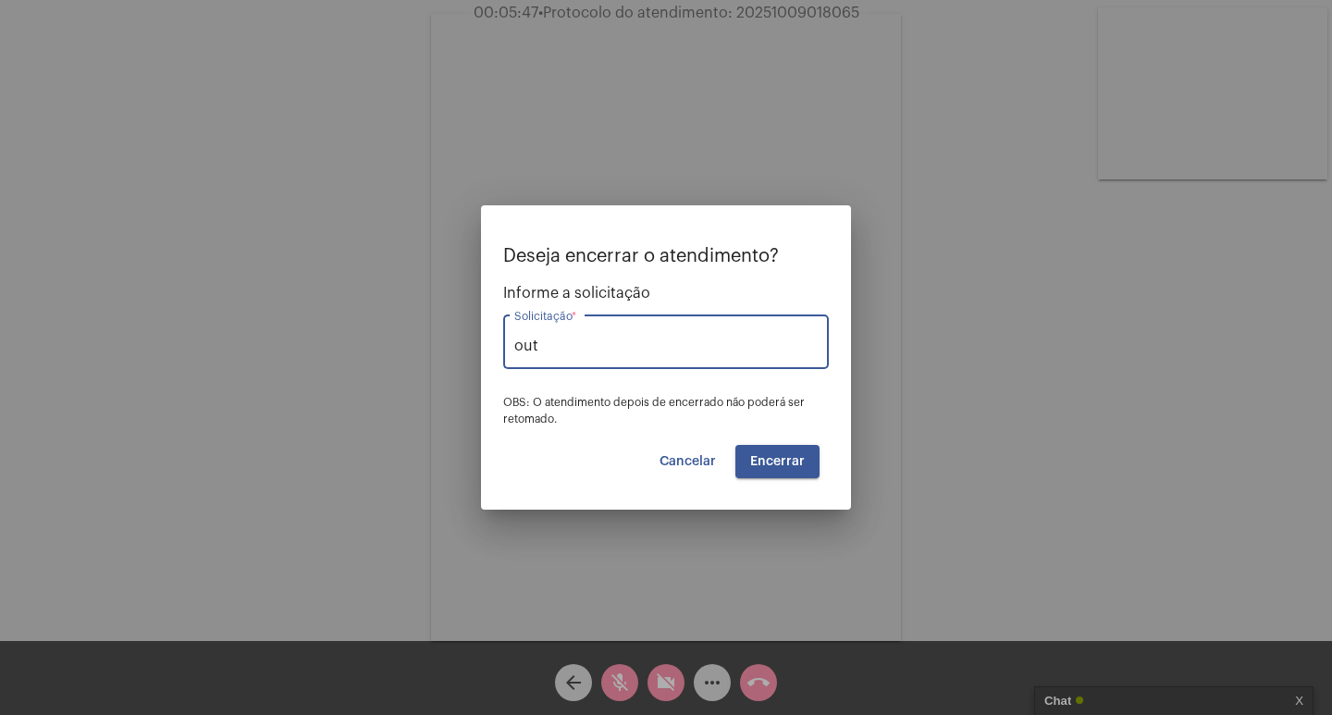
type input "Outros"
click at [813, 450] on button "Encerrar" at bounding box center [777, 461] width 84 height 33
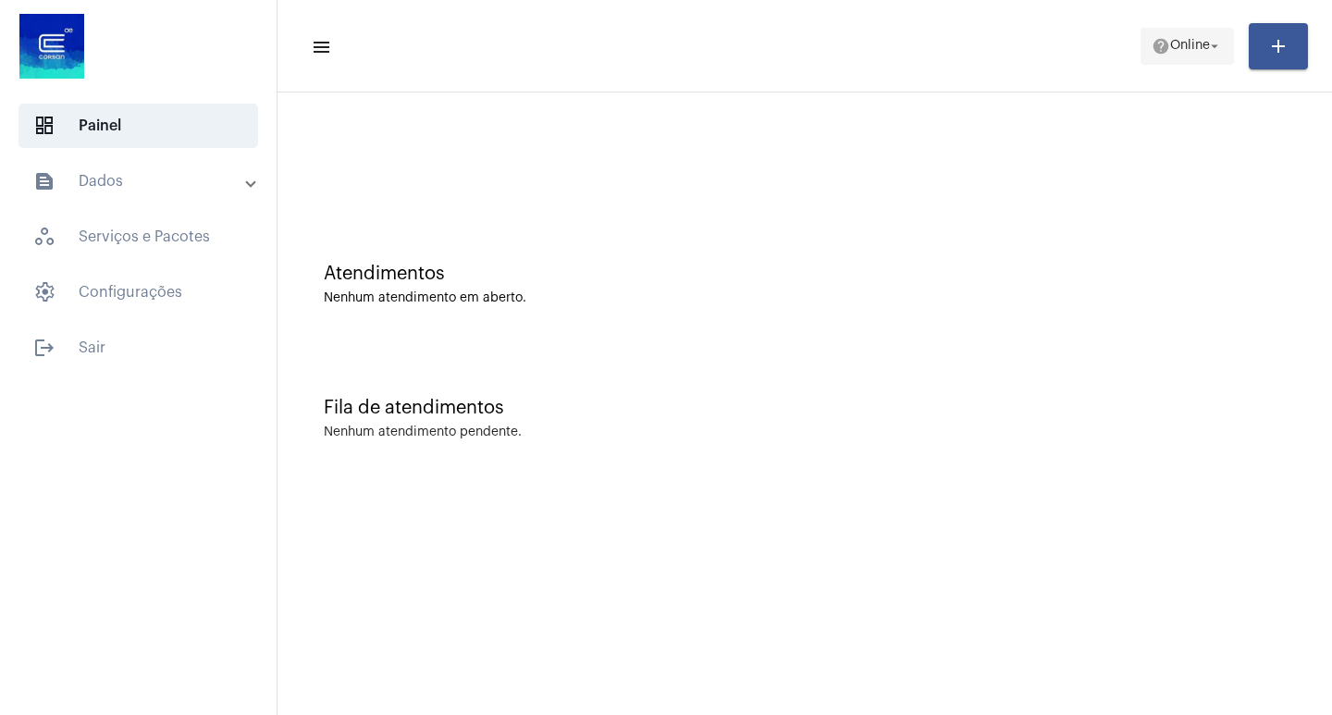
click at [1154, 43] on mat-icon "help" at bounding box center [1160, 46] width 18 height 18
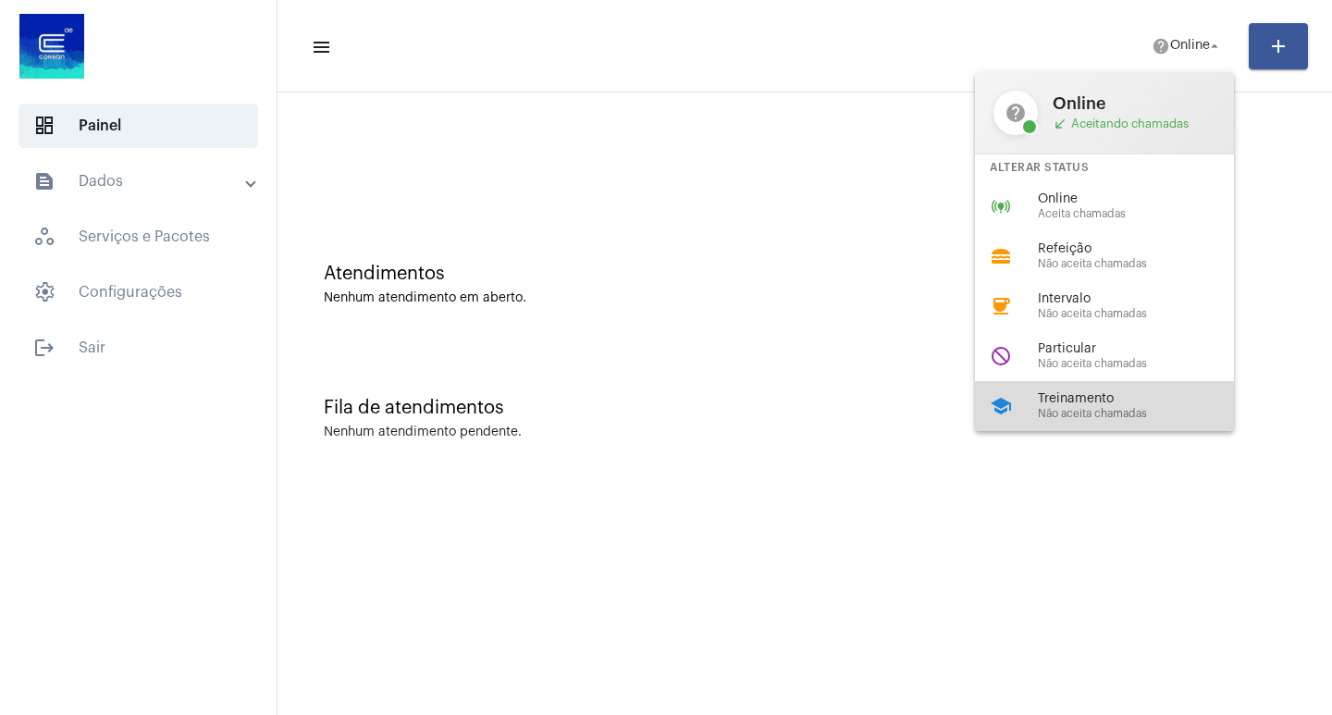
click at [1120, 387] on div "school Treinamento Não aceita chamadas" at bounding box center [1119, 406] width 289 height 50
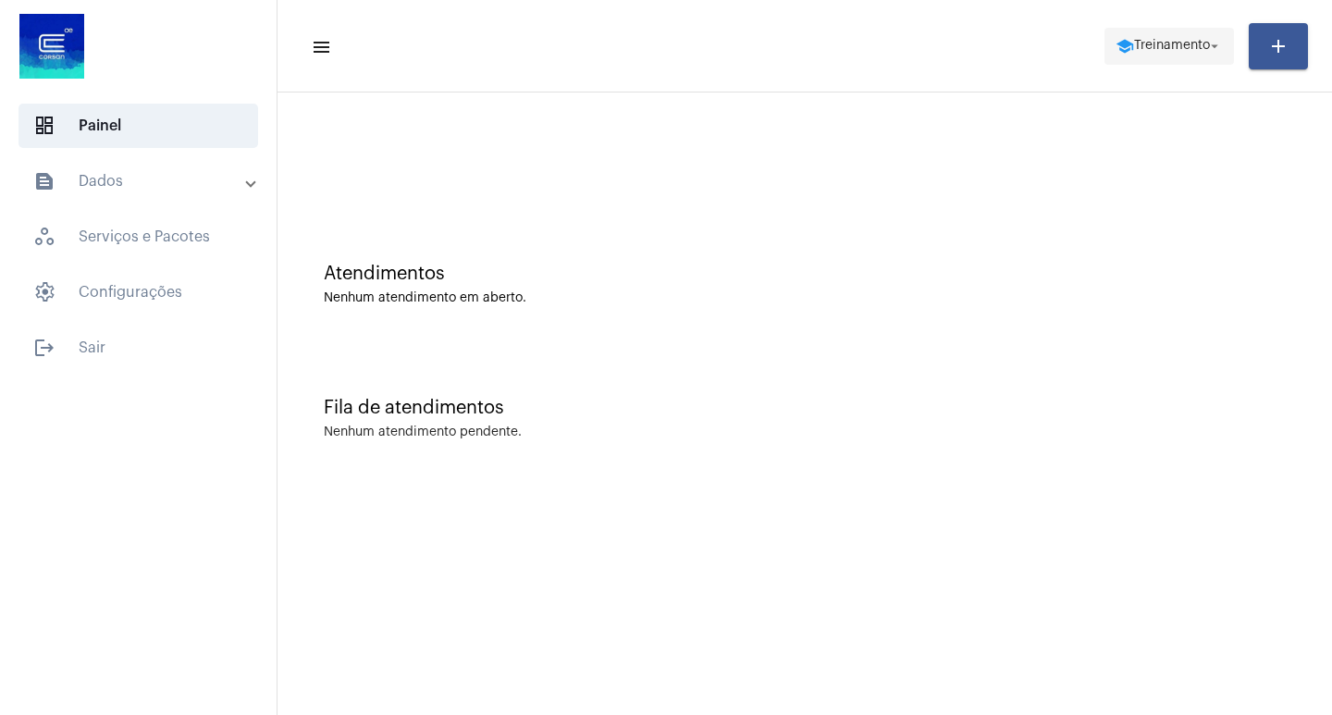
click at [1161, 46] on span "Treinamento" at bounding box center [1172, 46] width 76 height 13
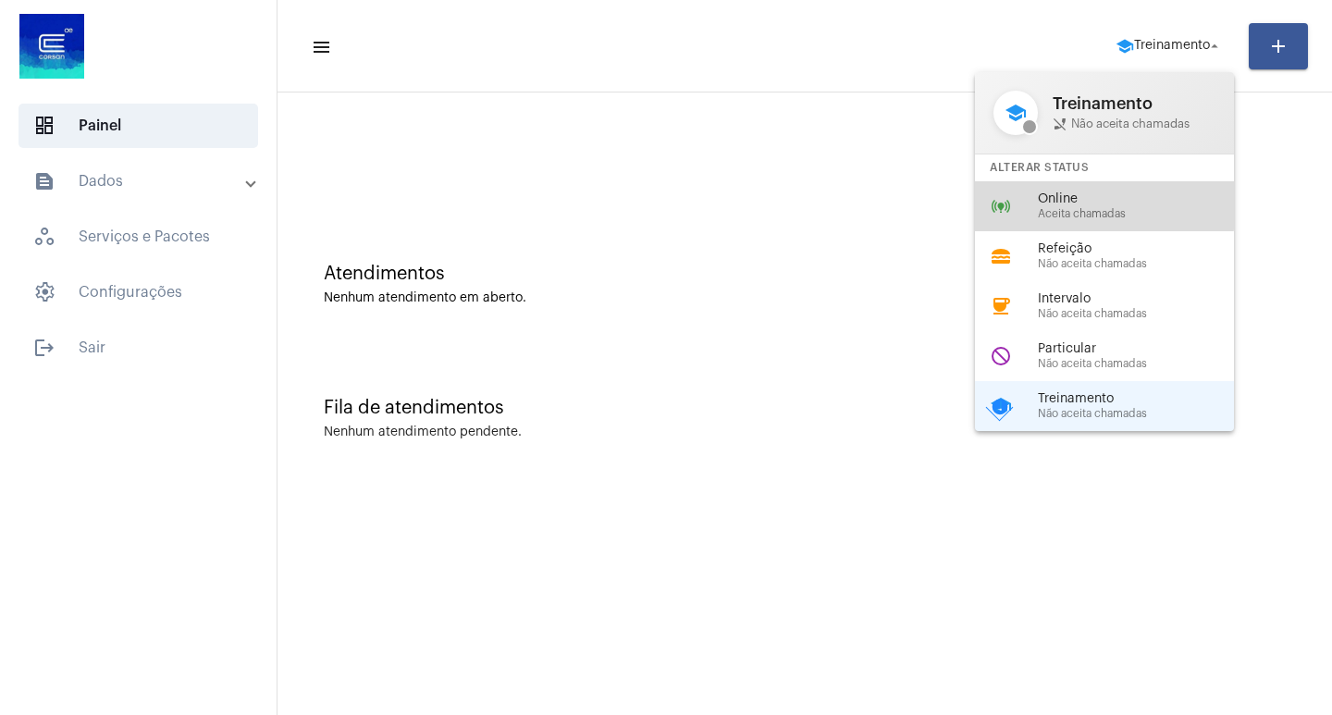
click at [1041, 203] on span "Online" at bounding box center [1143, 199] width 211 height 14
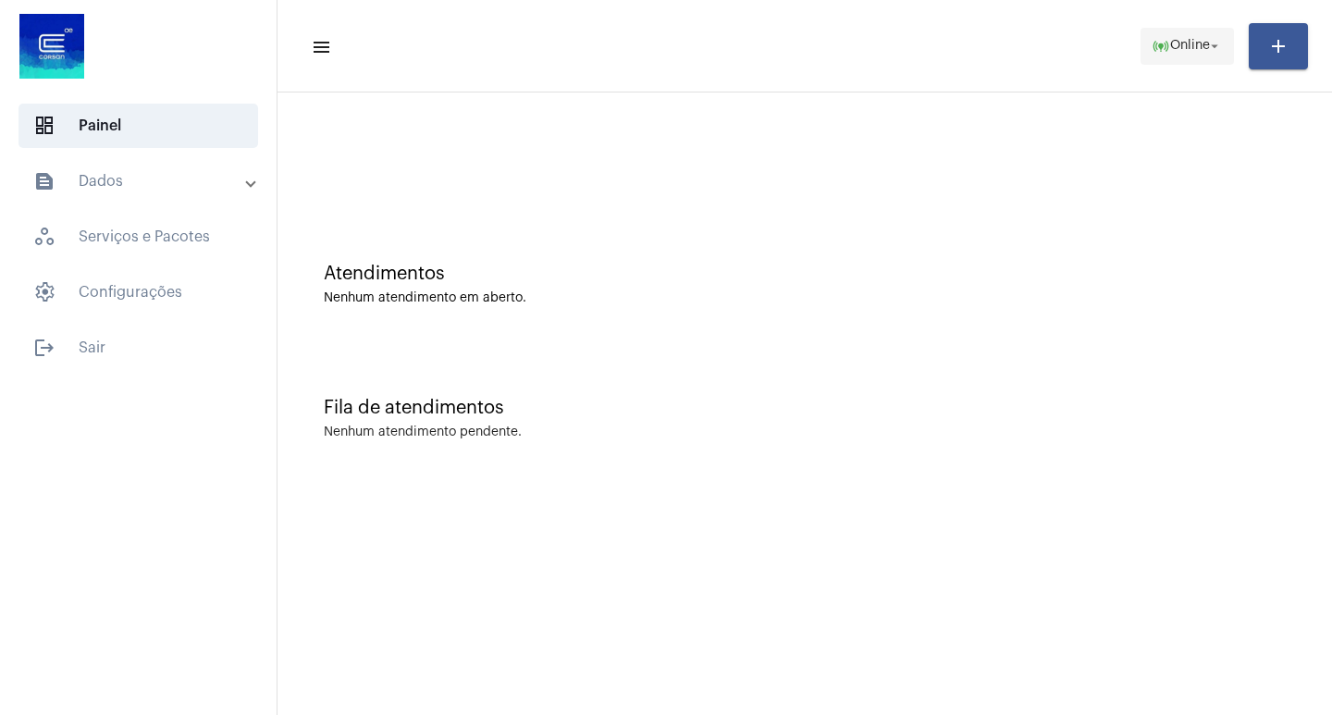
click at [1154, 51] on mat-icon "online_prediction" at bounding box center [1160, 46] width 18 height 18
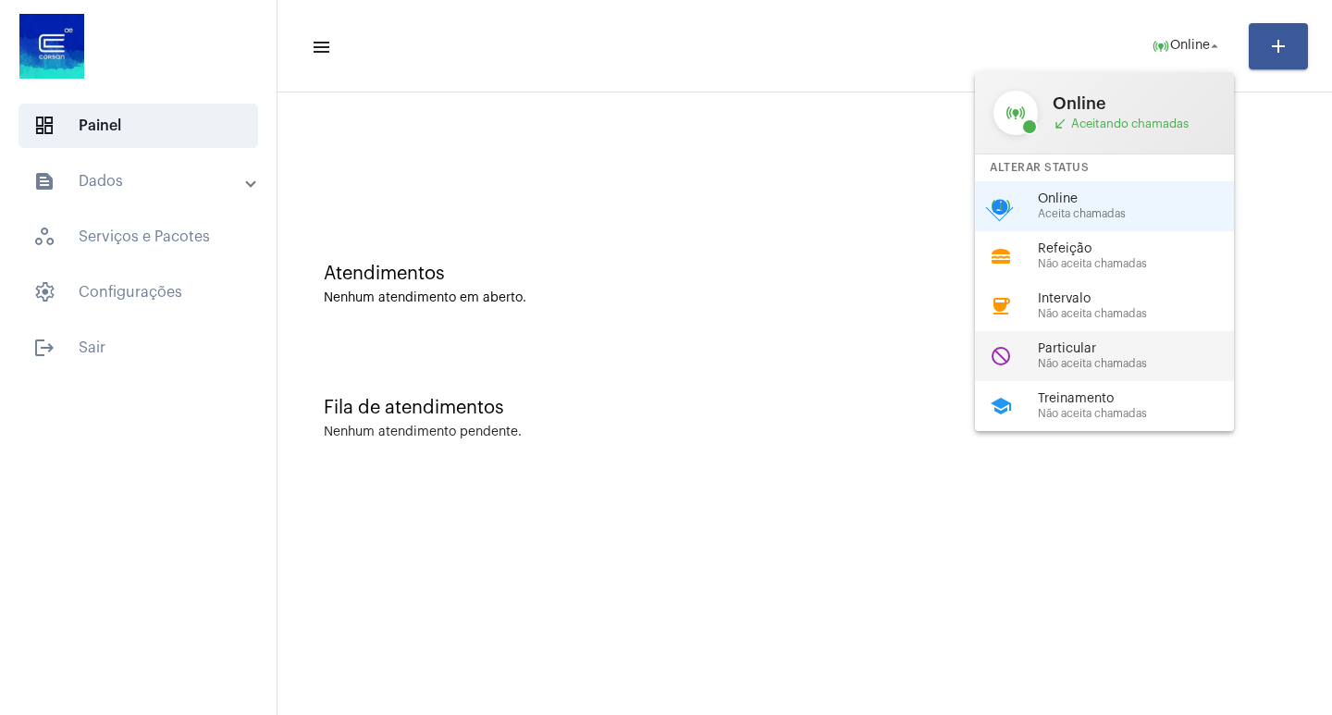
click at [1157, 375] on div "do_not_disturb Particular Não aceita chamadas" at bounding box center [1119, 356] width 289 height 50
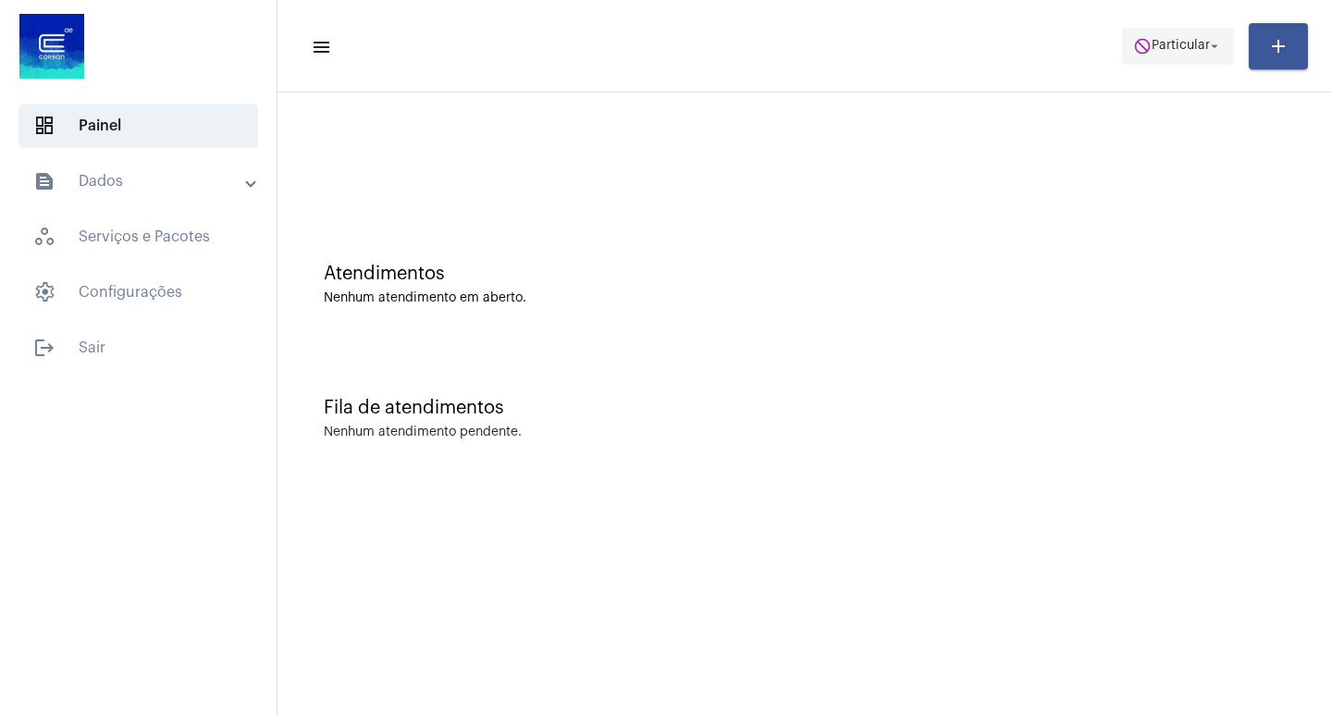
click at [1122, 39] on button "do_not_disturb Particular arrow_drop_down" at bounding box center [1178, 46] width 112 height 37
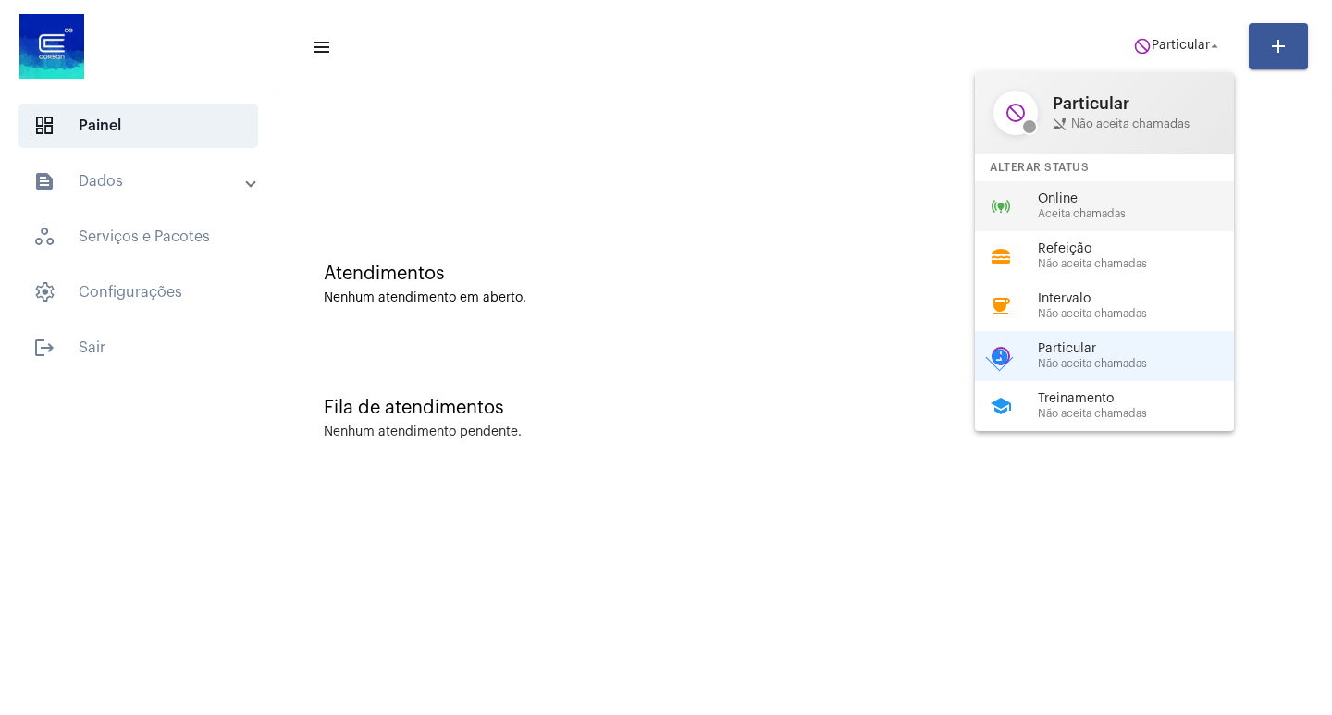
click at [1152, 223] on div "online_prediction Online Aceita chamadas" at bounding box center [1119, 206] width 289 height 50
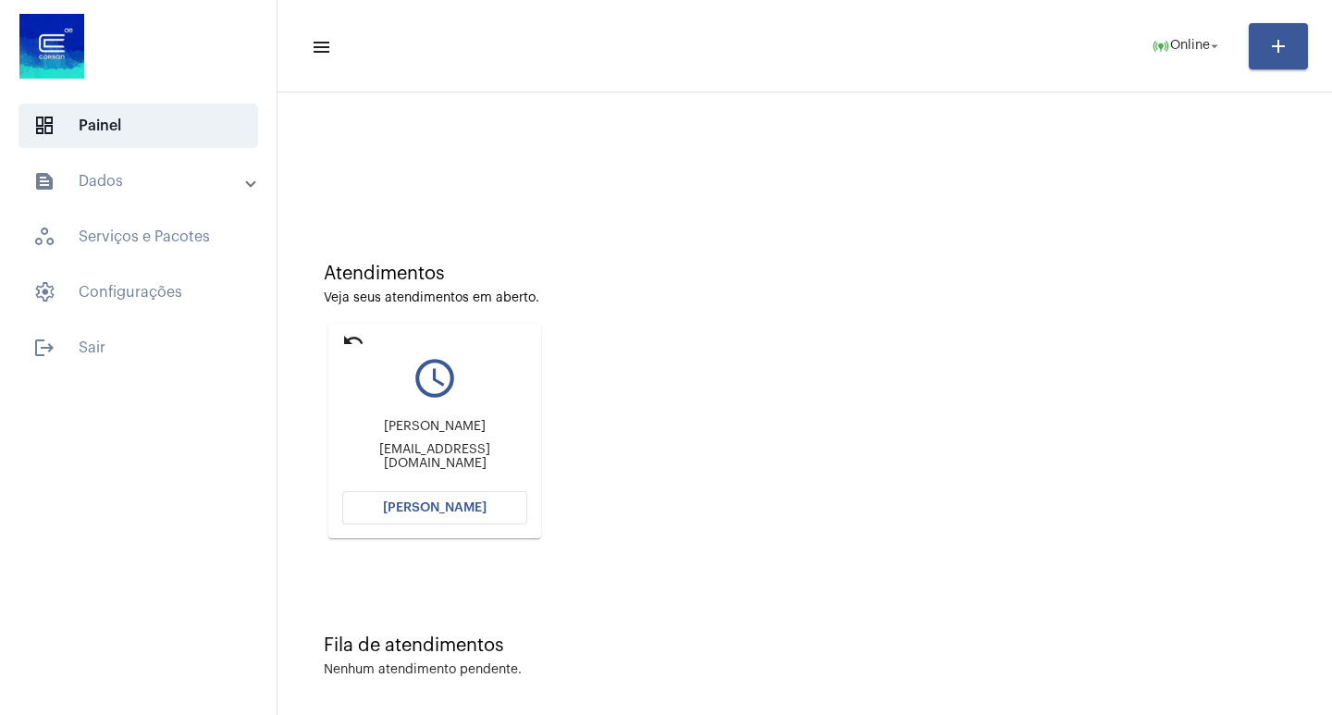
click at [355, 336] on mat-icon "undo" at bounding box center [353, 340] width 22 height 22
click at [356, 339] on mat-icon "undo" at bounding box center [353, 340] width 22 height 22
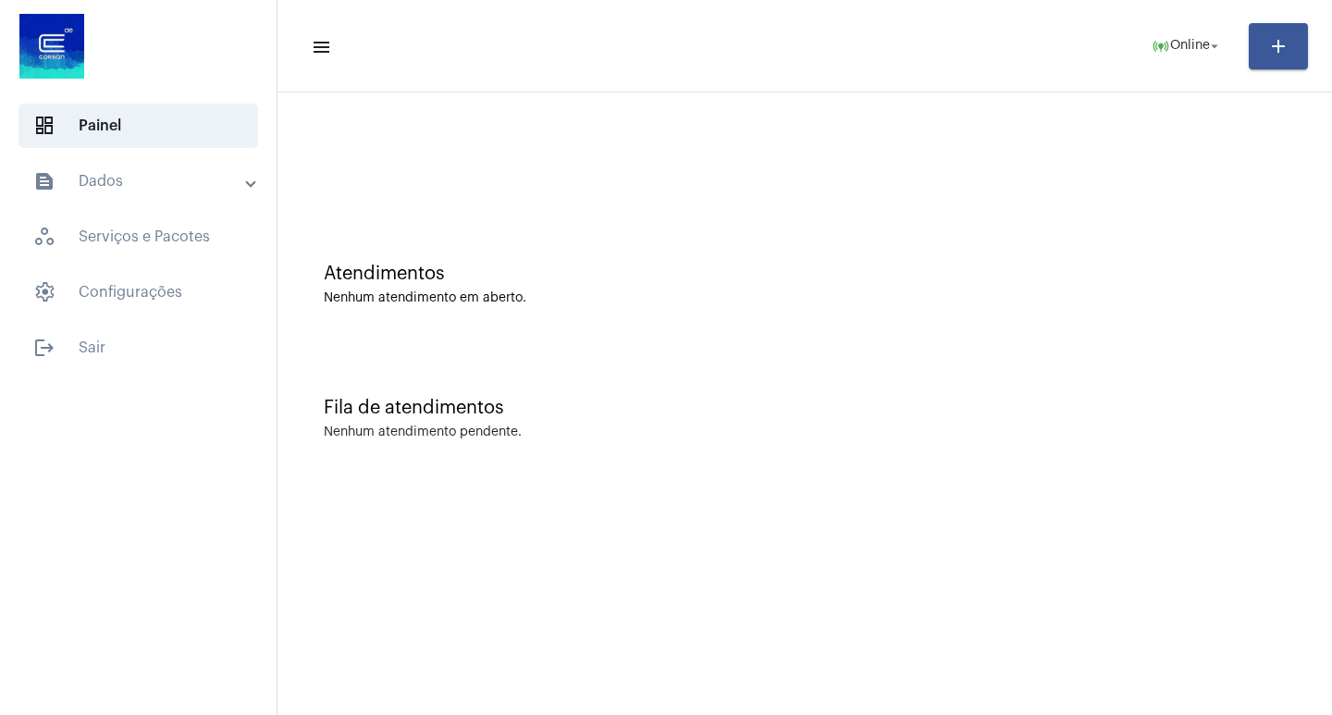
click at [606, 713] on mat-sidenav-content "menu online_prediction Online arrow_drop_down add Atendimentos Nenhum atendimen…" at bounding box center [804, 357] width 1054 height 715
click at [1170, 50] on span "Online" at bounding box center [1190, 46] width 40 height 13
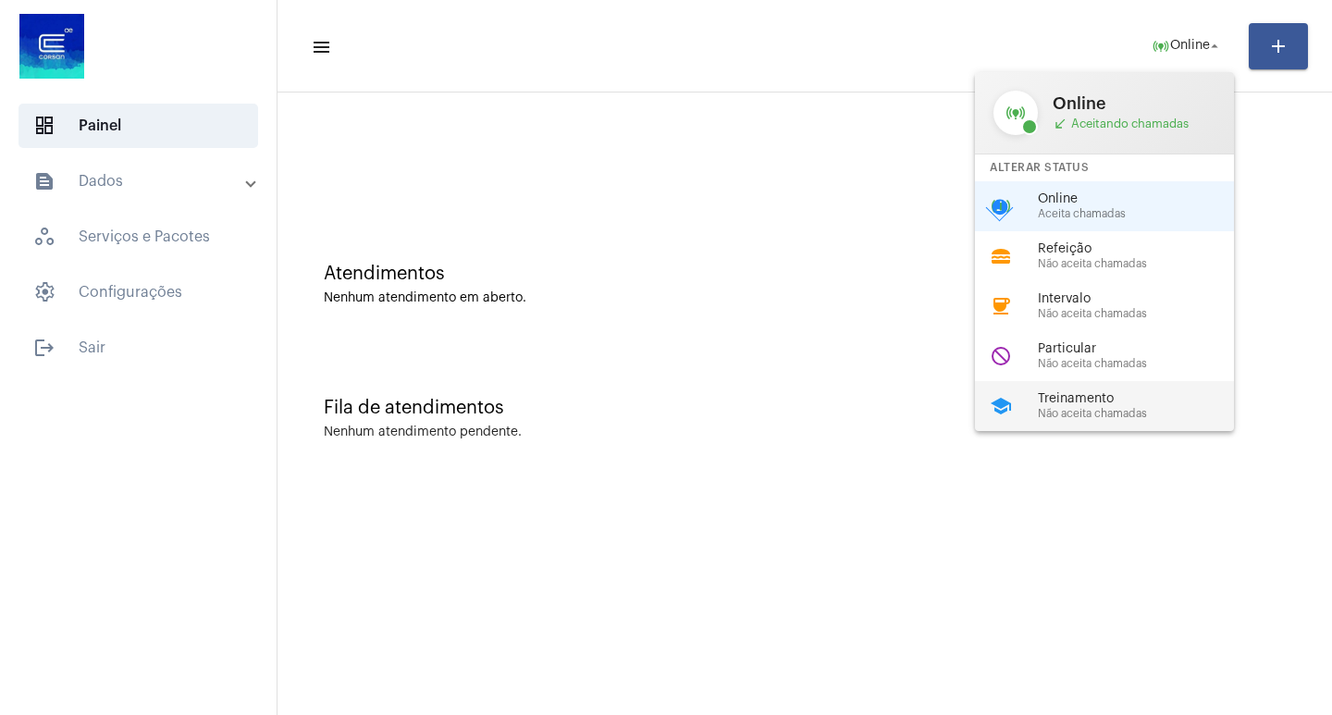
click at [1141, 401] on span "Treinamento" at bounding box center [1143, 399] width 211 height 14
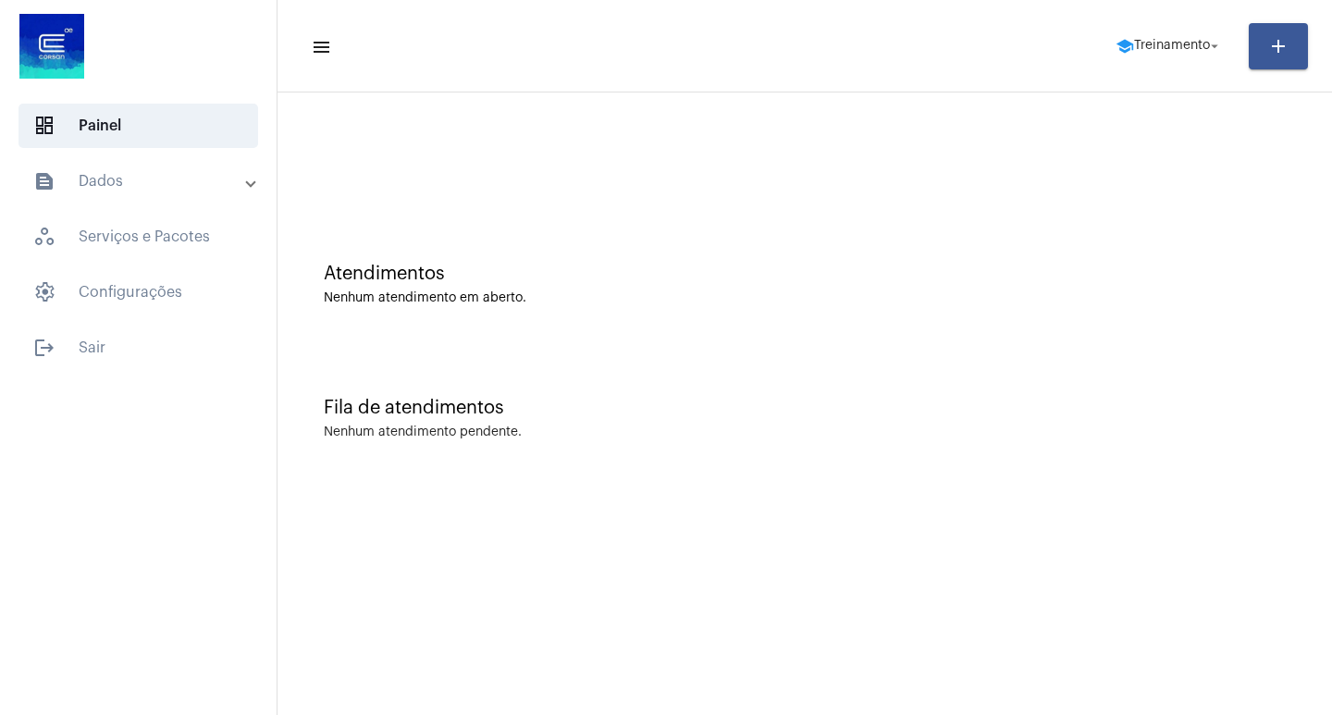
click at [1172, 24] on mat-toolbar-row "menu school Treinamento arrow_drop_down add" at bounding box center [804, 46] width 1054 height 59
click at [1168, 46] on span "Treinamento" at bounding box center [1172, 46] width 76 height 13
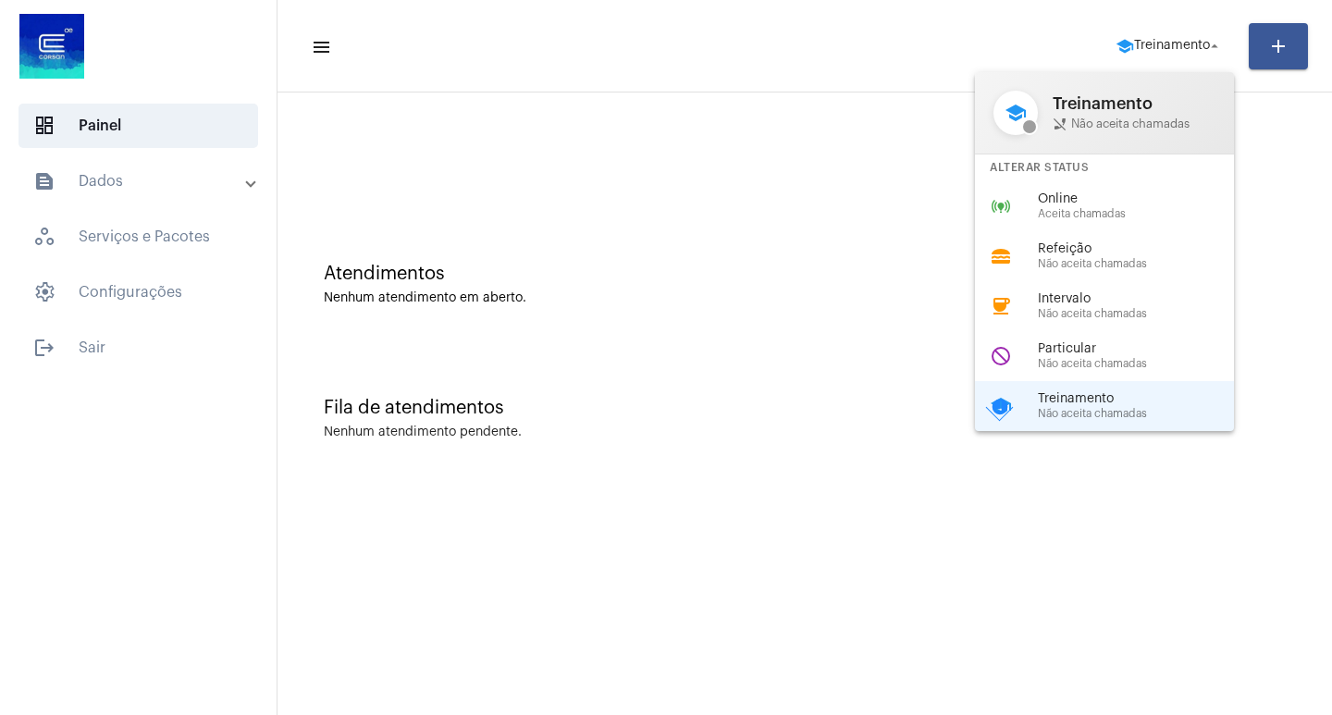
drag, startPoint x: 1071, startPoint y: 186, endPoint x: 1099, endPoint y: 195, distance: 30.1
click at [1099, 195] on div "online_prediction Online Aceita chamadas" at bounding box center [1119, 206] width 289 height 50
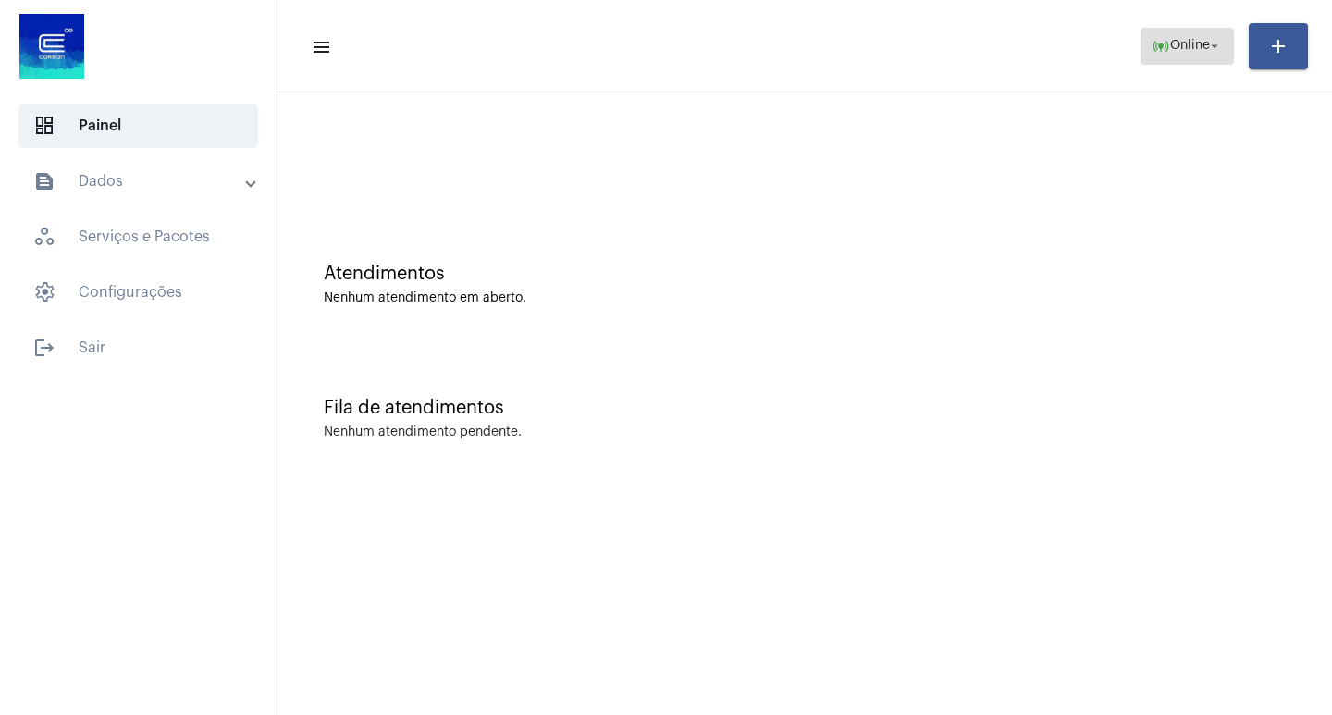
click at [1185, 40] on span "Online" at bounding box center [1190, 46] width 40 height 13
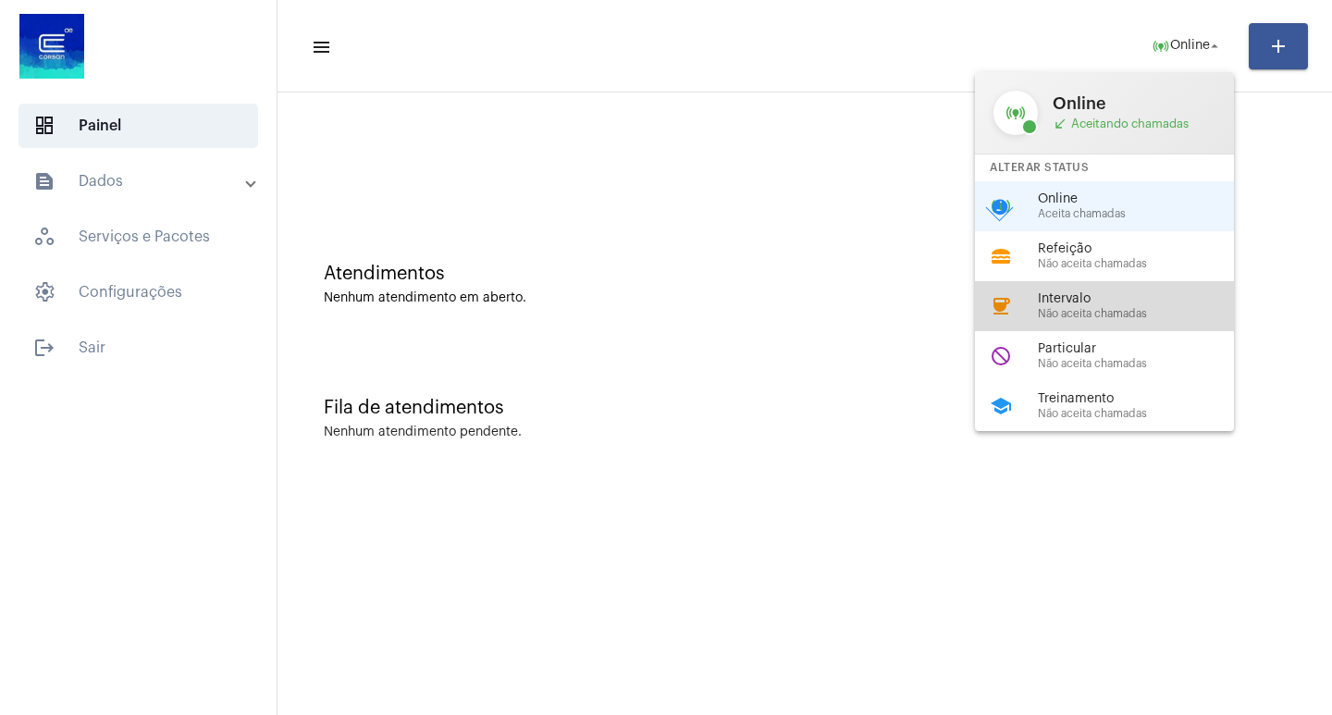
click at [1055, 287] on div "coffee Intervalo Não aceita chamadas" at bounding box center [1119, 306] width 289 height 50
